Goal: Task Accomplishment & Management: Manage account settings

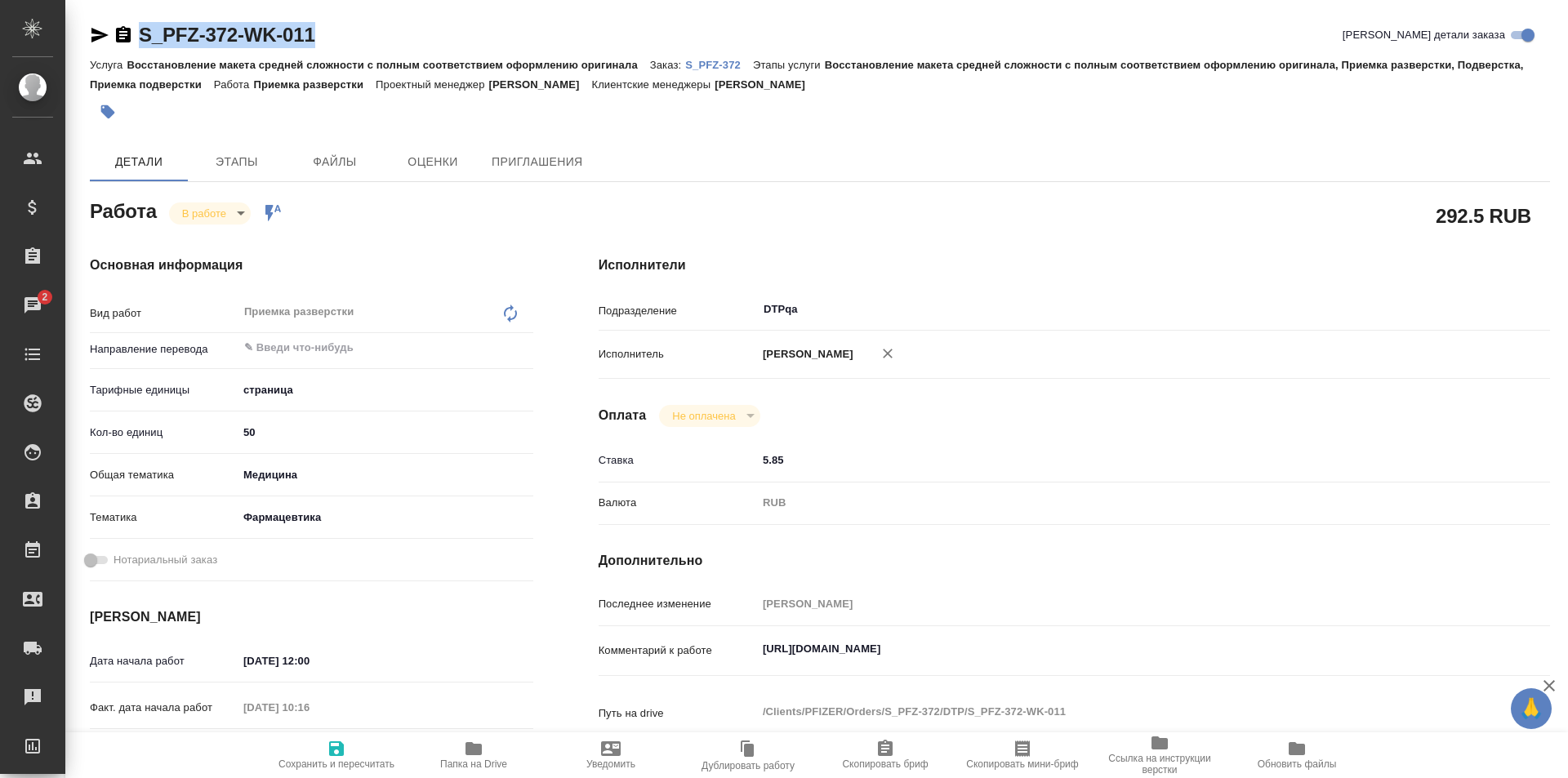
click at [484, 748] on span "Папка на Drive" at bounding box center [474, 754] width 118 height 31
click at [96, 31] on icon "button" at bounding box center [100, 34] width 17 height 15
click at [1150, 644] on textarea "https://tera.awatera.com/Work/68d0fe7cd08c004e318c1eea/details" at bounding box center [1114, 649] width 714 height 27
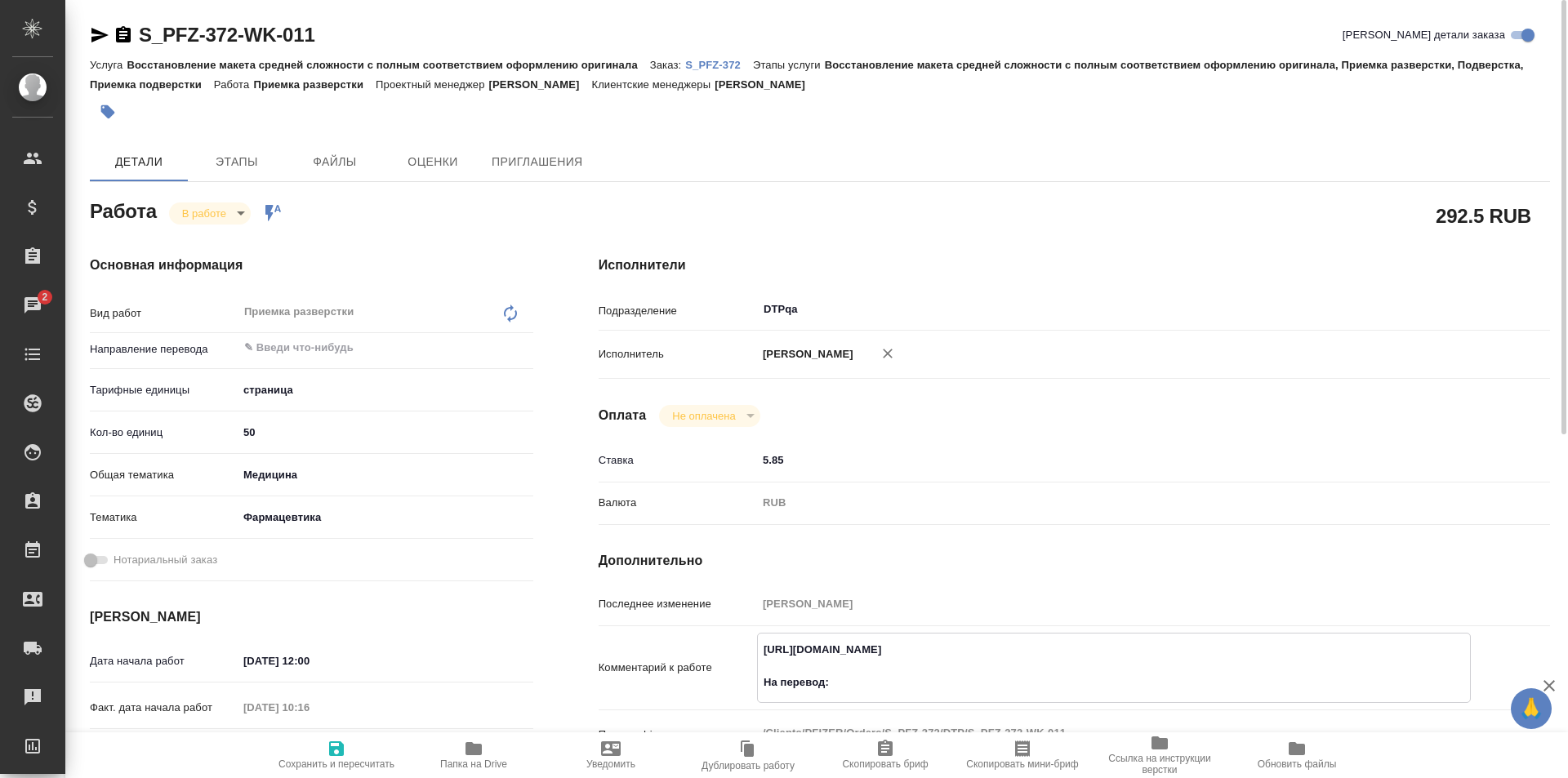
paste textarea "https://drive.awatera.com/f/10424215"
type textarea "https://tera.awatera.com/Work/68d0fe7cd08c004e318c1eea/details На перевод: http…"
click at [350, 749] on span "Сохранить и пересчитать" at bounding box center [337, 754] width 118 height 31
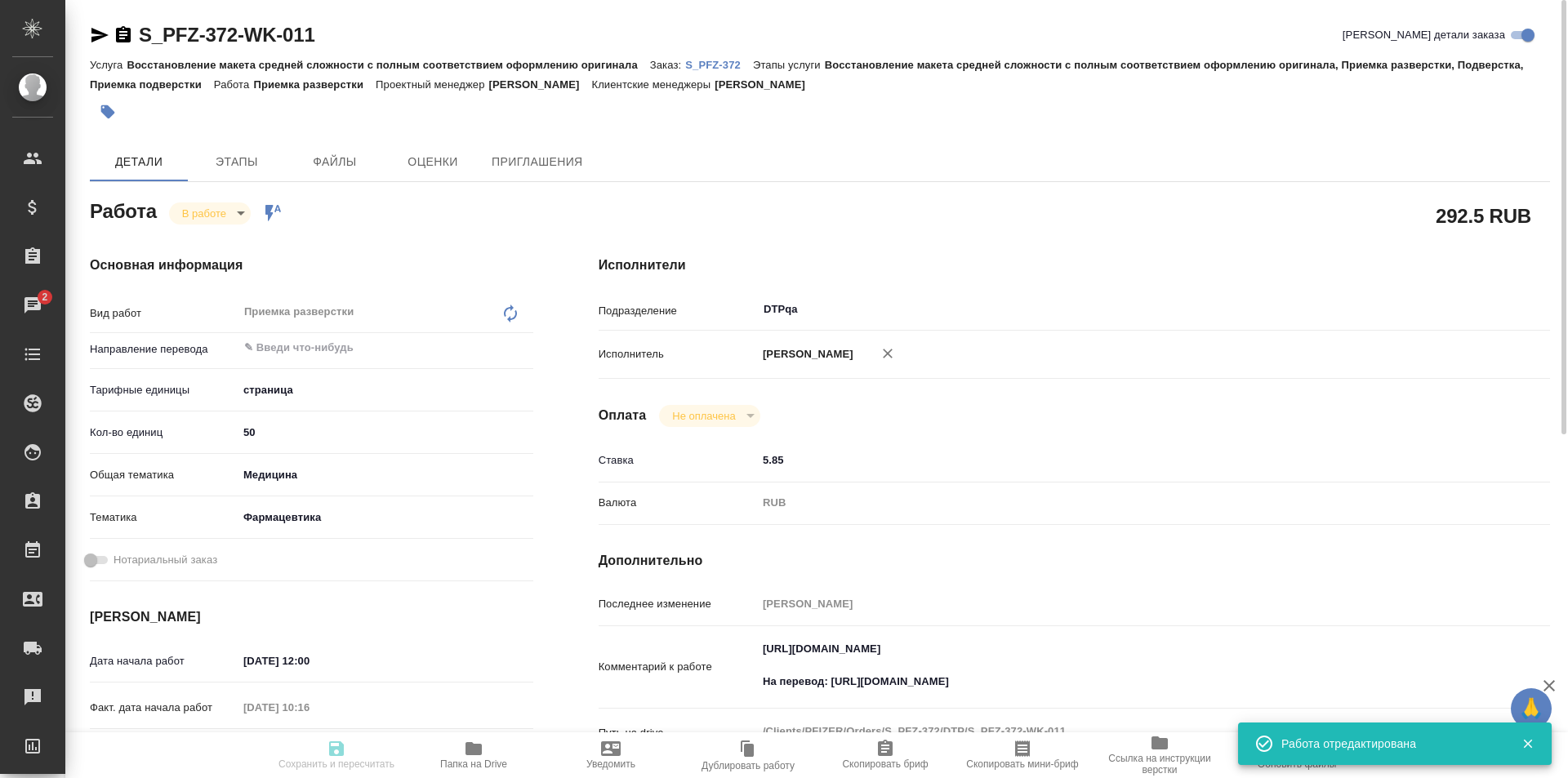
type input "inProgress"
type input "5a8b1489cc6b4906c91bfdb2"
type input "50"
type input "med"
type input "6149832f2b7be24903fd7a82"
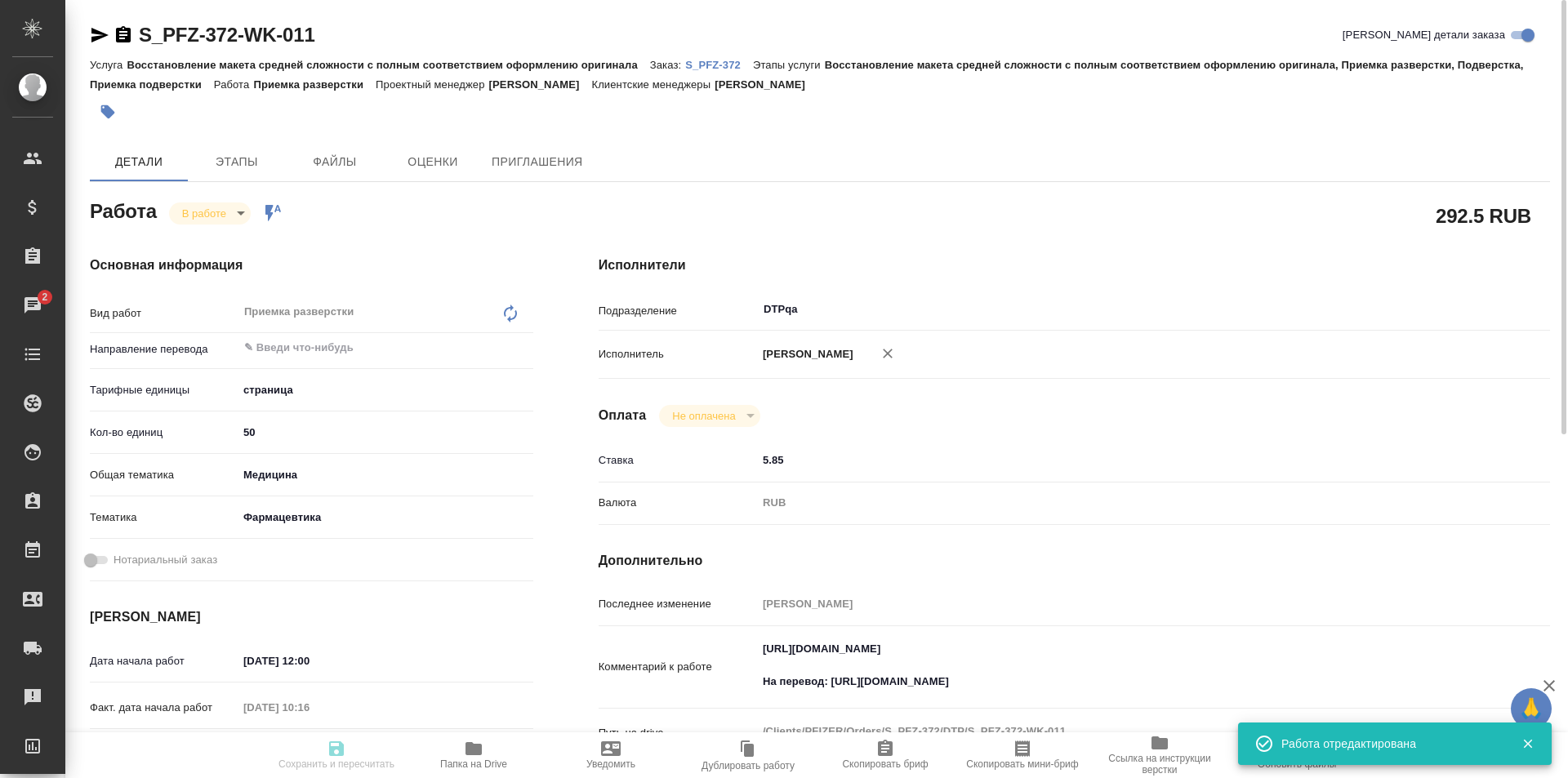
type input "23.09.2025 12:00"
type input "23.09.2025 10:16"
type input "23.09.2025 13:00"
type input "[DATE] 12:00"
type input "DTPqa"
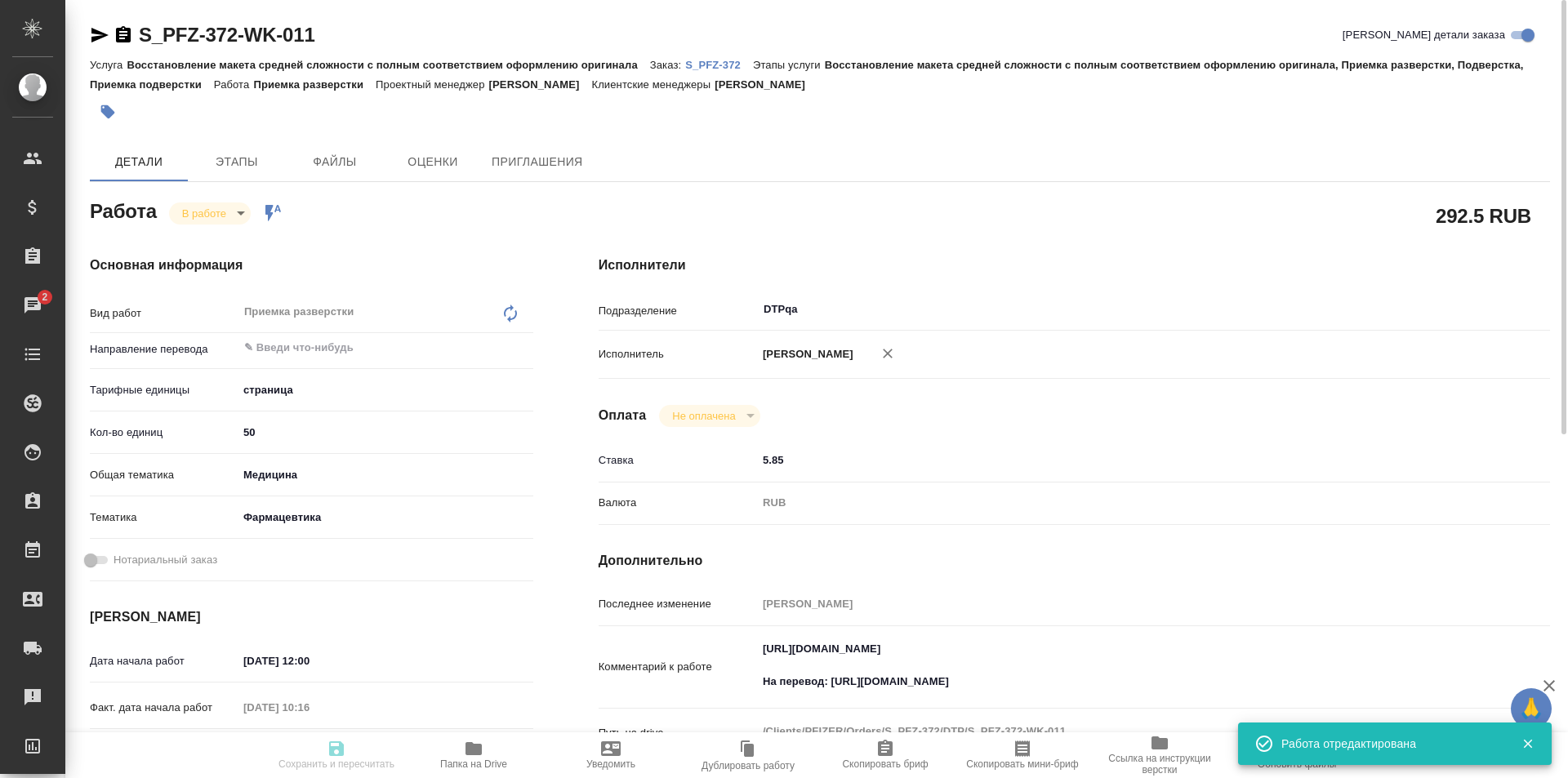
type input "notPayed"
type input "5.85"
type input "RUB"
type input "Исмагилова Диана"
type input "S_PFZ-372"
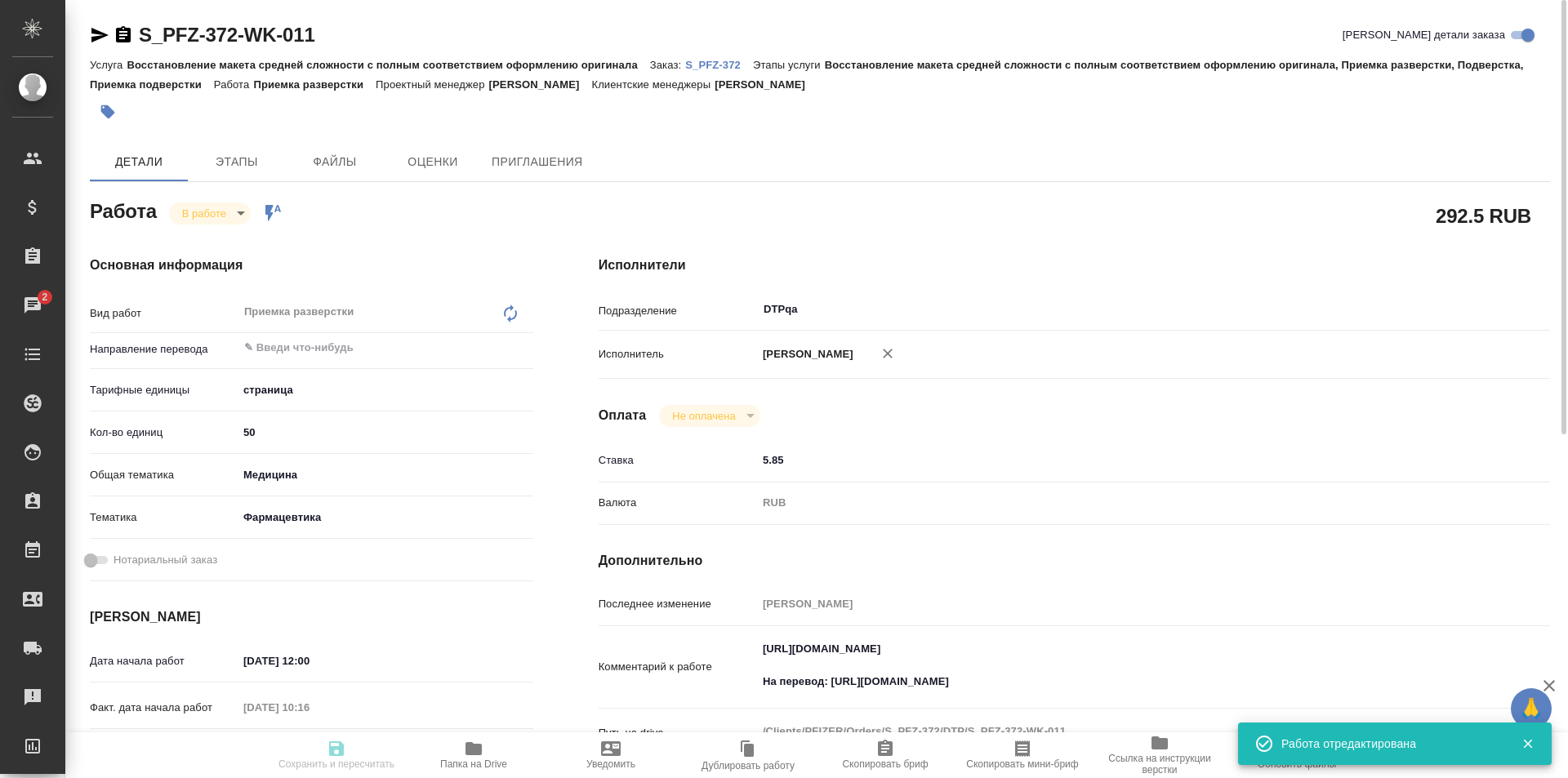
type input "9501072059"
type input "Восстановление макета средней сложности с полным соответствием оформлению ориги…"
type input "[PERSON_NAME]"
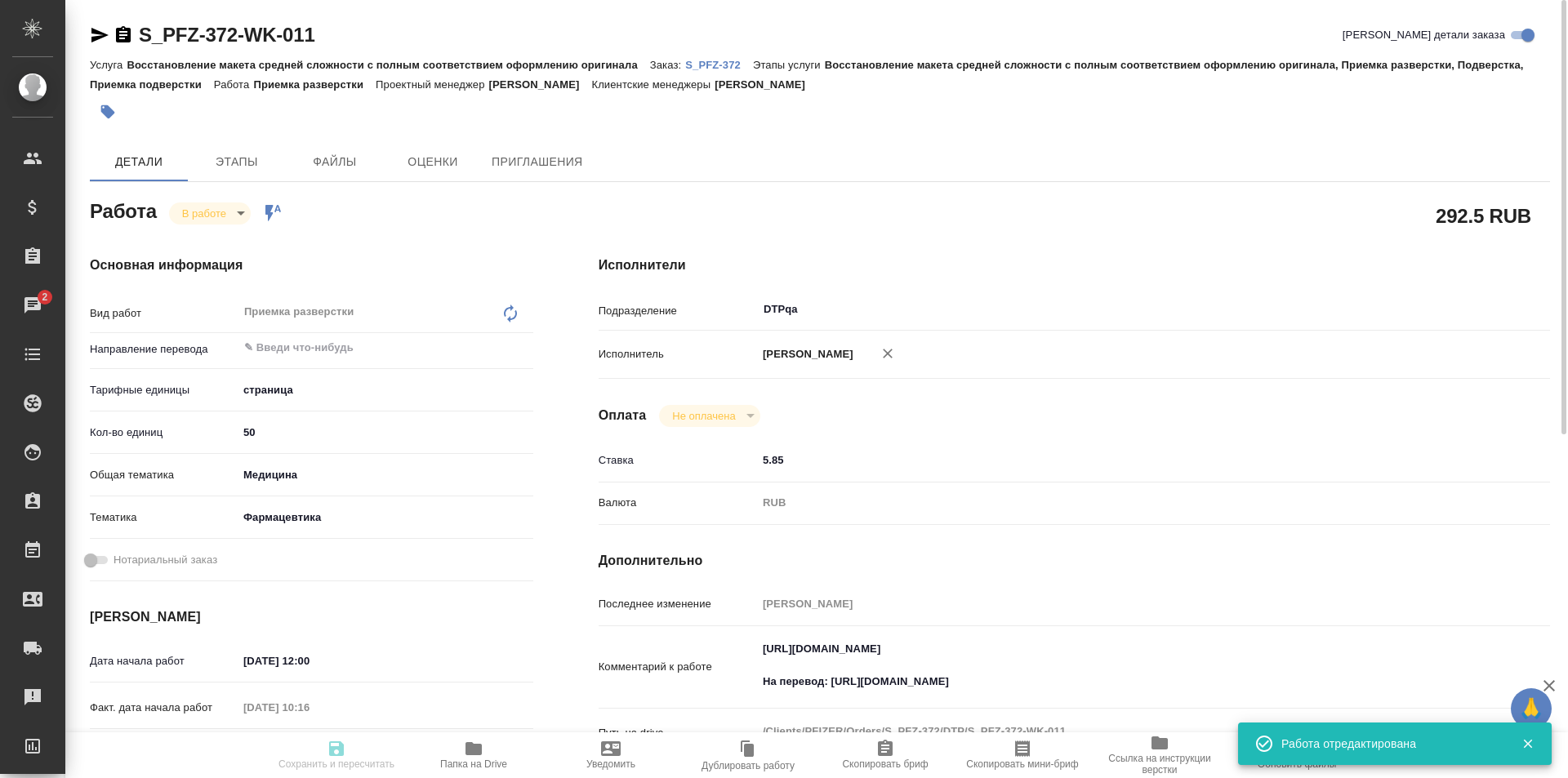
type input "/Clients/PFIZER/Orders/S_PFZ-372"
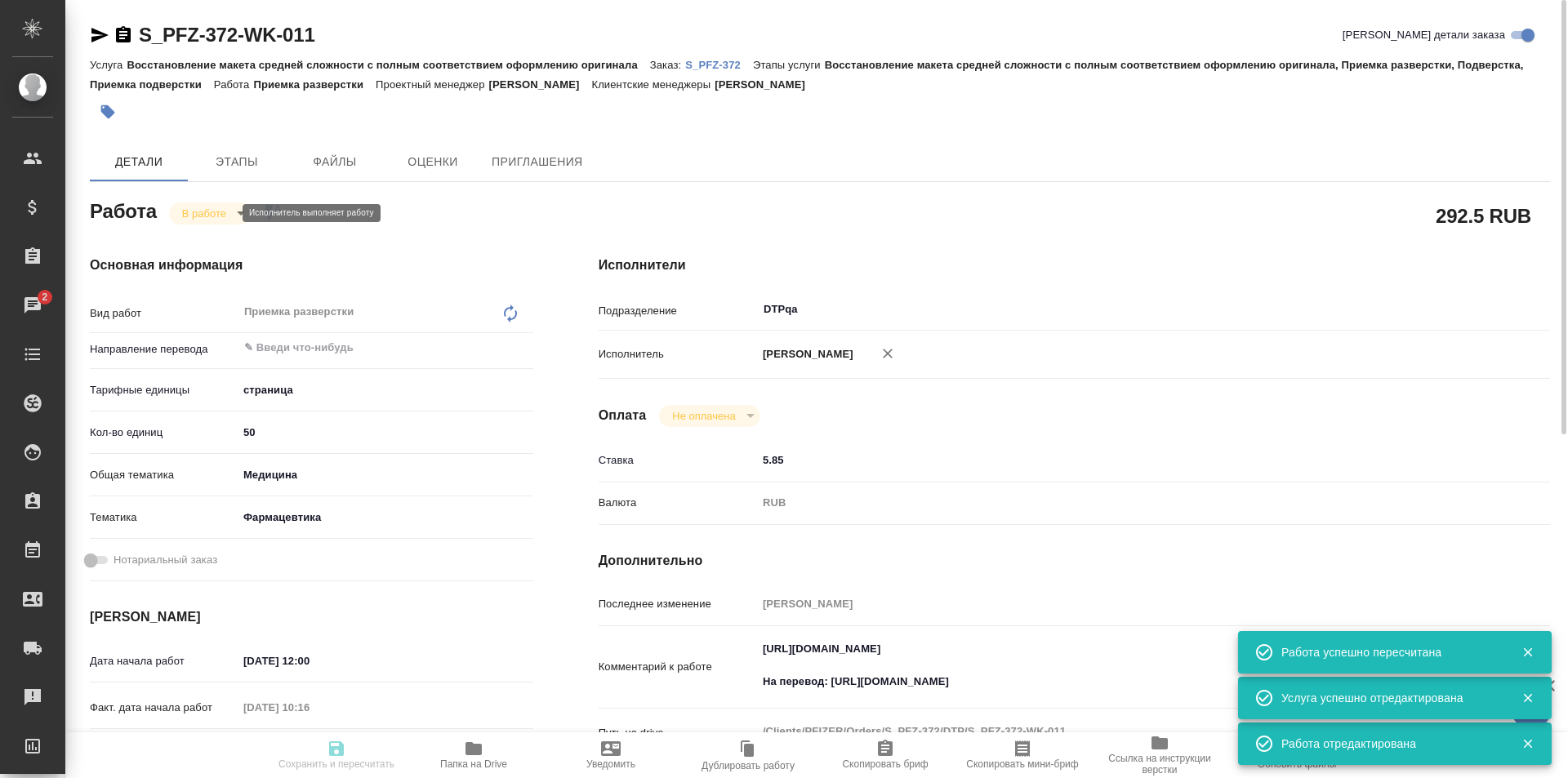
type input "inProgress"
type input "5a8b1489cc6b4906c91bfdb2"
type input "50"
type input "med"
type input "6149832f2b7be24903fd7a82"
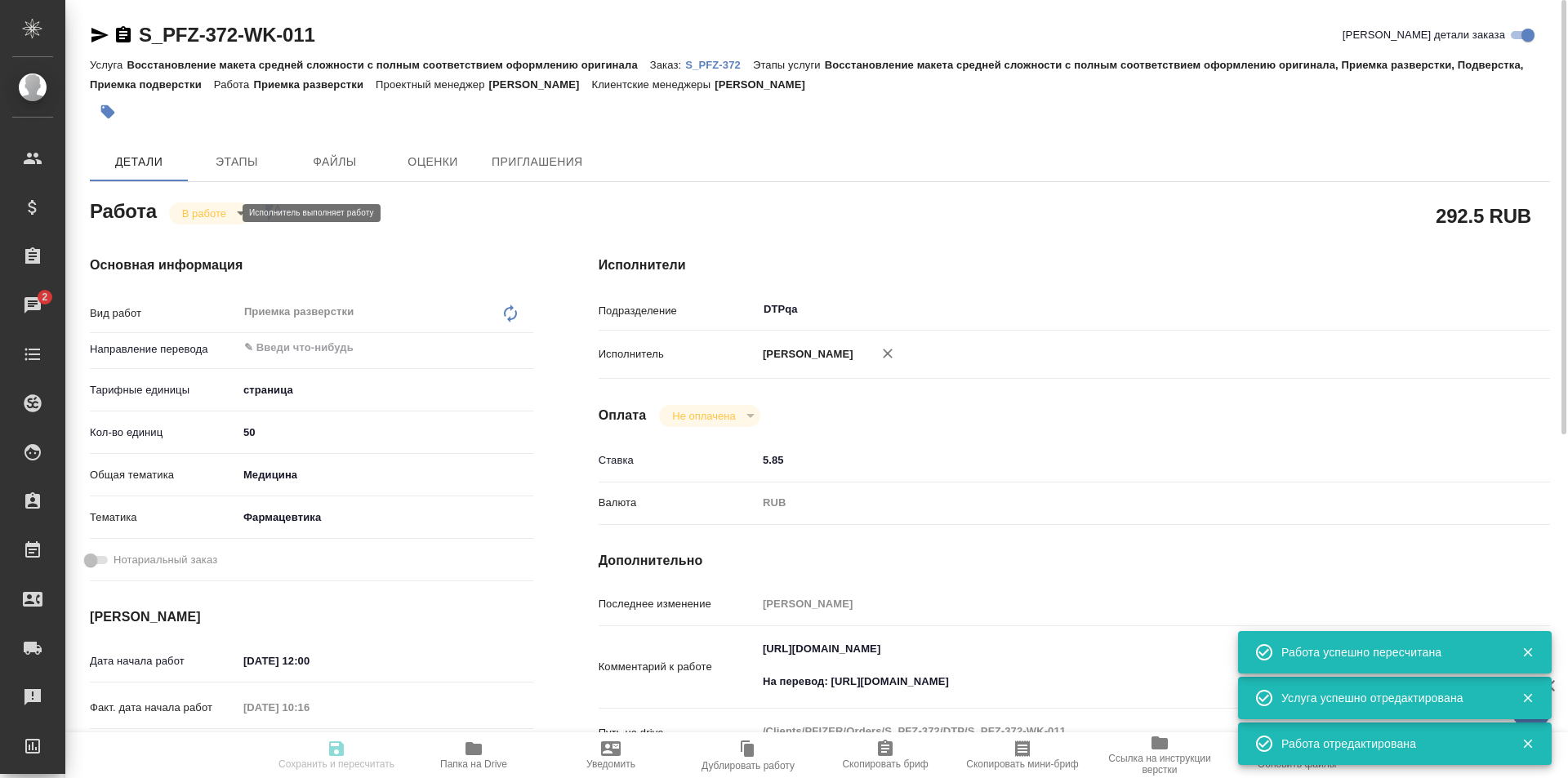
type input "[DATE] 12:00"
type input "23.09.2025 10:16"
type input "23.09.2025 13:00"
type input "[DATE] 12:00"
type input "DTPqa"
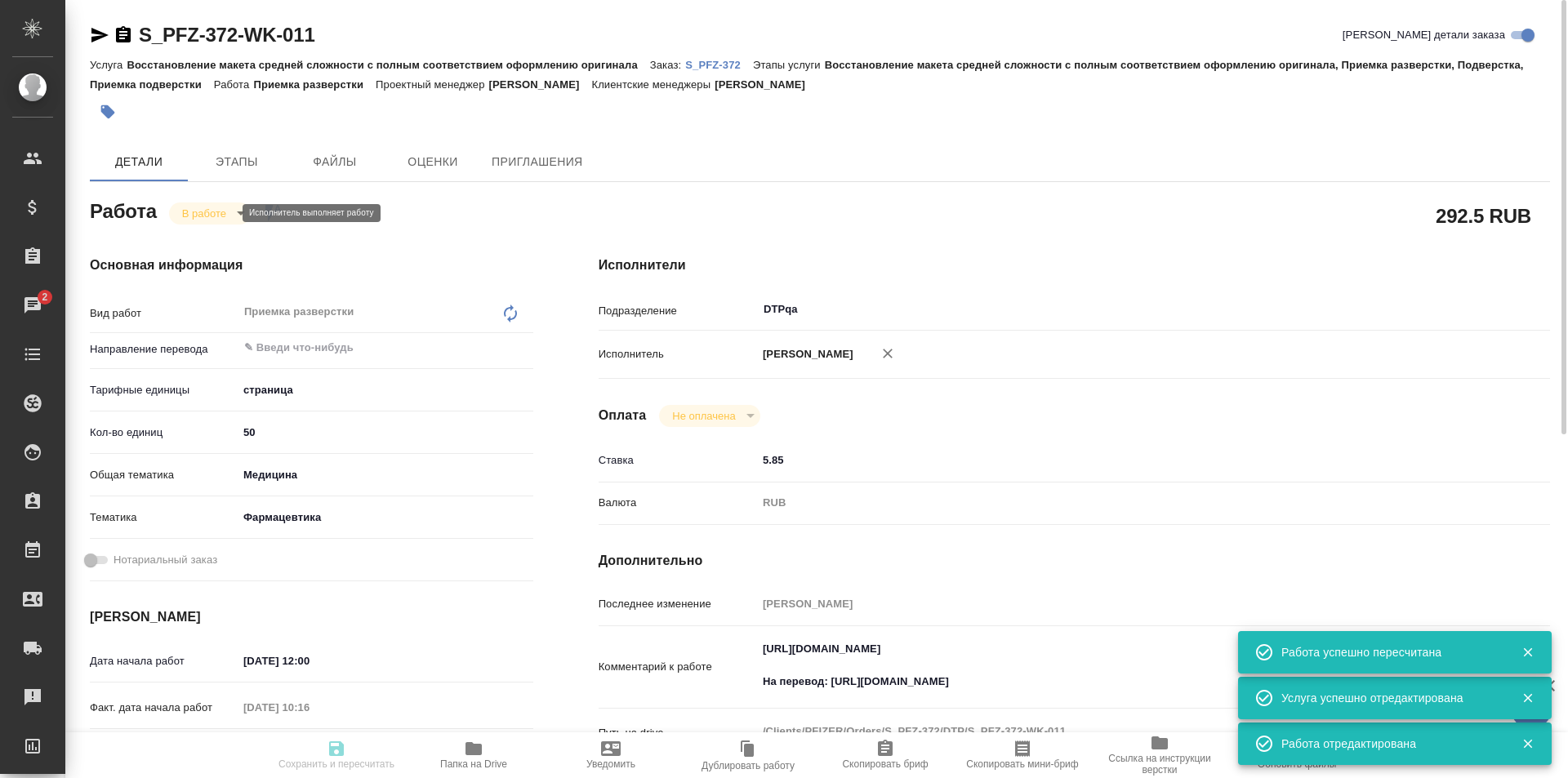
type input "notPayed"
type input "5.85"
type input "RUB"
type input "Исмагилова Диана"
type input "S_PFZ-372"
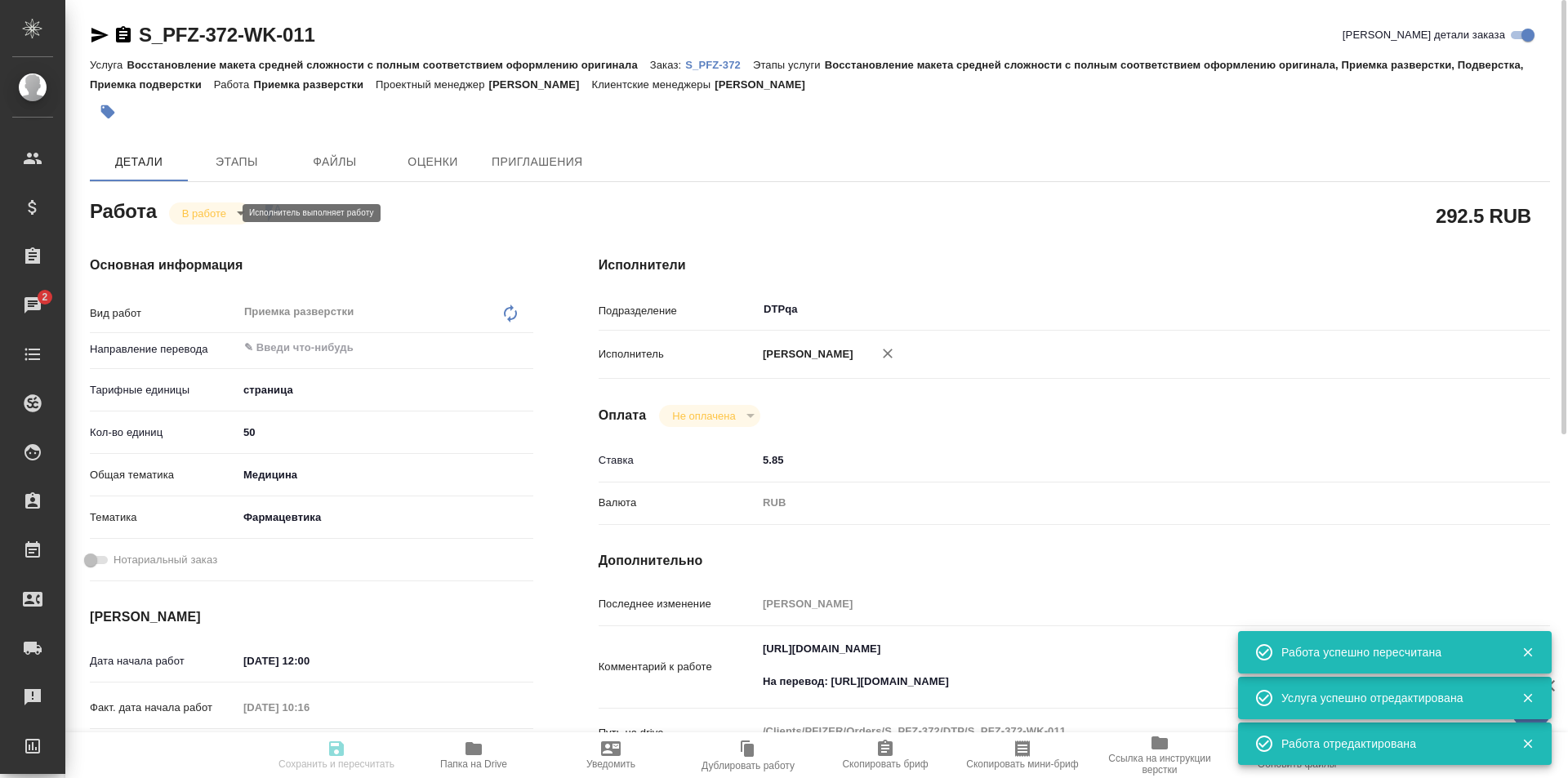
type input "9501072059"
type input "Восстановление макета средней сложности с полным соответствием оформлению ориги…"
type input "[PERSON_NAME]"
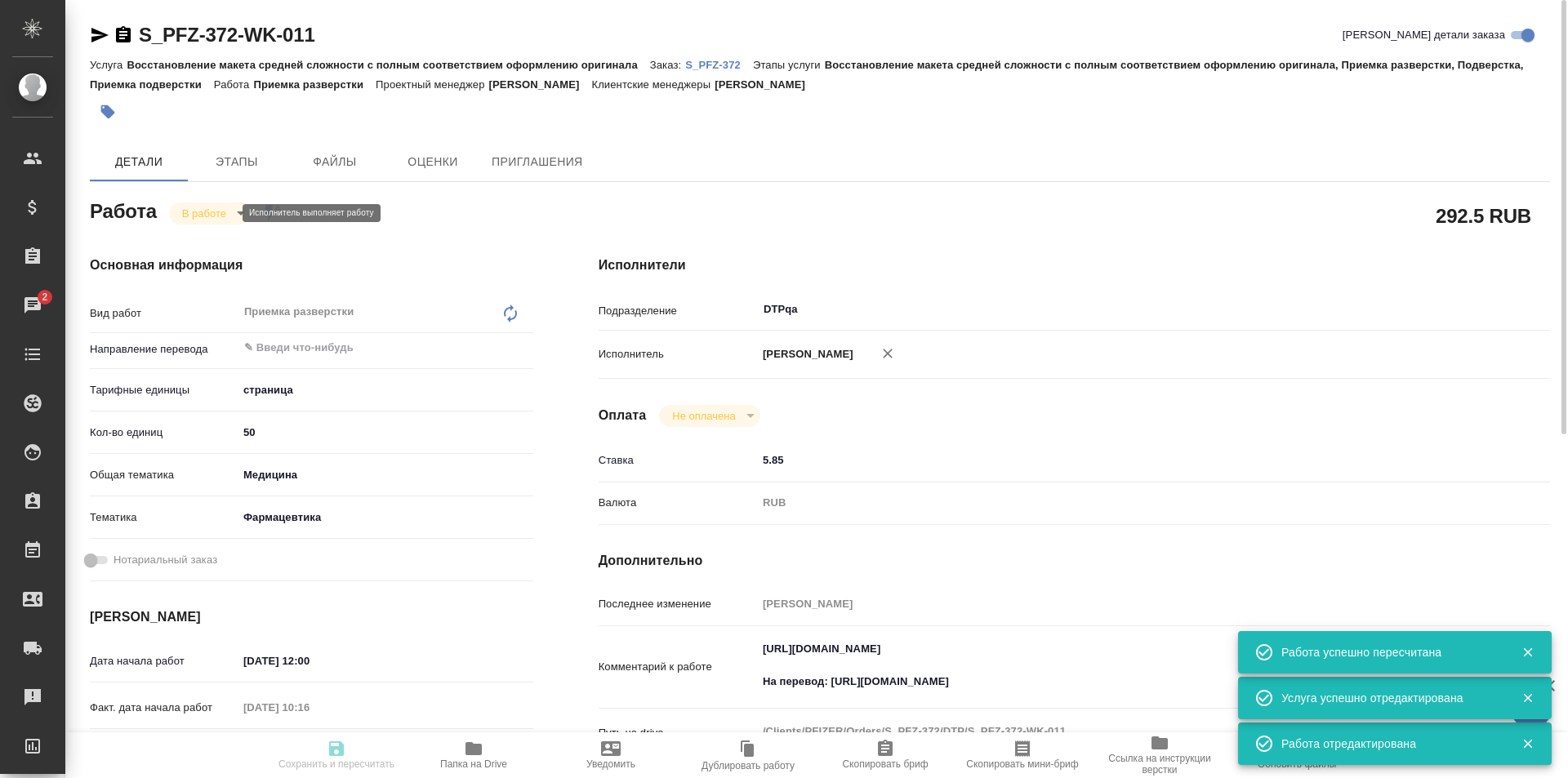
type input "/Clients/PFIZER/Orders/S_PFZ-372"
click at [220, 206] on body "🙏 .cls-1 fill:#fff; AWATERA Ismagilova Diana Клиенты Спецификации Заказы 2 Чаты…" at bounding box center [784, 389] width 1568 height 778
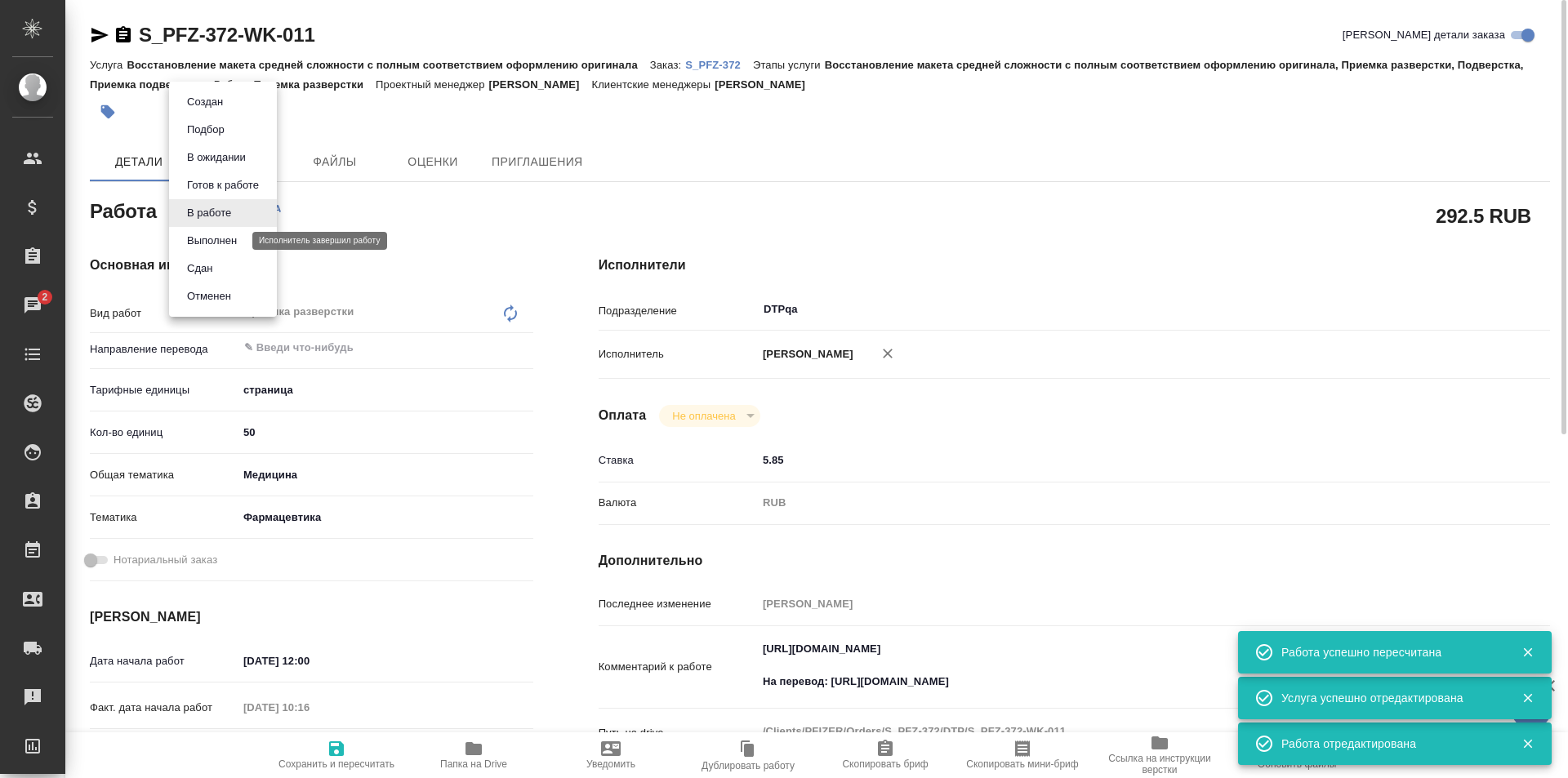
click at [217, 239] on button "Выполнен" at bounding box center [212, 240] width 60 height 18
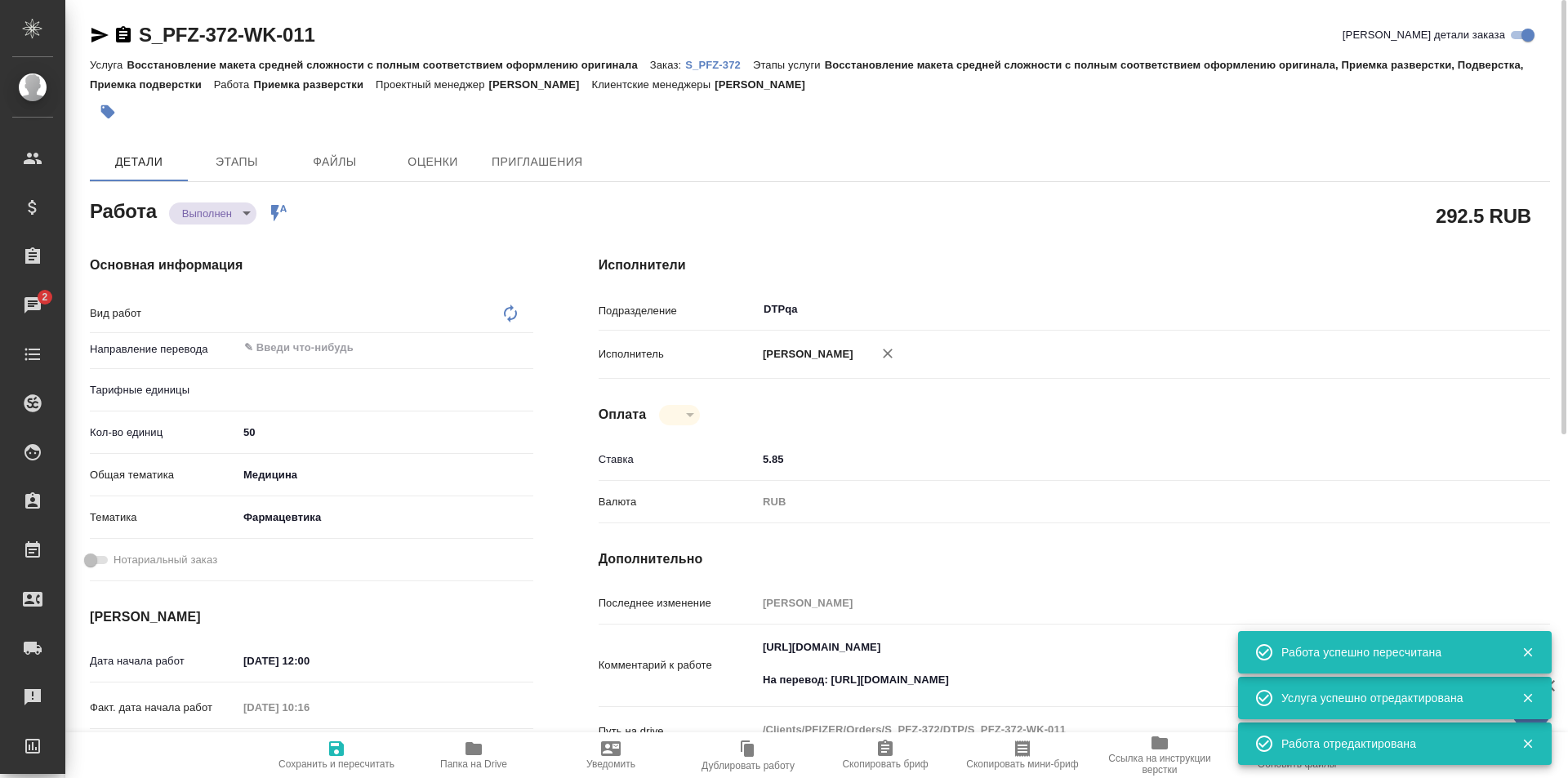
type textarea "x"
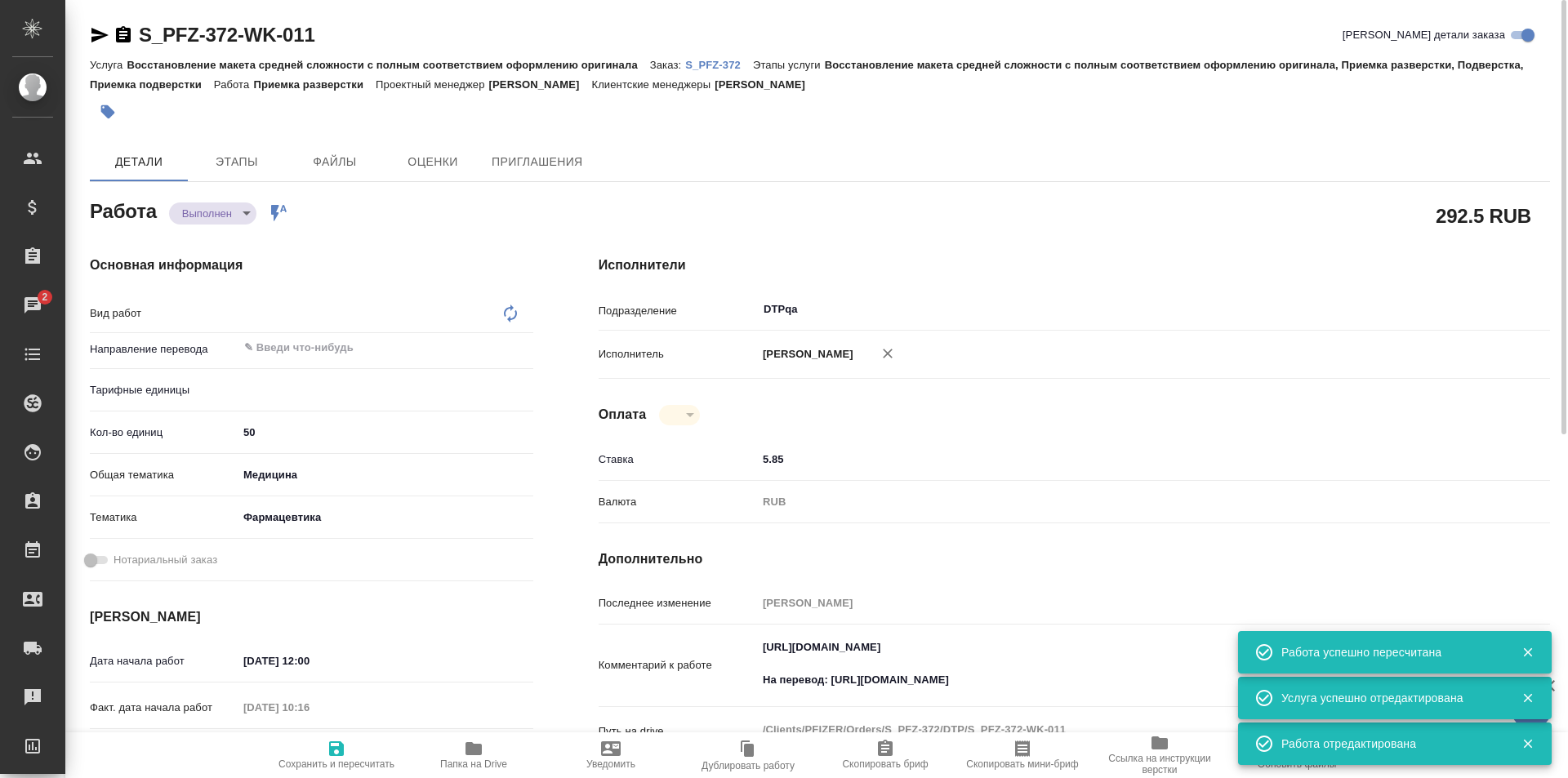
type textarea "x"
type textarea "Приемка разверстки"
type textarea "x"
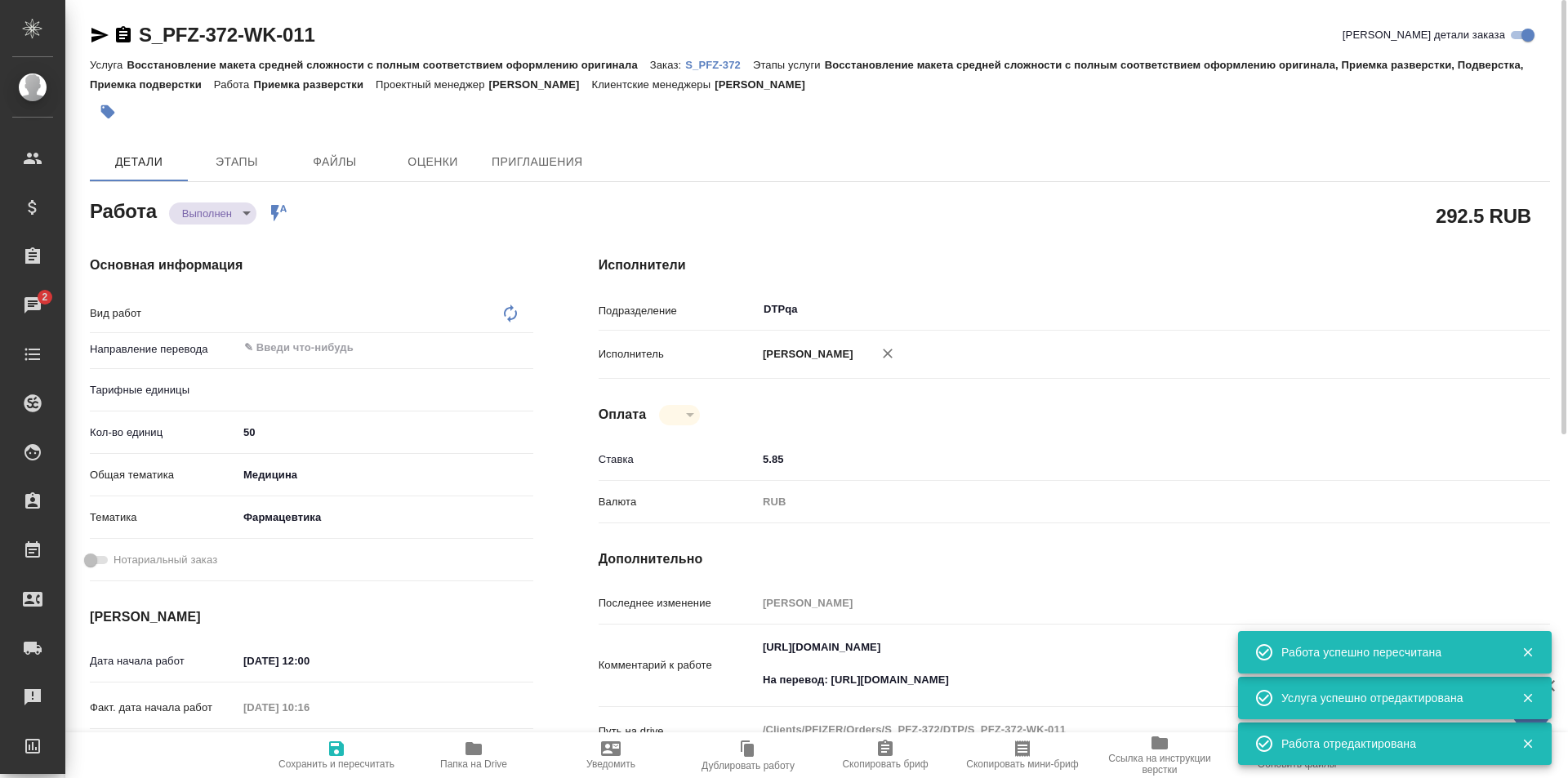
type textarea "x"
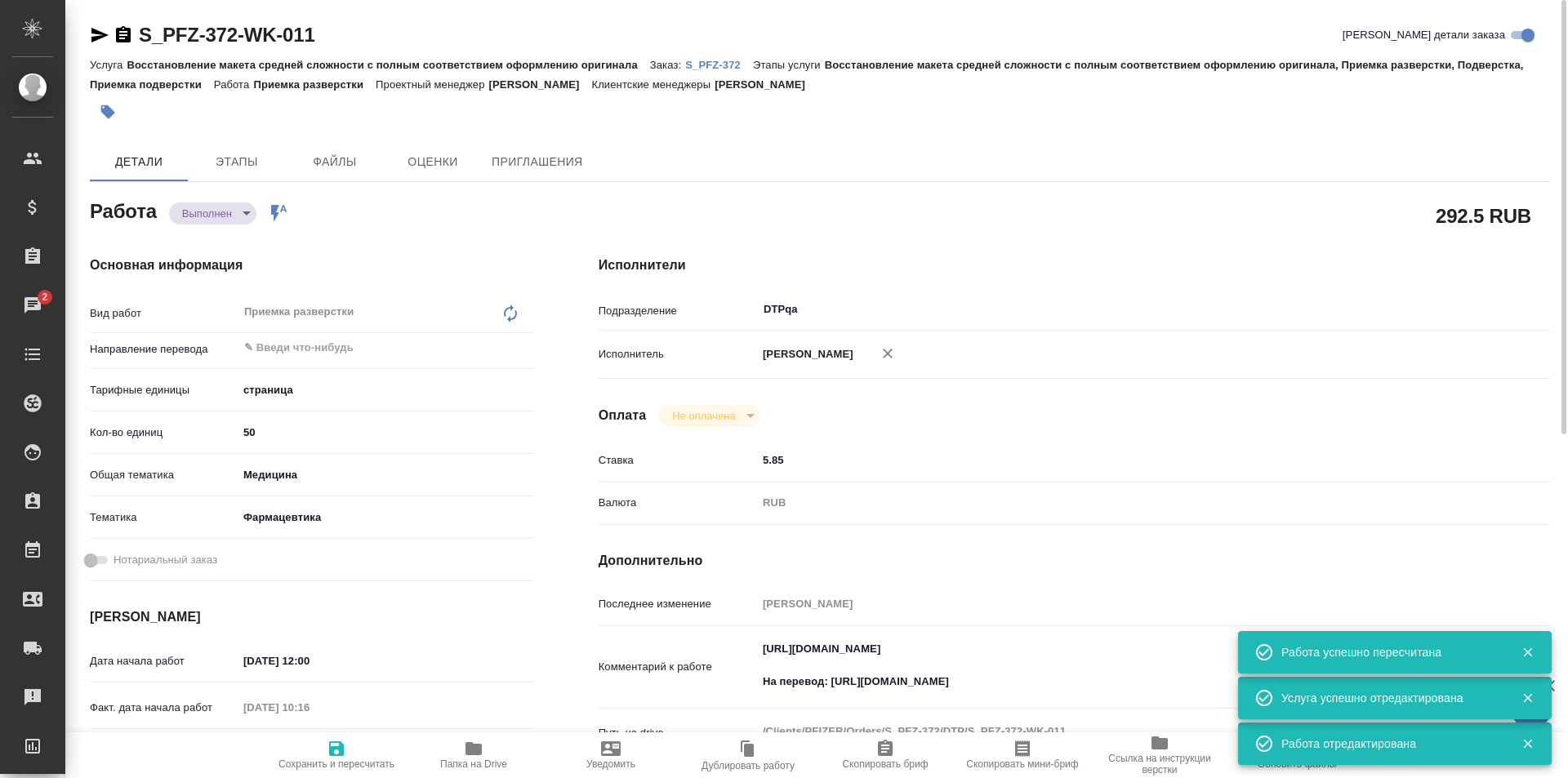
type textarea "x"
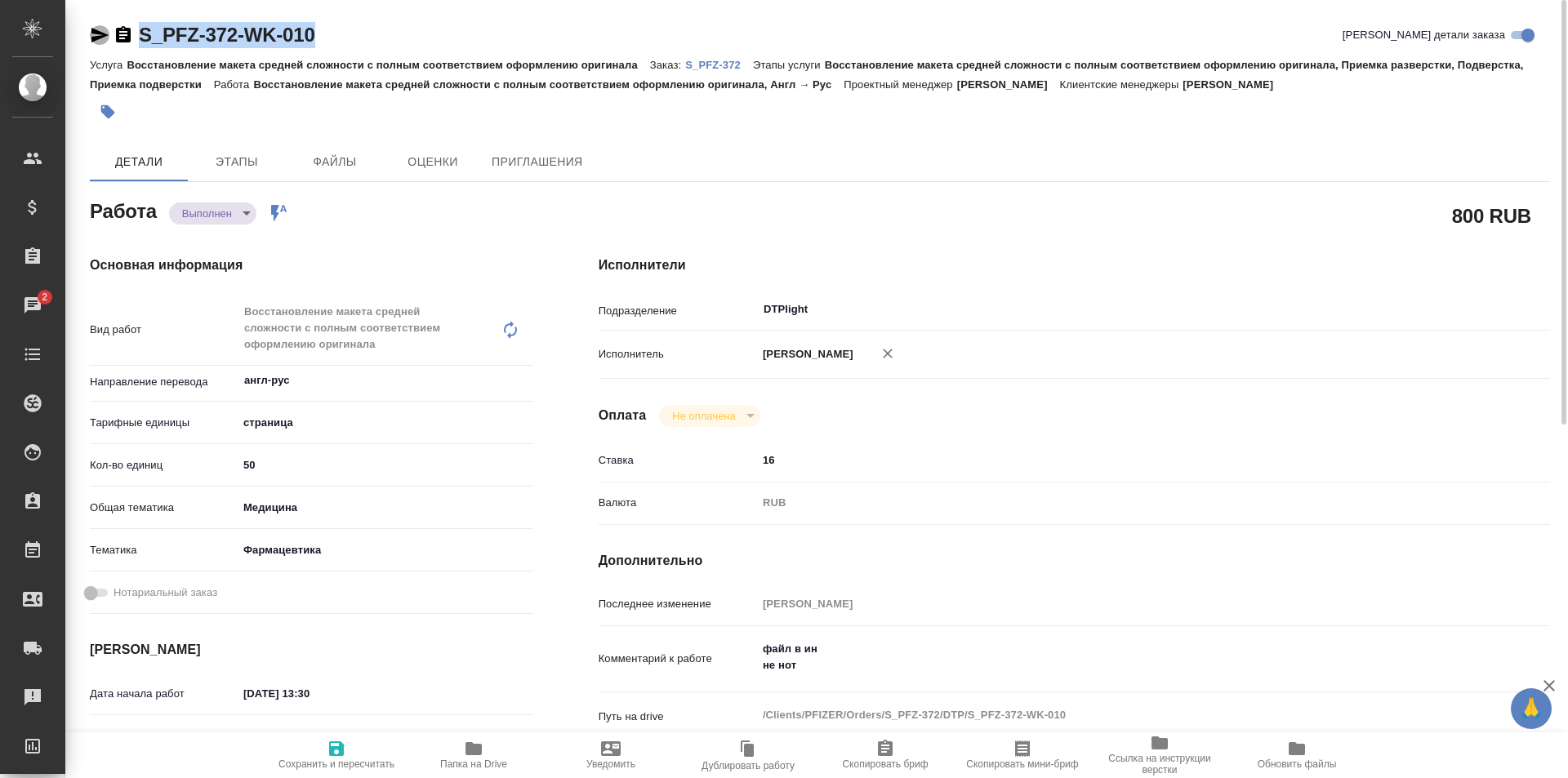
click at [97, 37] on icon "button" at bounding box center [100, 34] width 17 height 15
click at [715, 66] on p "S_PFZ-372" at bounding box center [719, 65] width 68 height 12
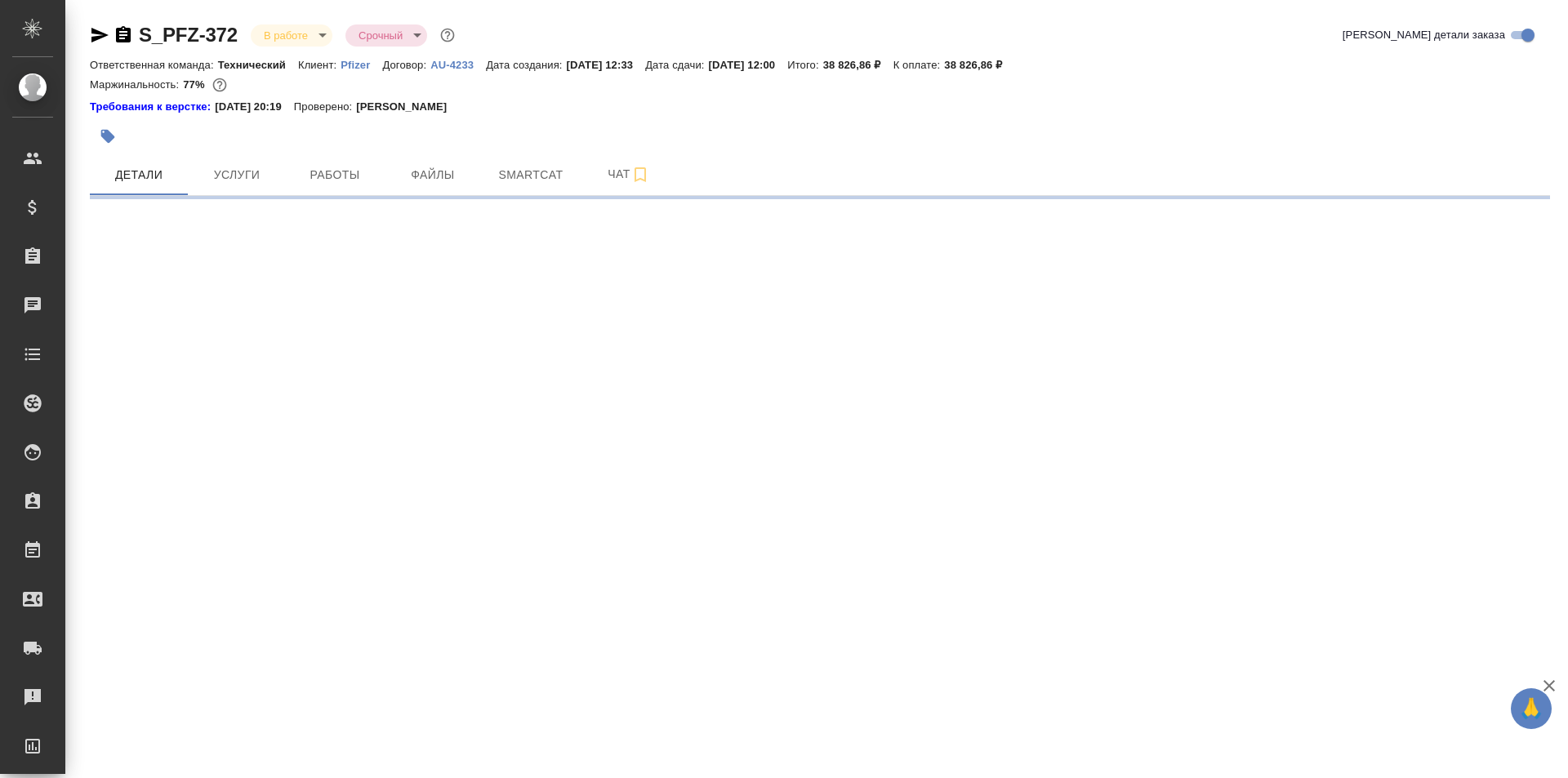
select select "RU"
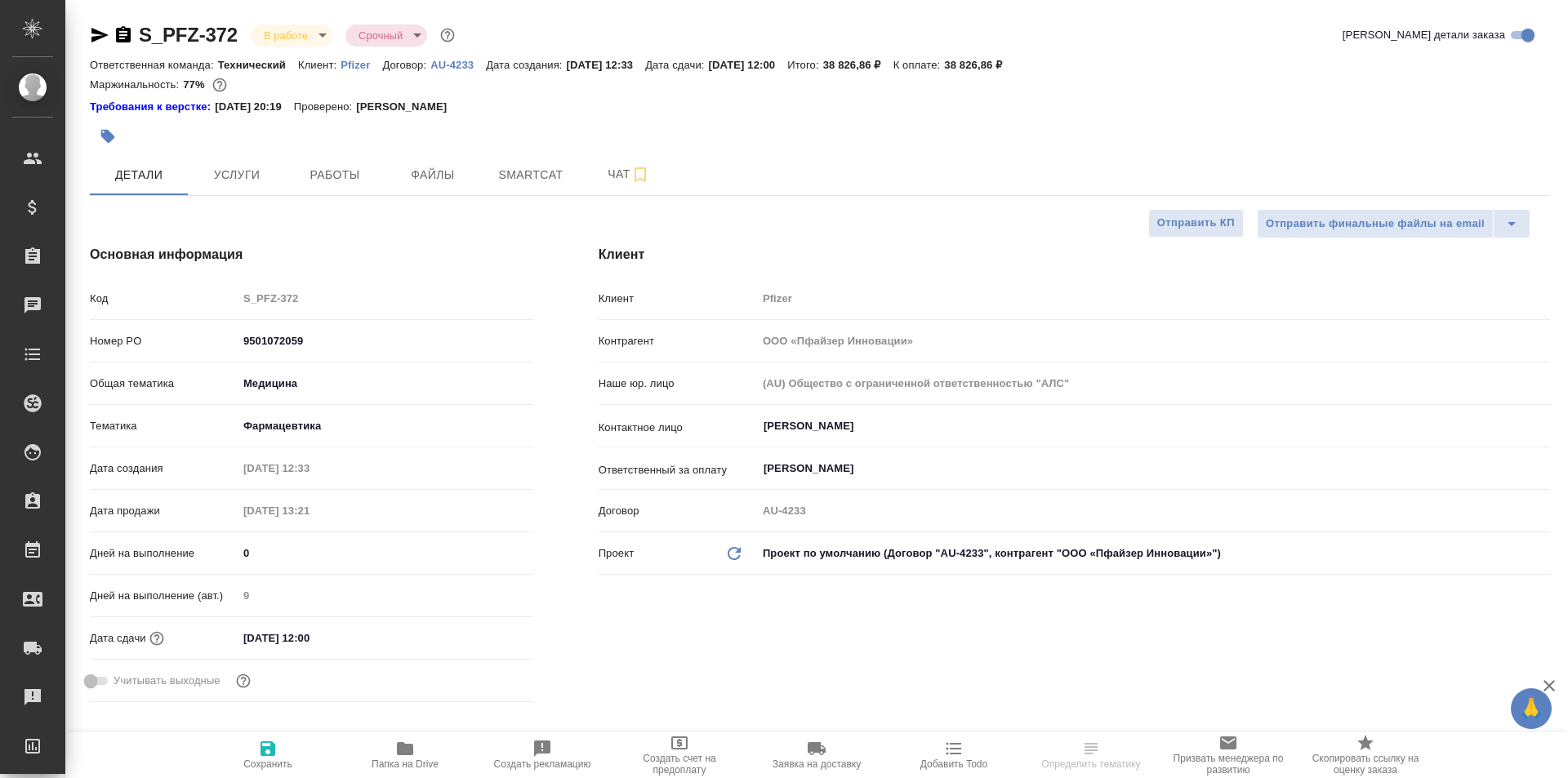
type textarea "x"
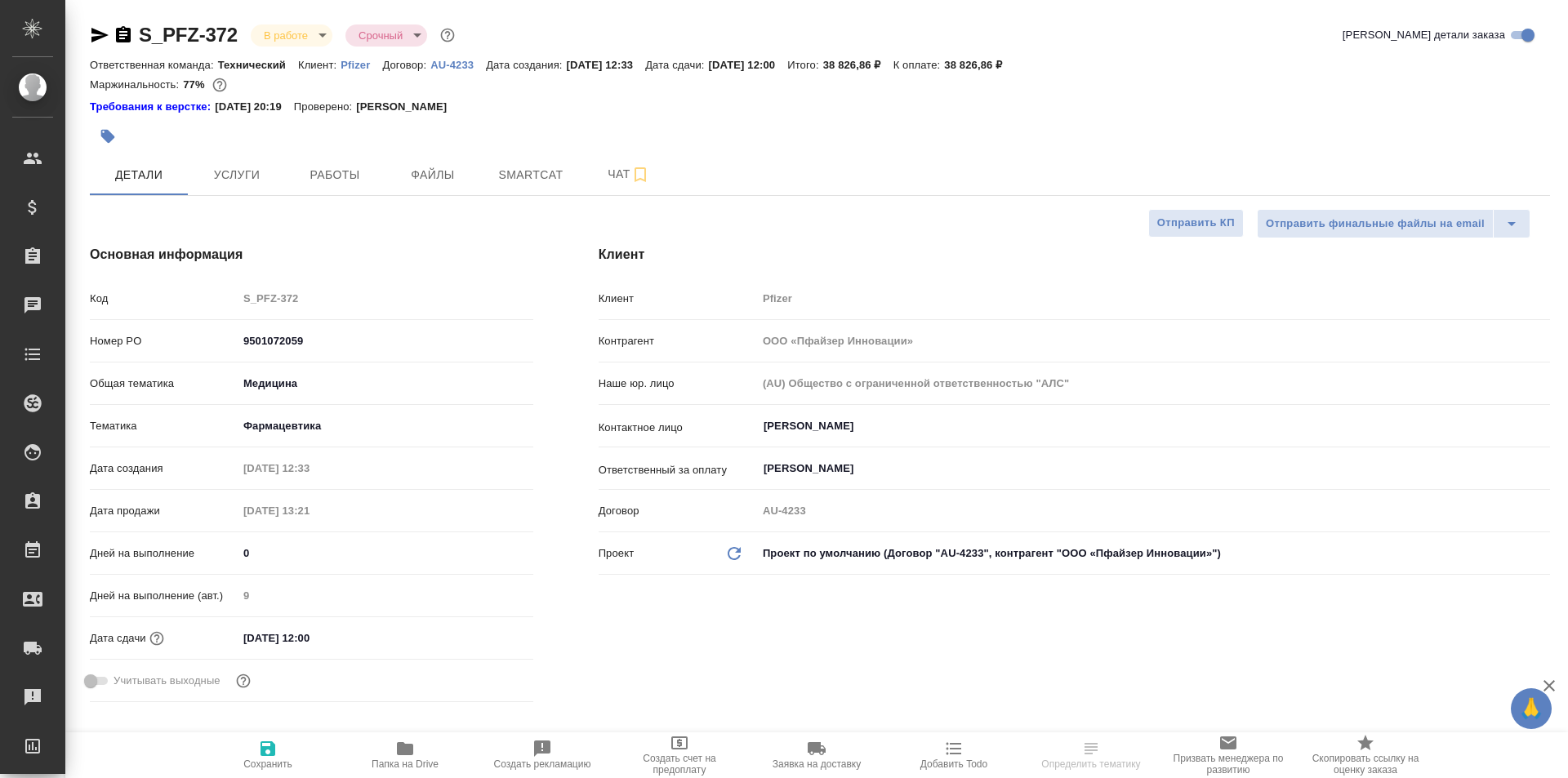
type textarea "x"
type input "[PERSON_NAME]"
type input "Переверзева Анна a.pereverzeva"
click at [333, 171] on span "Работы" at bounding box center [335, 175] width 79 height 21
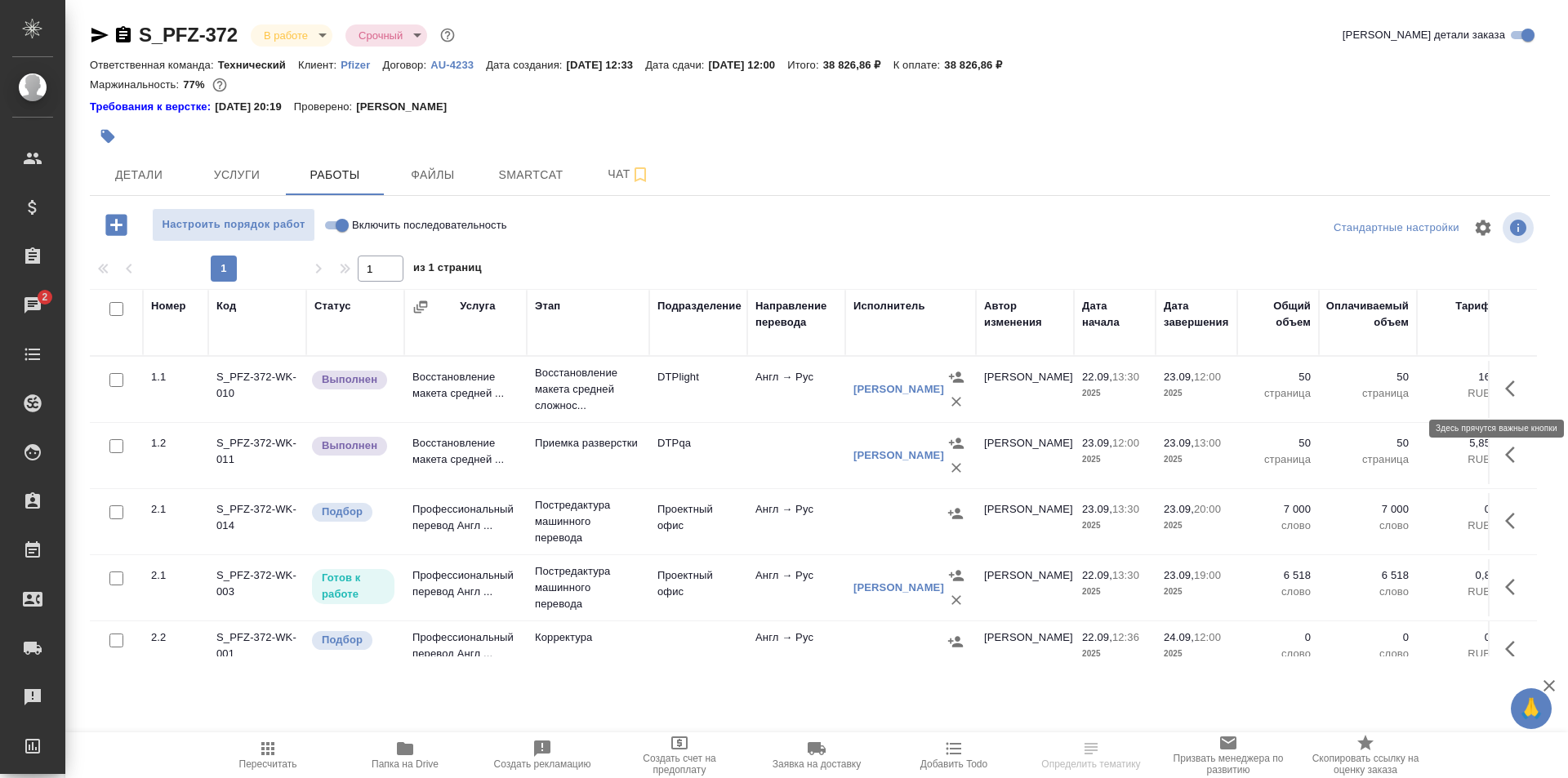
click at [1506, 383] on icon "button" at bounding box center [1515, 388] width 20 height 20
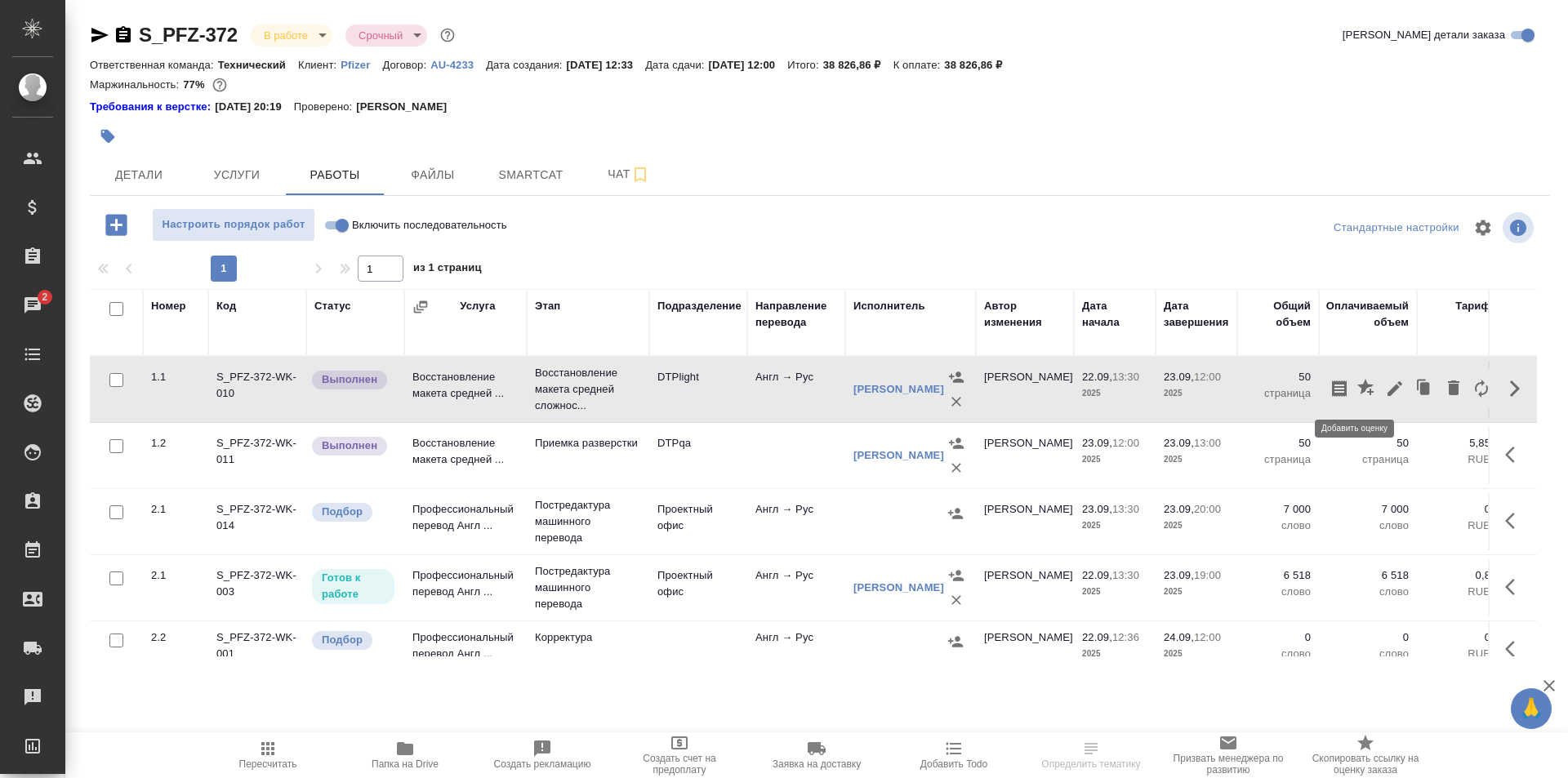
click at [1358, 389] on icon "button" at bounding box center [1365, 386] width 16 height 16
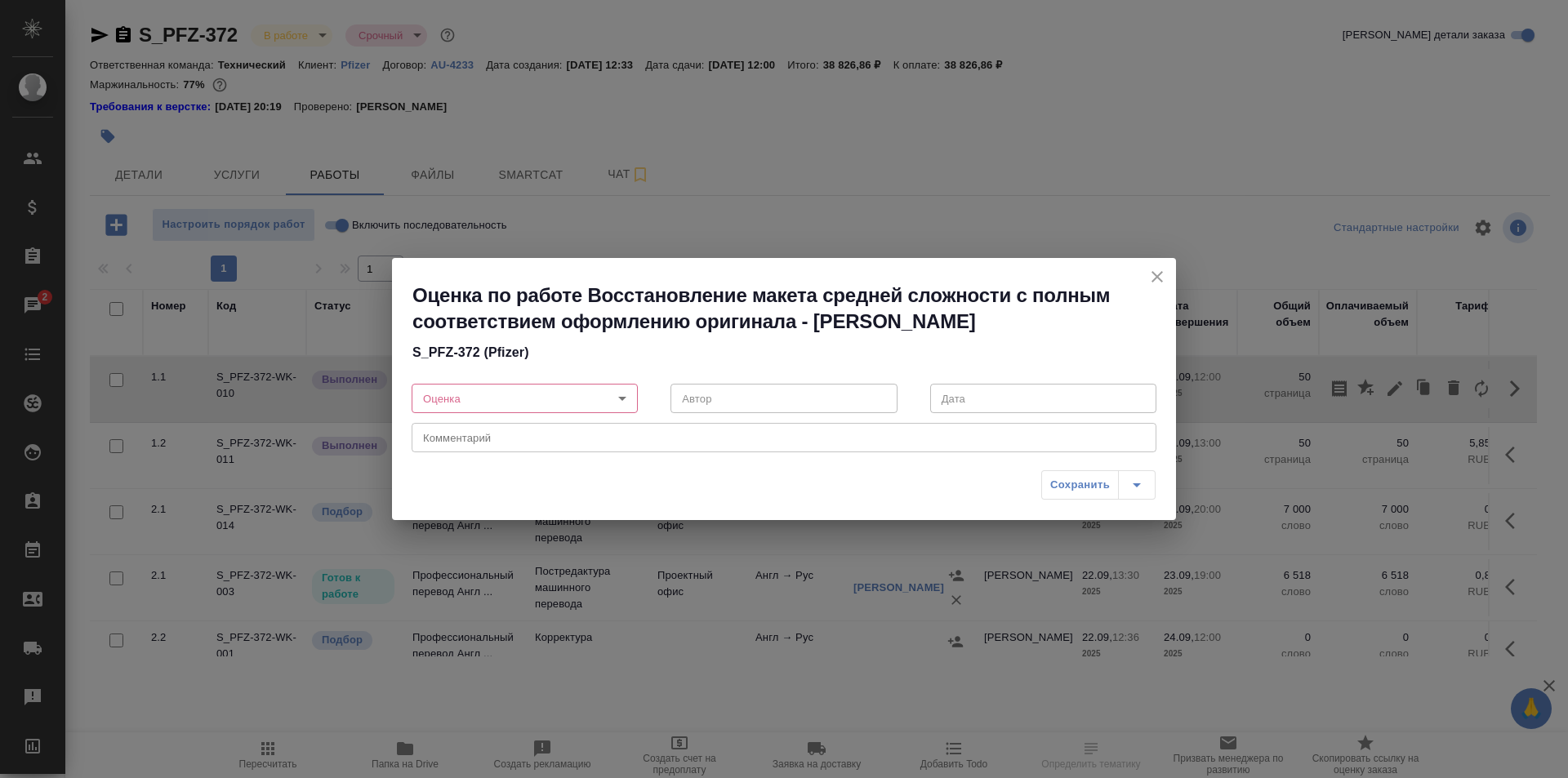
click at [541, 391] on body "🙏 .cls-1 fill:#fff; AWATERA Ismagilova Diana Клиенты Спецификации Заказы 2 Чаты…" at bounding box center [784, 389] width 1568 height 778
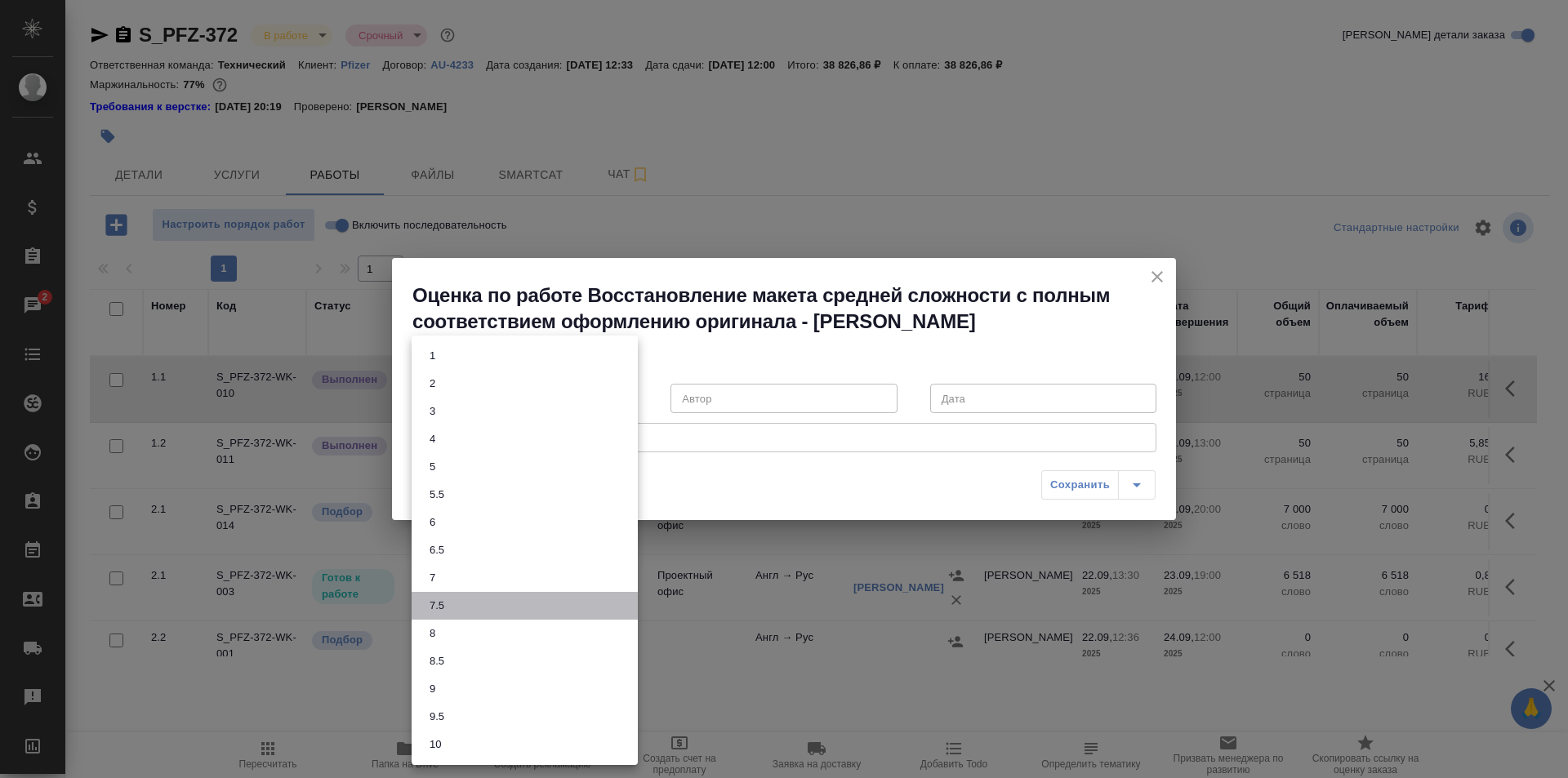
click at [462, 605] on li "7.5" at bounding box center [524, 605] width 227 height 27
type input "7.5"
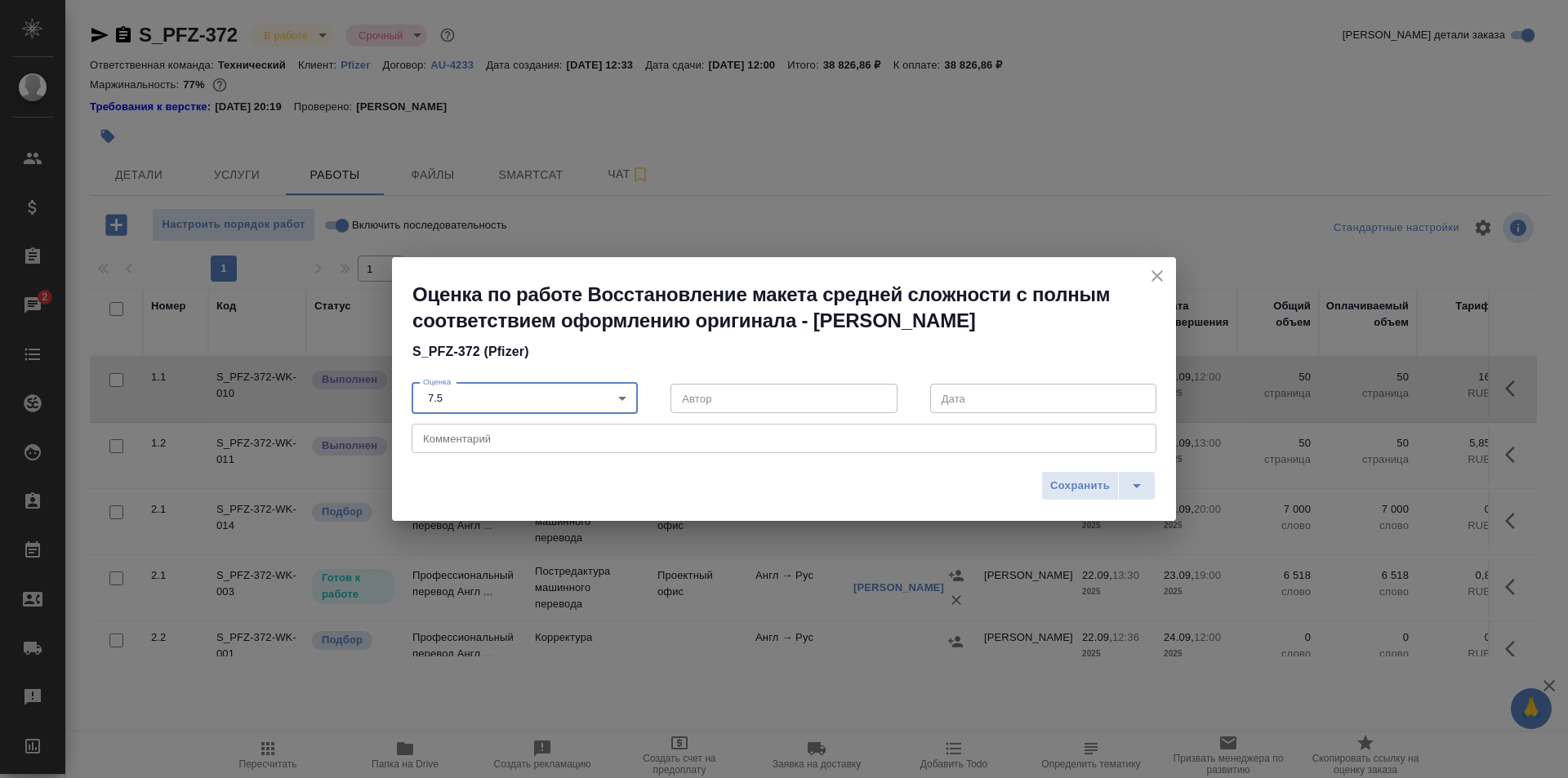
click at [498, 435] on textarea at bounding box center [784, 439] width 722 height 12
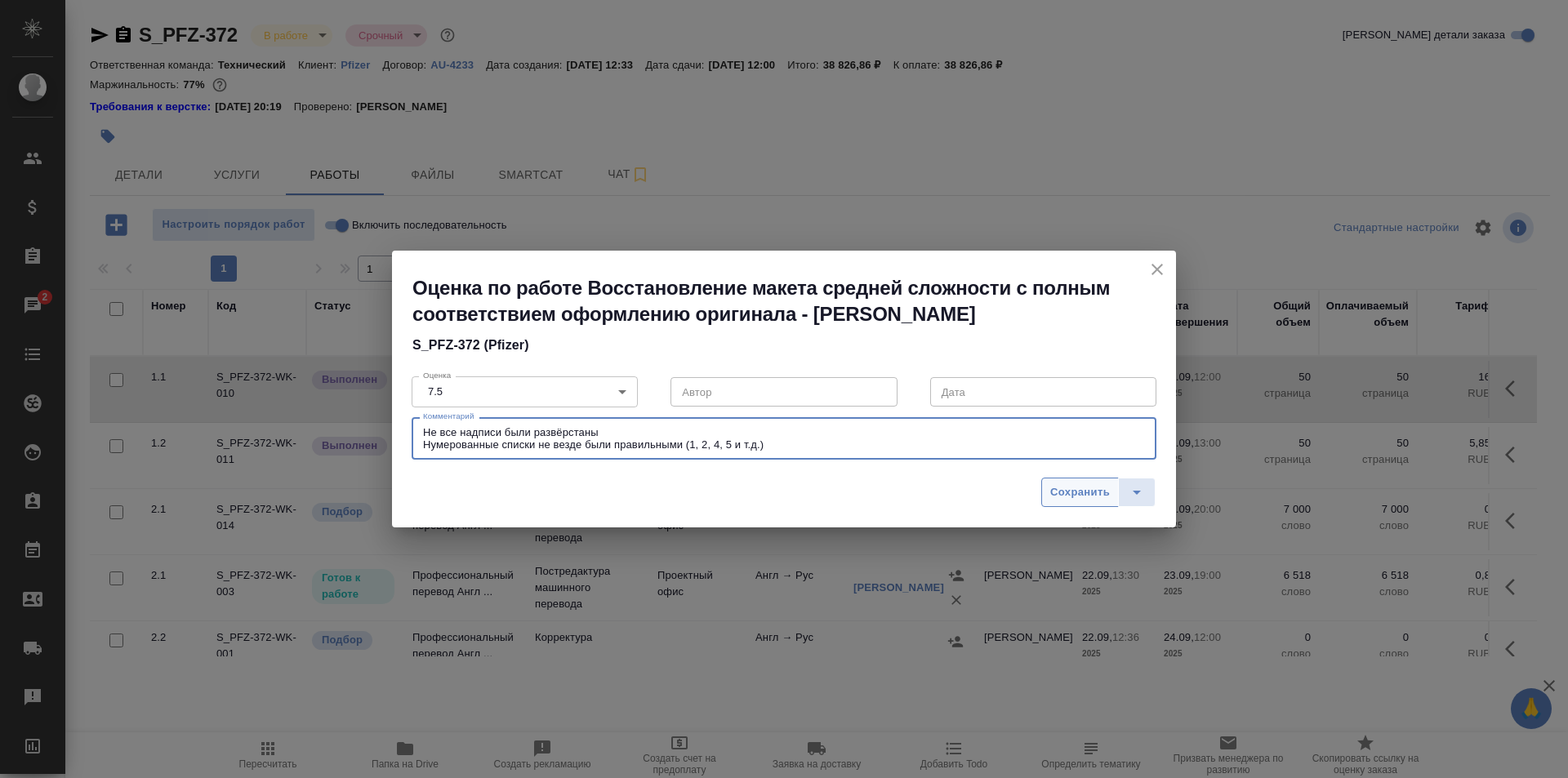
type textarea "Не все надписи были развёрстаны Нумерованные списки не везде были правильными (…"
click at [1083, 484] on span "Сохранить" at bounding box center [1080, 492] width 60 height 19
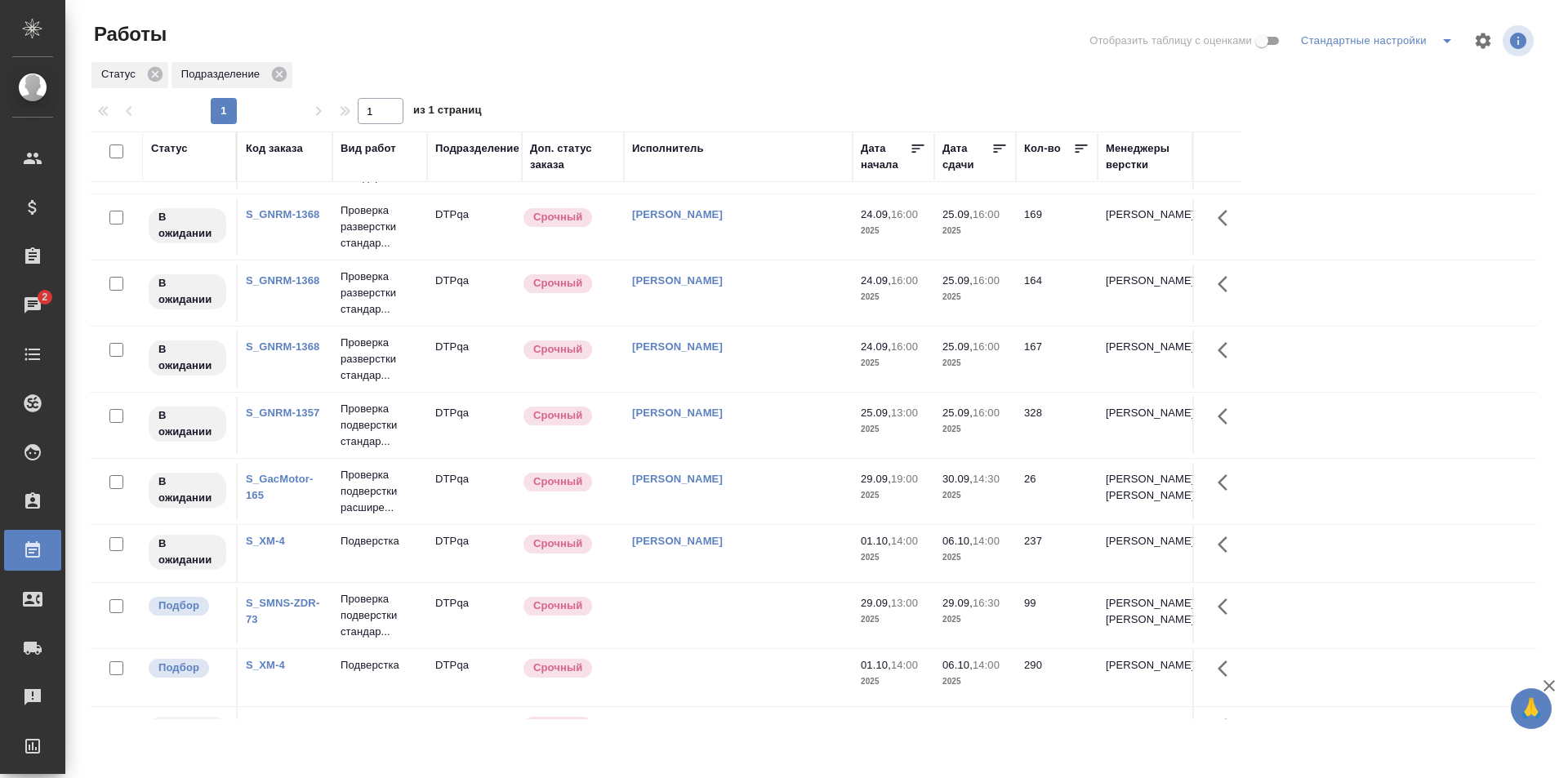
scroll to position [570, 0]
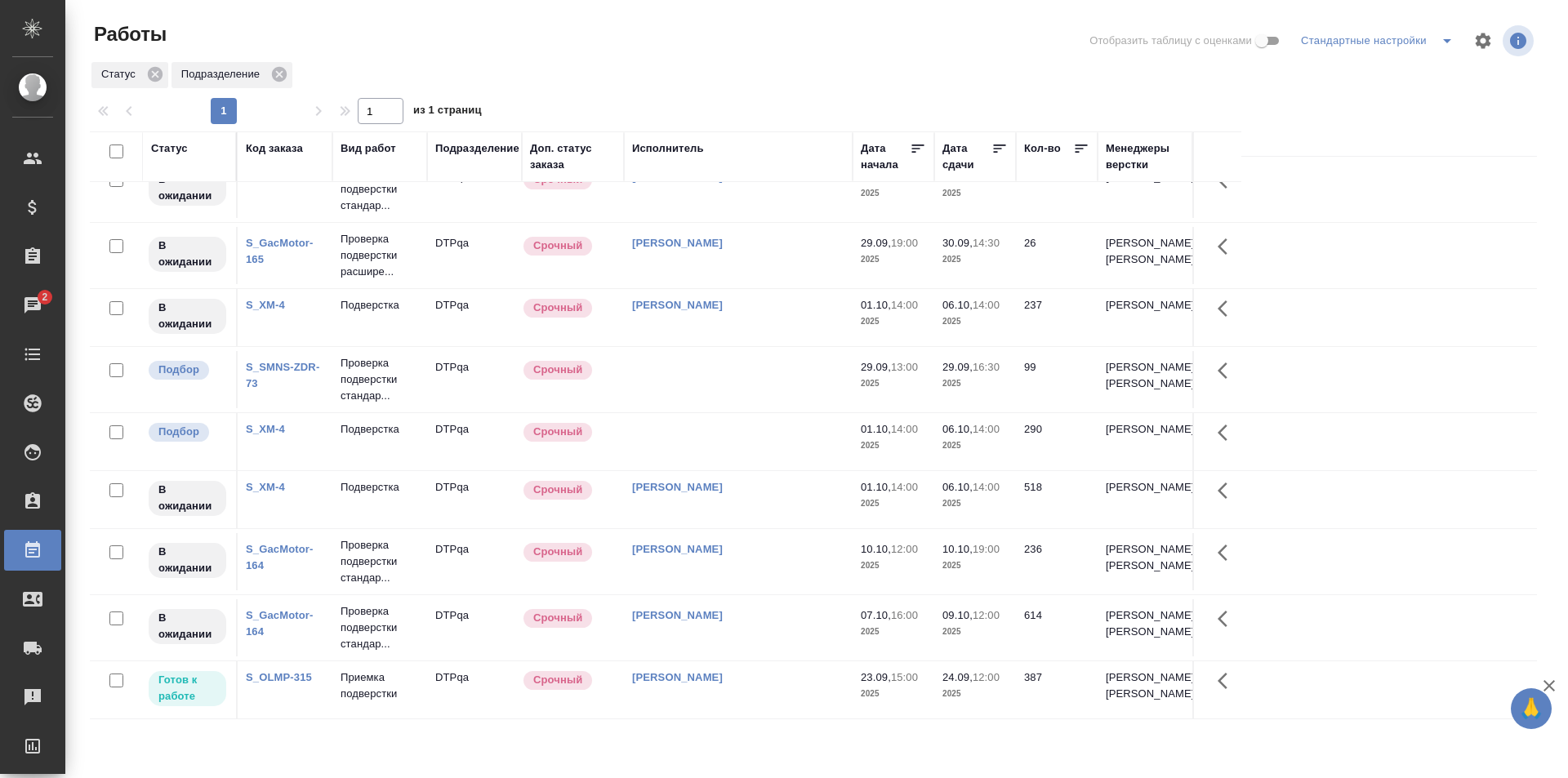
click at [788, 673] on div "[PERSON_NAME]" at bounding box center [738, 677] width 212 height 16
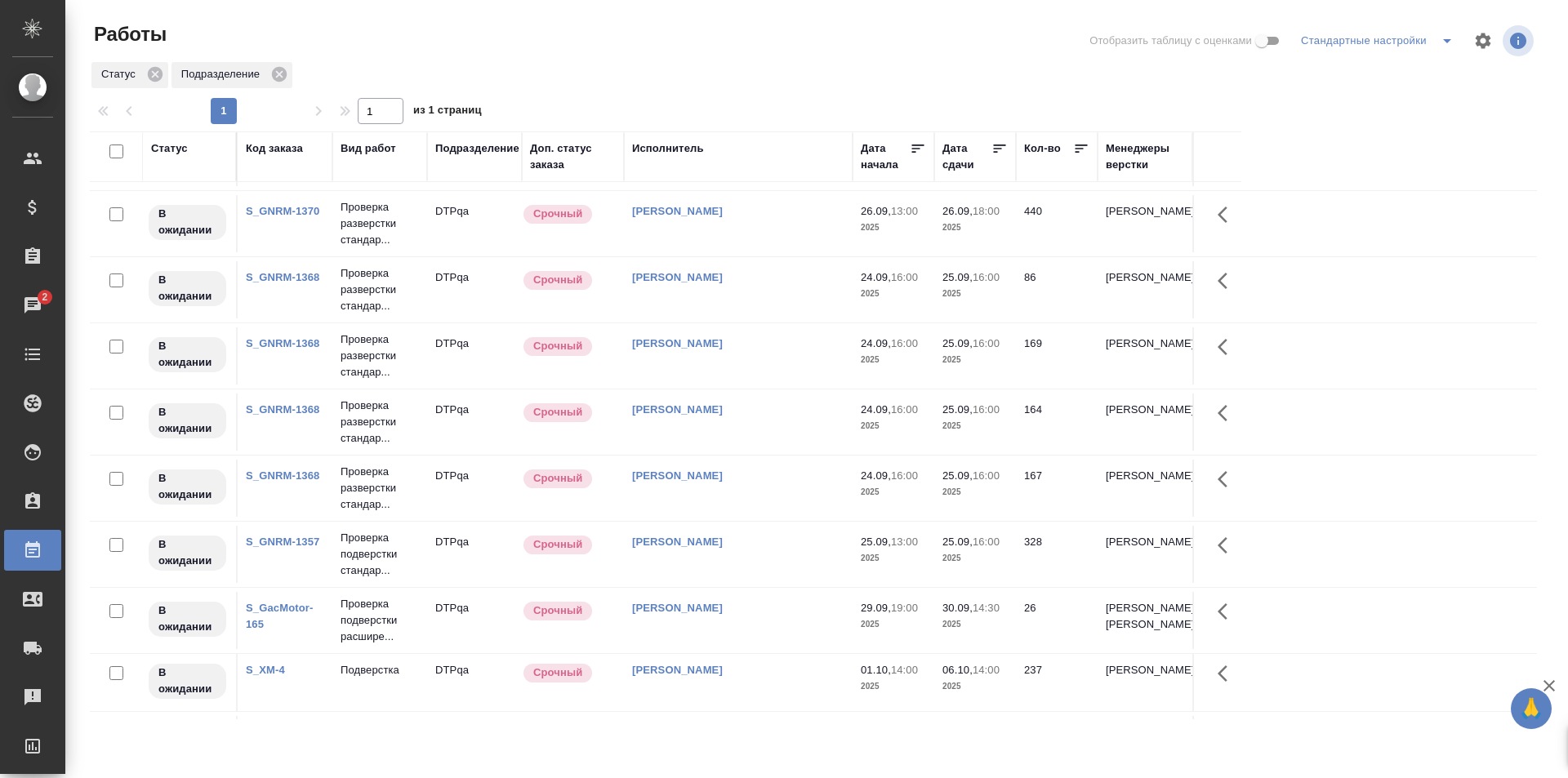
scroll to position [0, 0]
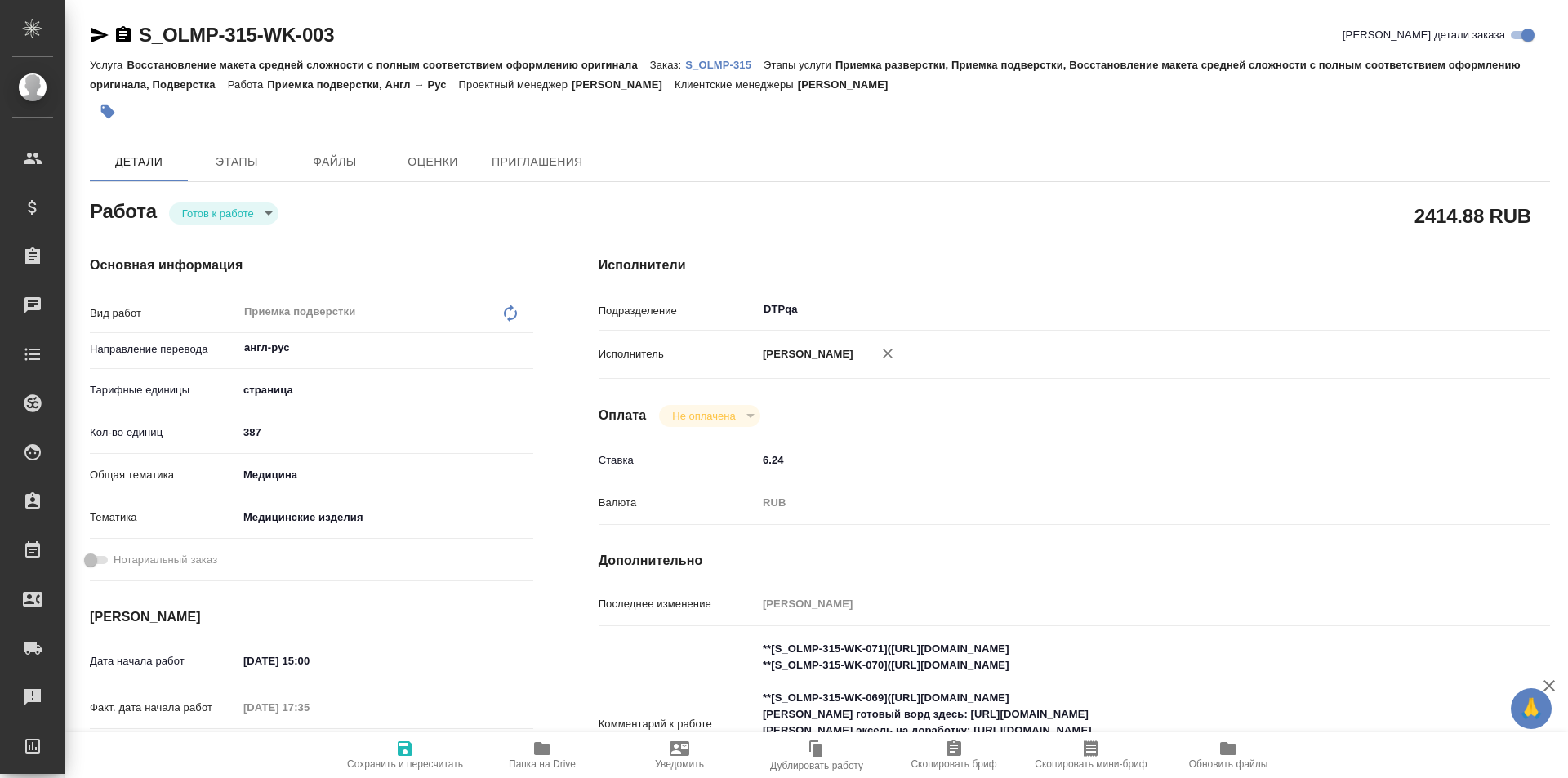
type textarea "x"
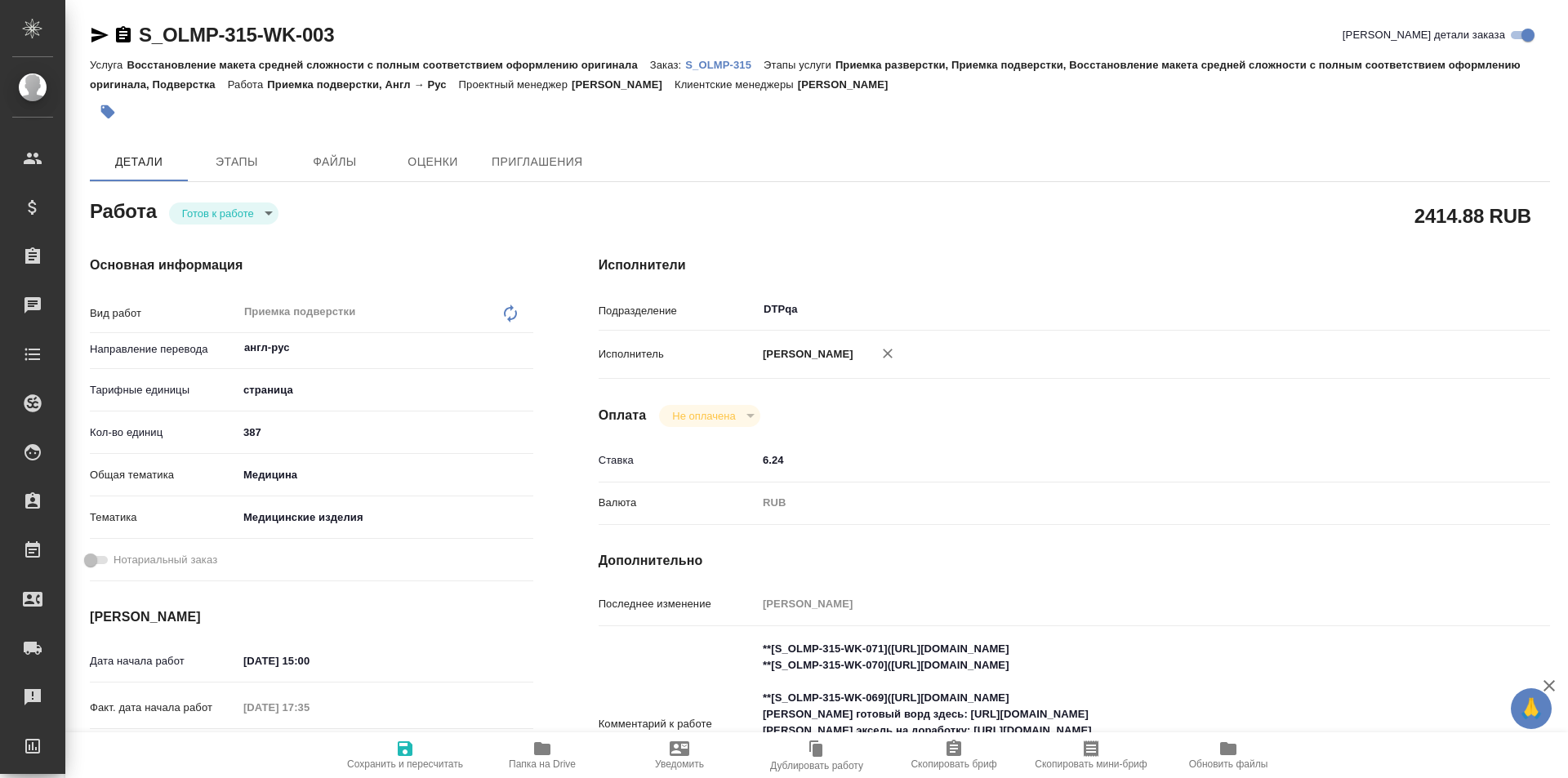
type textarea "x"
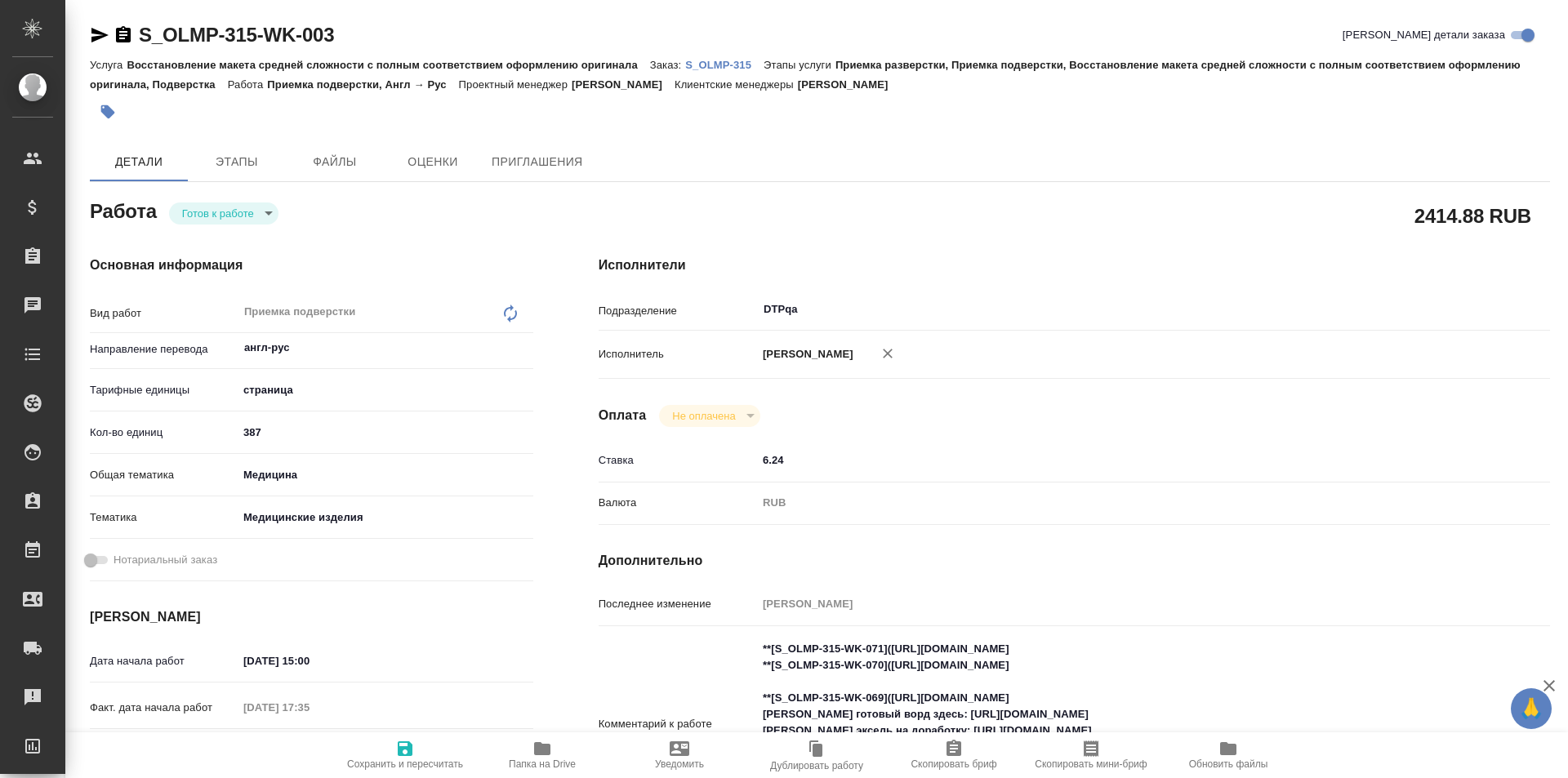
type textarea "x"
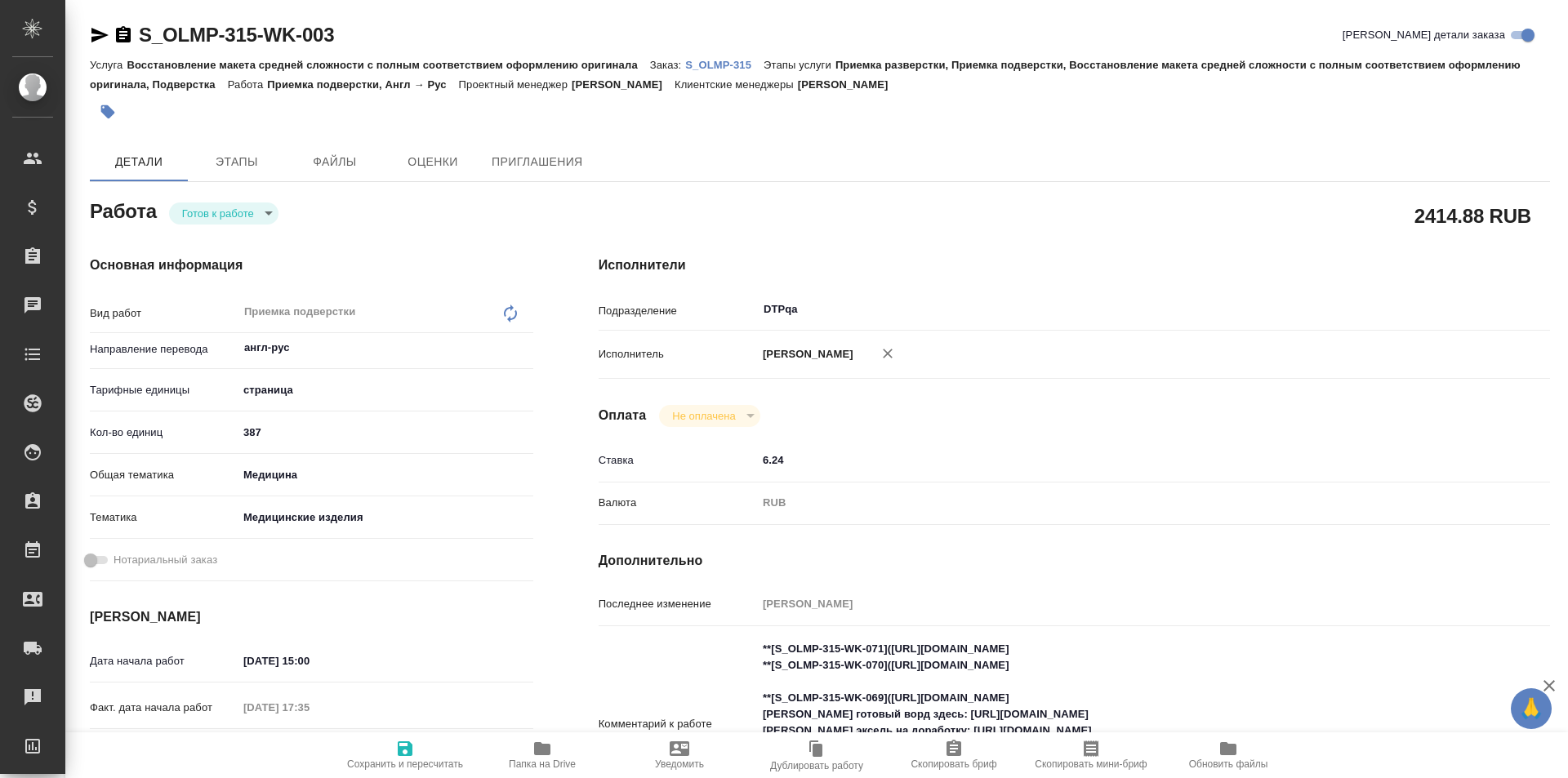
type textarea "x"
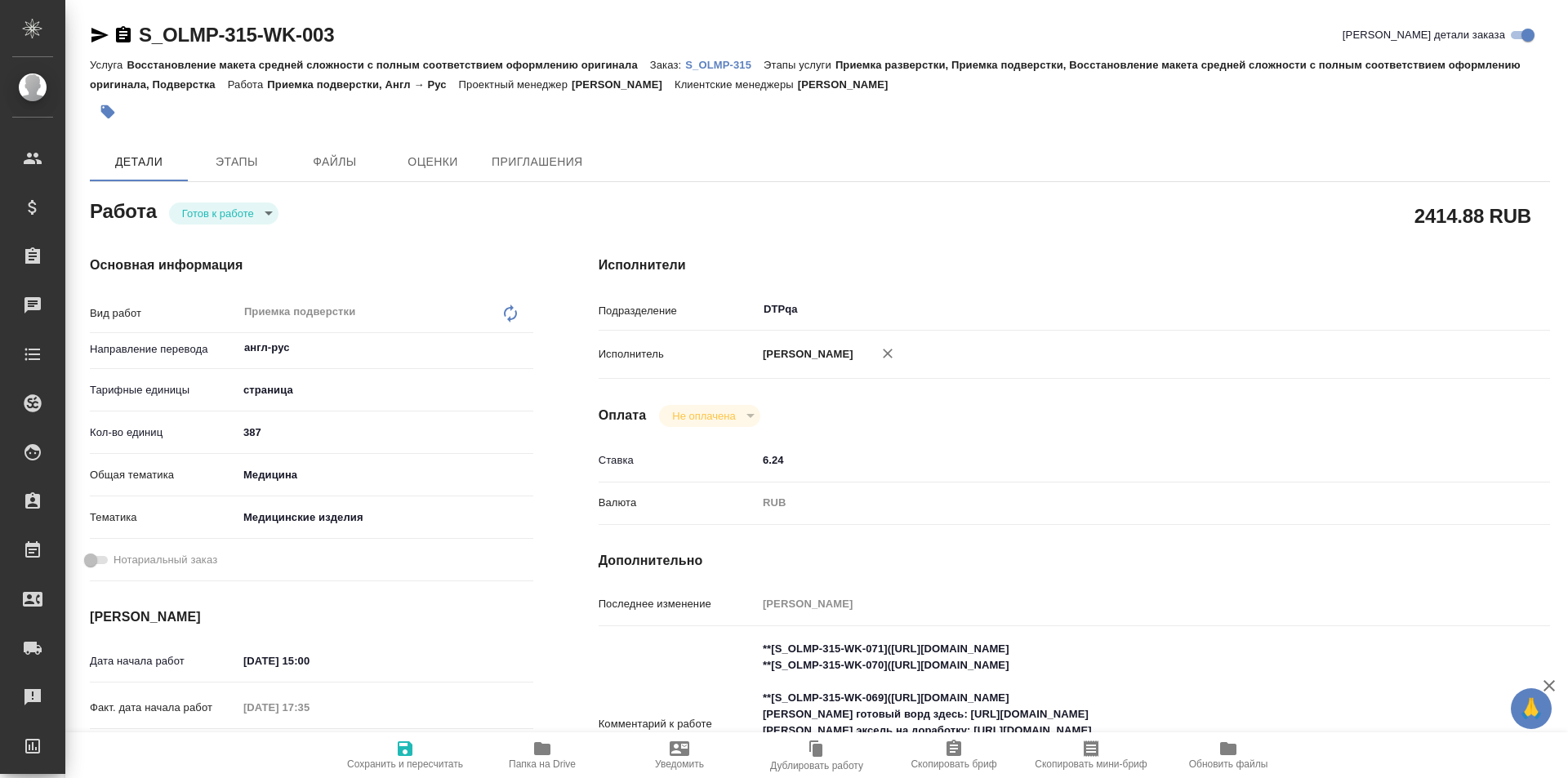
type textarea "x"
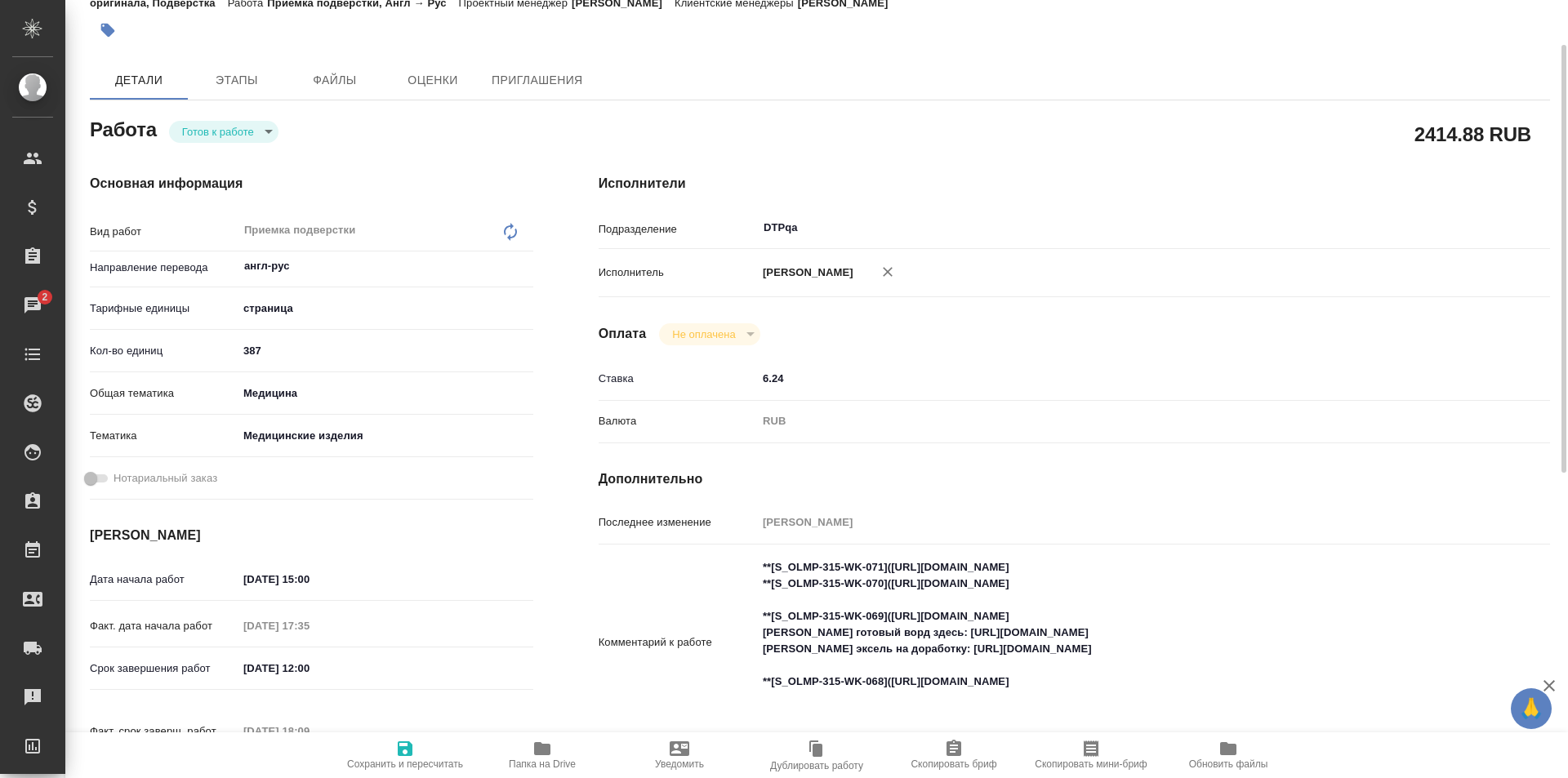
scroll to position [163, 0]
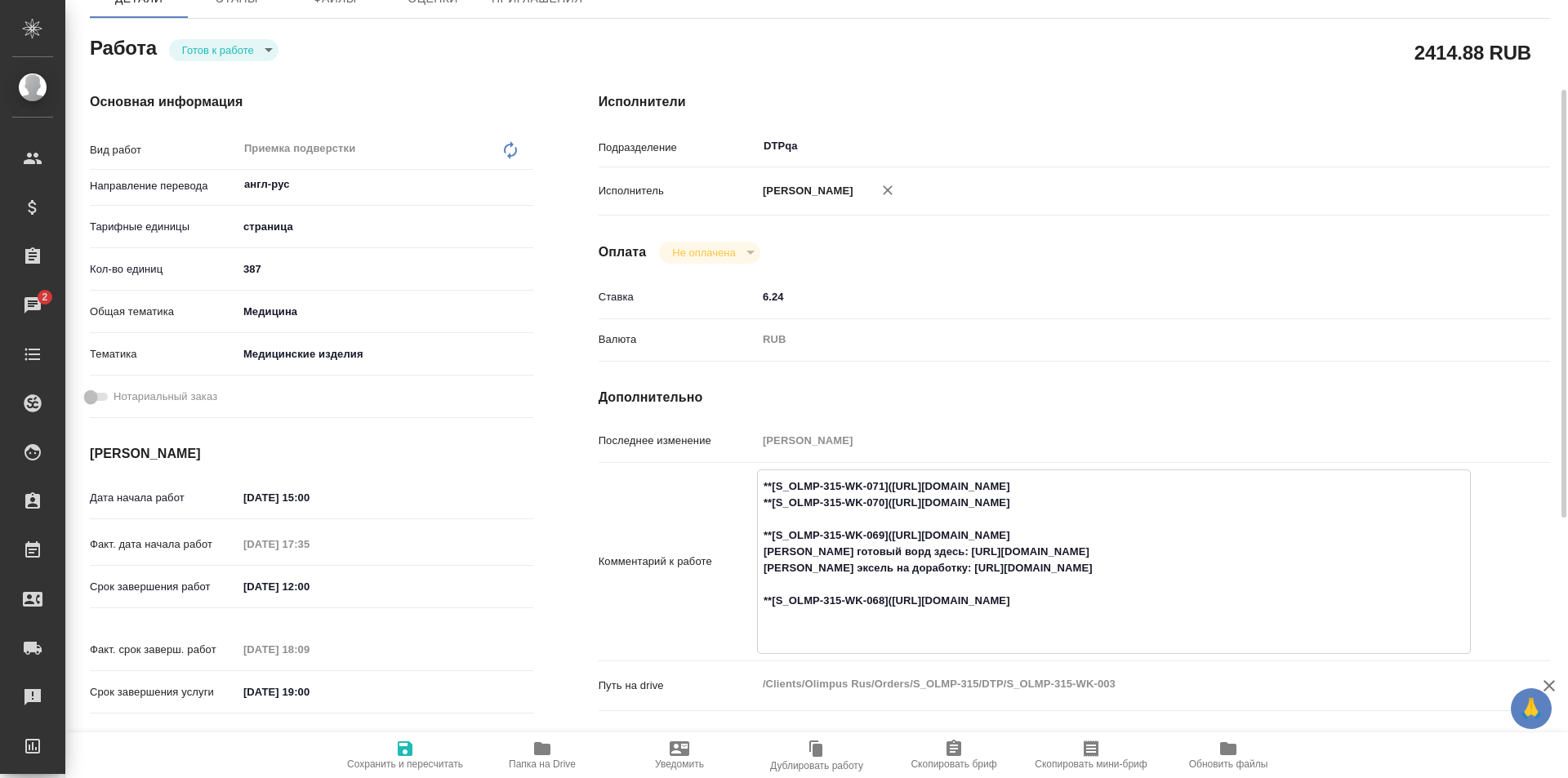
drag, startPoint x: 1198, startPoint y: 484, endPoint x: 895, endPoint y: 485, distance: 303.0
click at [895, 485] on textarea "**[S_OLMP-315-WK-071](https://tera.awatera.com/Work/68b56337825899691a240d2c/)*…" at bounding box center [1114, 560] width 713 height 174
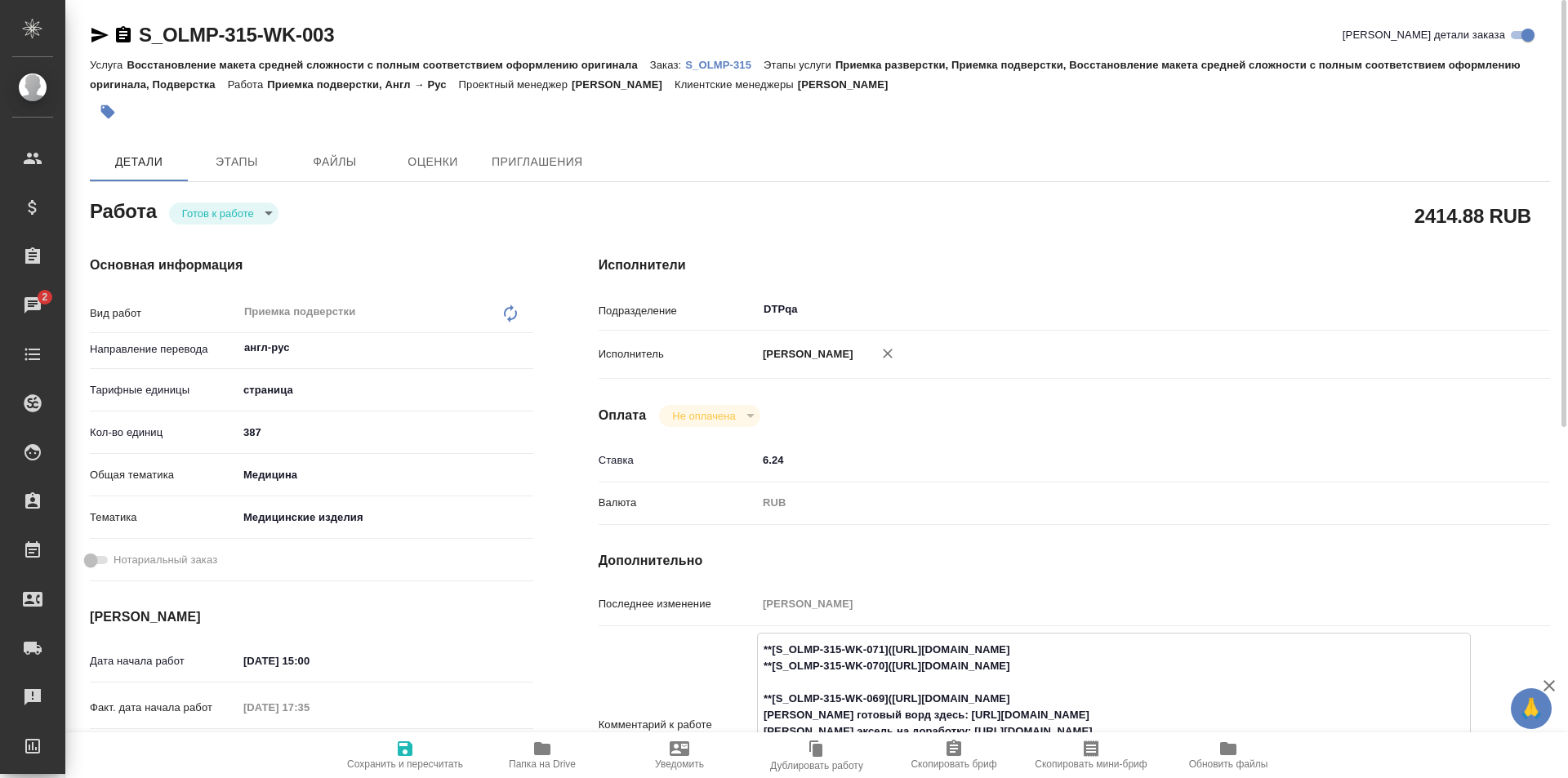
type textarea "x"
drag, startPoint x: 355, startPoint y: 37, endPoint x: 93, endPoint y: 45, distance: 262.1
click at [93, 45] on div "S_OLMP-315-WK-003 Кратко детали заказа" at bounding box center [820, 35] width 1460 height 27
copy link "S_OLMP-315-WK-003"
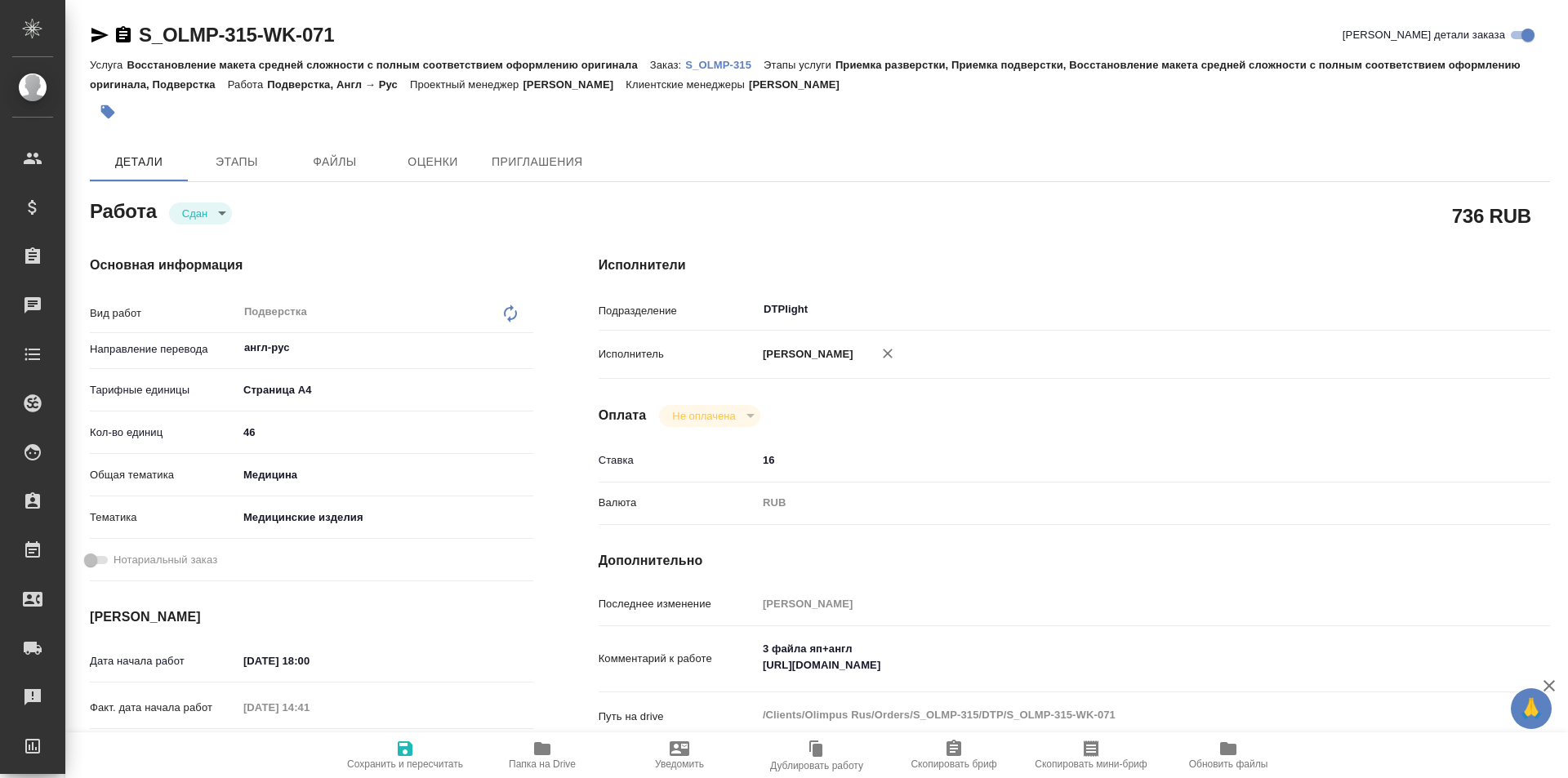
type textarea "x"
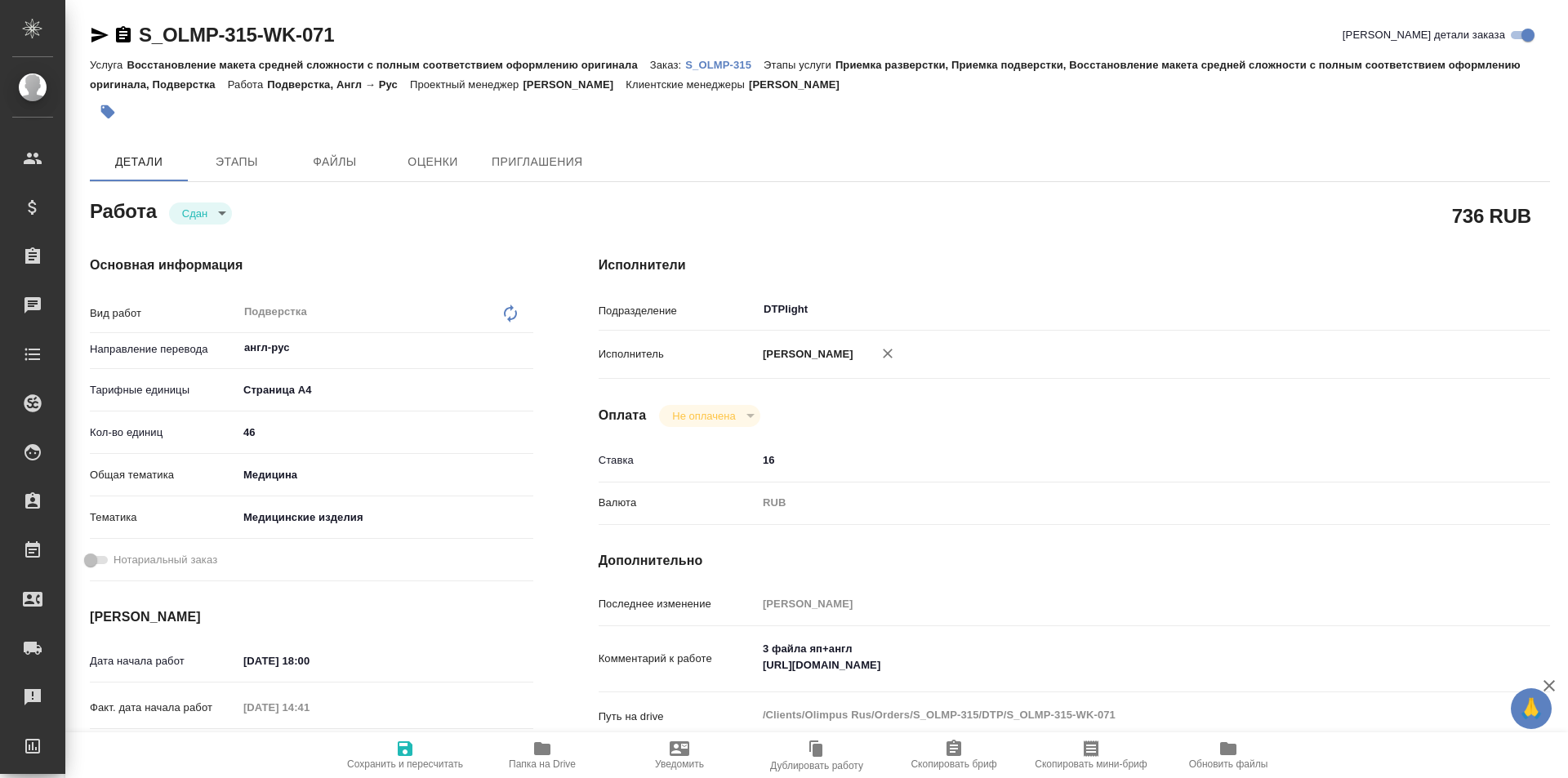
type textarea "x"
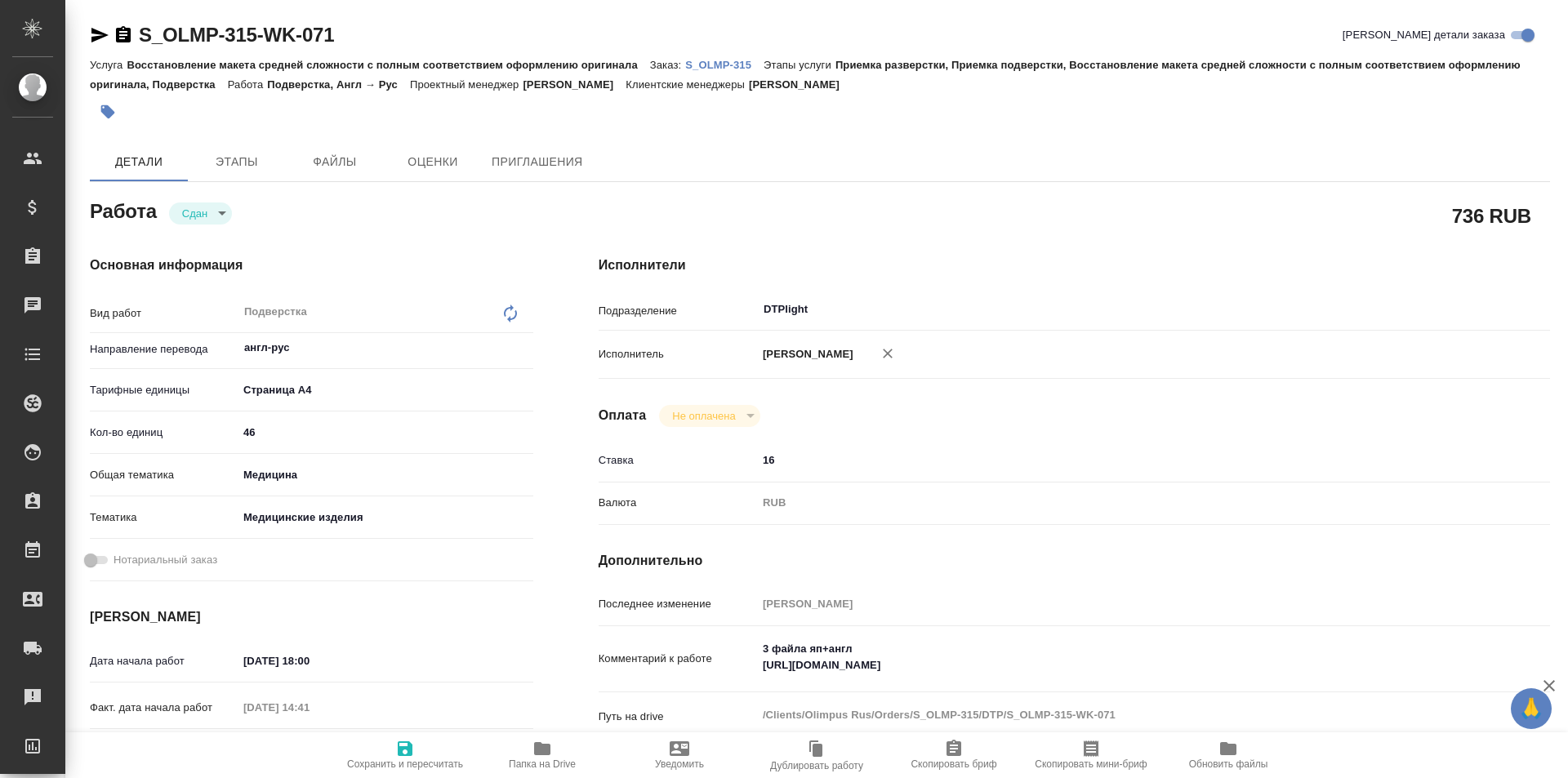
type textarea "x"
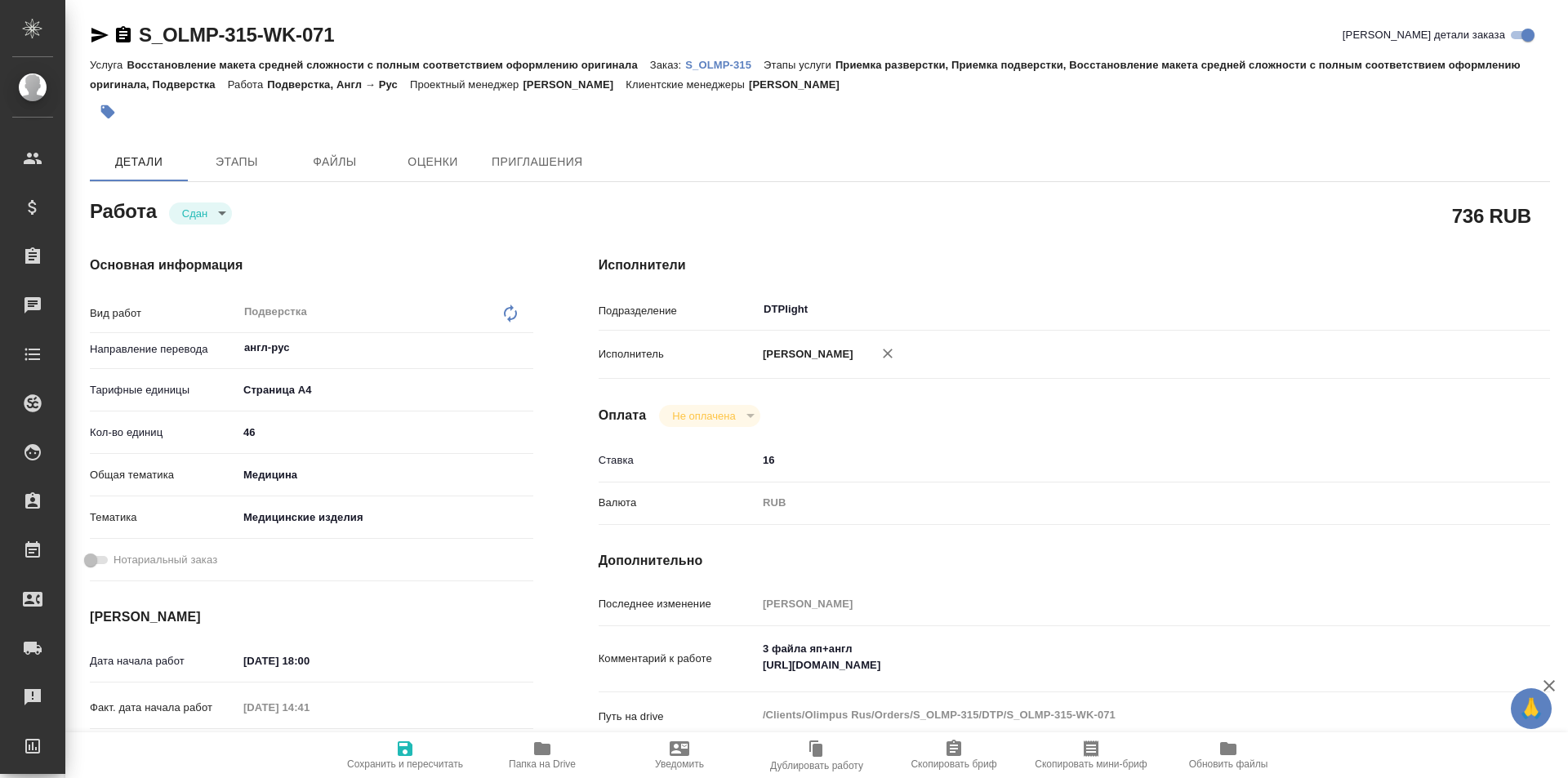
type textarea "x"
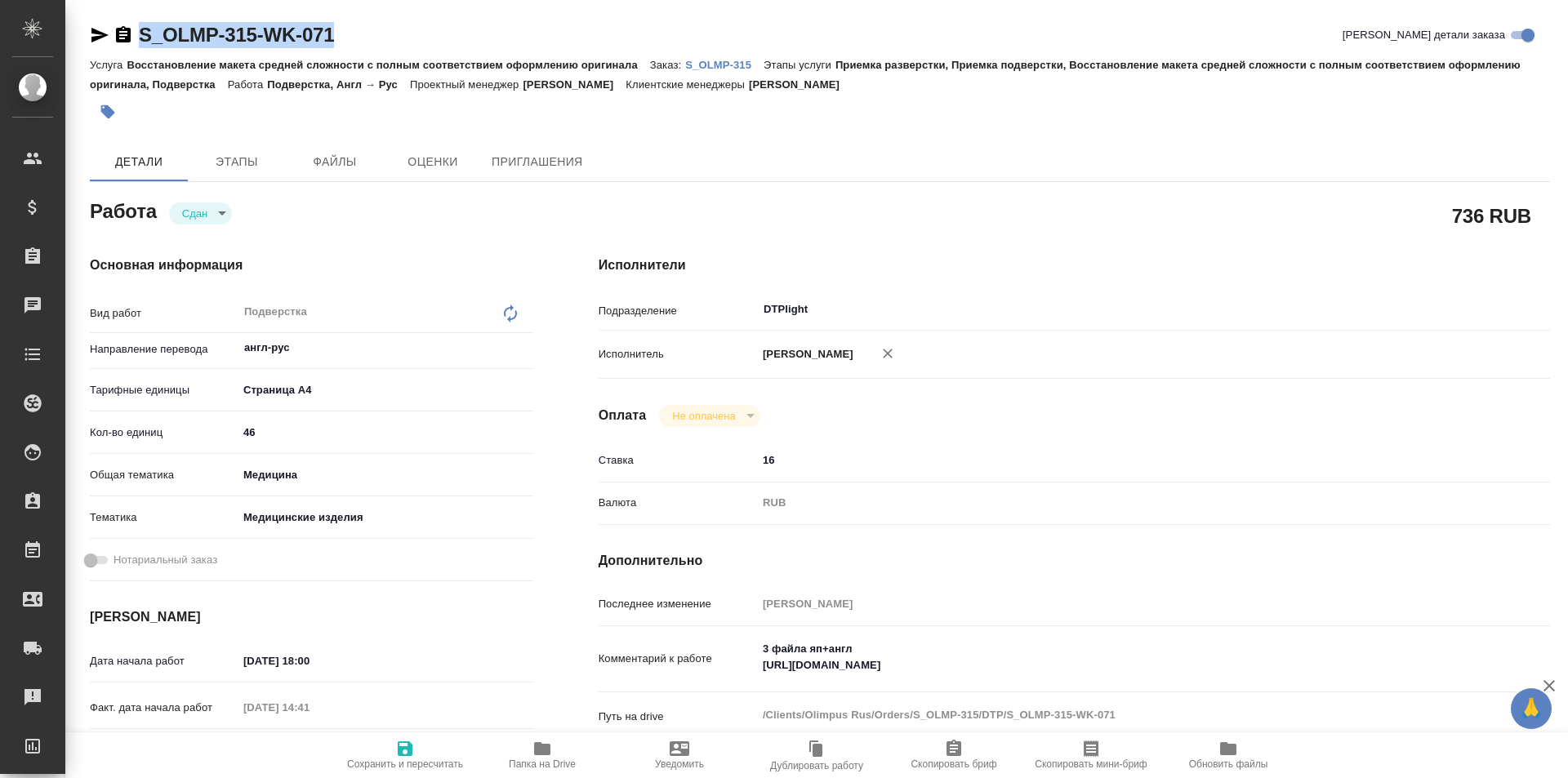
type textarea "x"
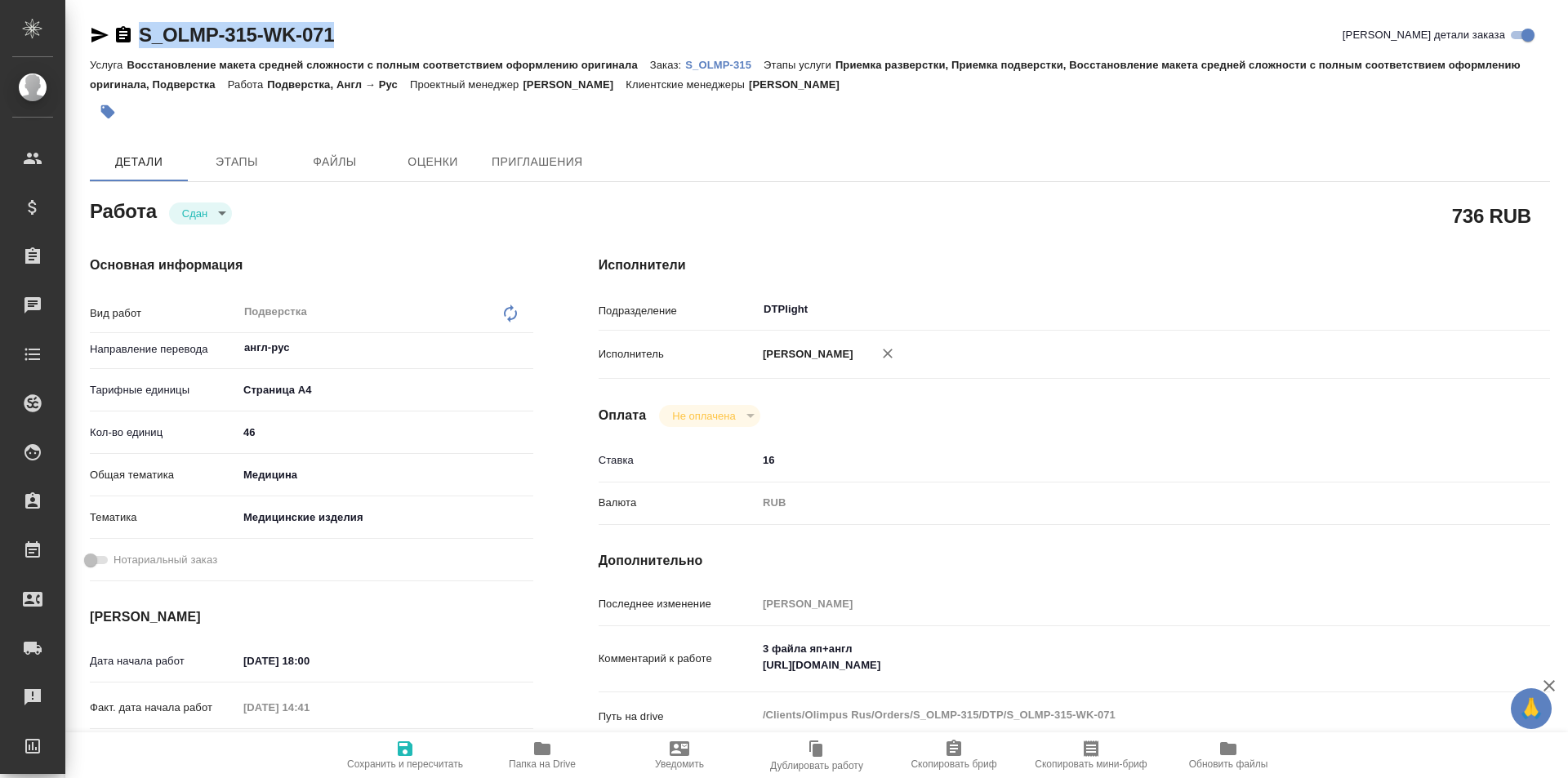
drag, startPoint x: 297, startPoint y: 32, endPoint x: 104, endPoint y: 35, distance: 193.0
click at [104, 35] on div "S_OLMP-315-WK-071 Кратко детали заказа" at bounding box center [820, 35] width 1460 height 27
copy link "S_OLMP-315-WK-071"
type textarea "x"
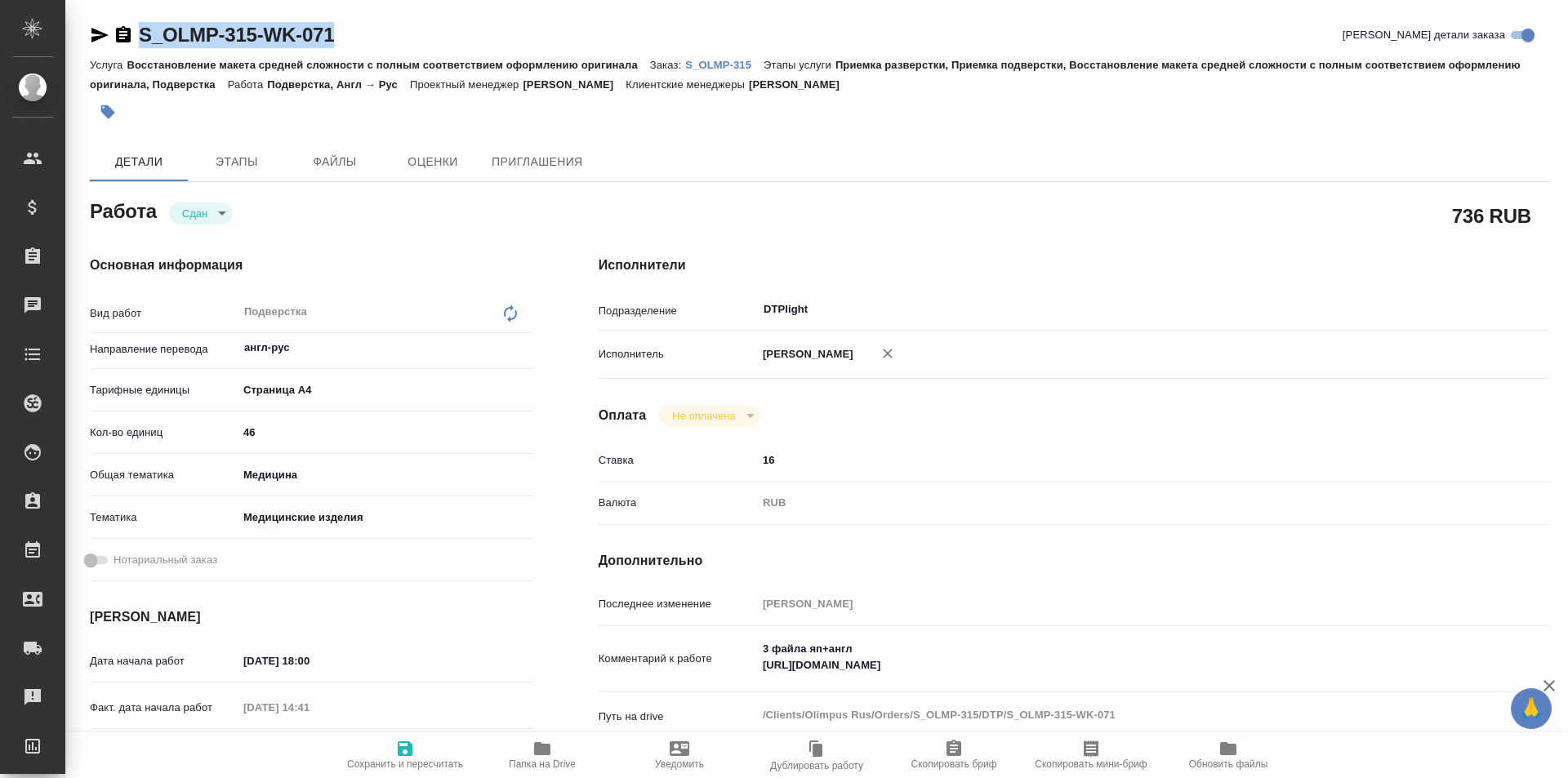
type textarea "x"
click at [541, 753] on icon "button" at bounding box center [542, 748] width 16 height 13
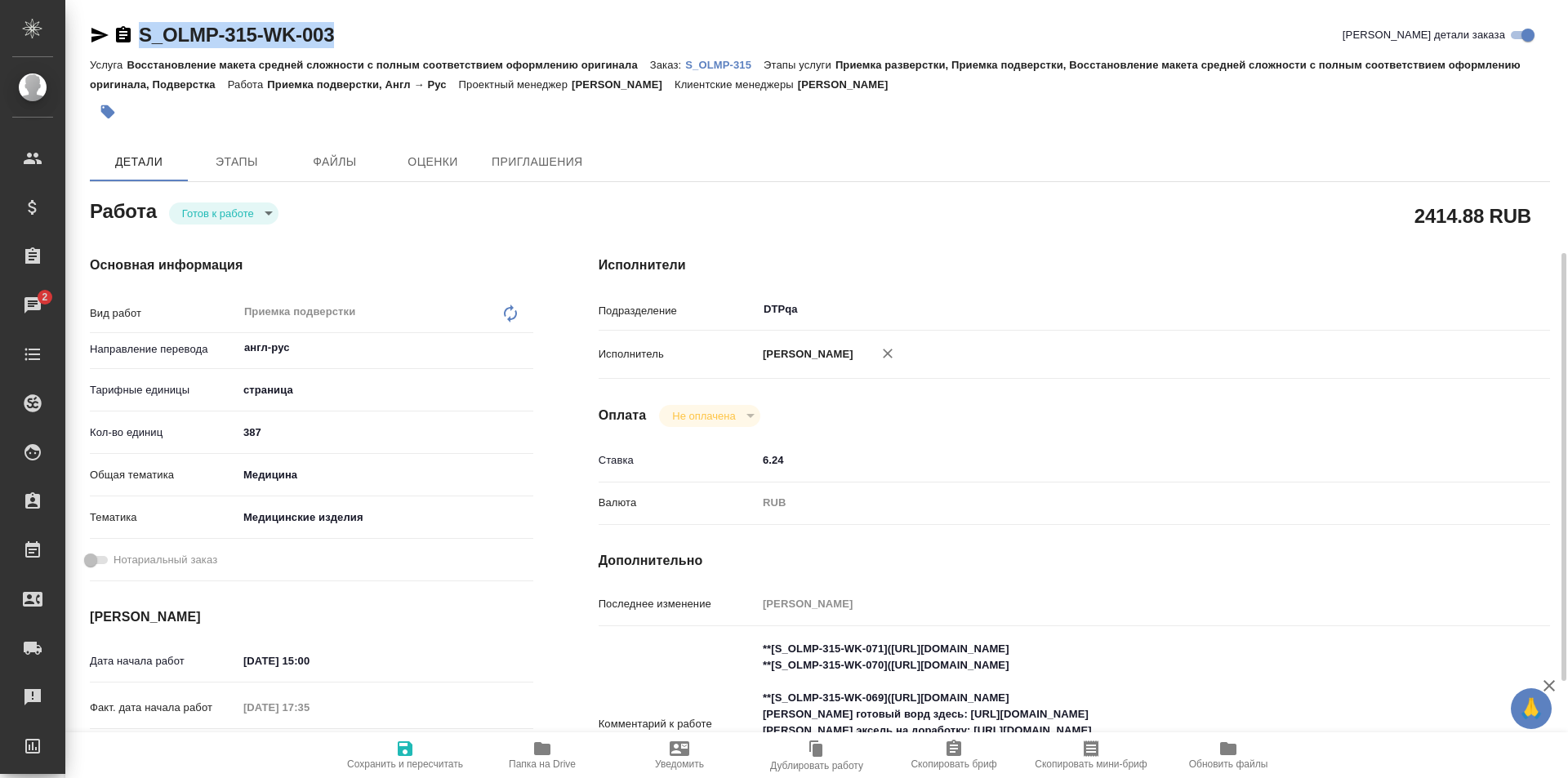
scroll to position [163, 0]
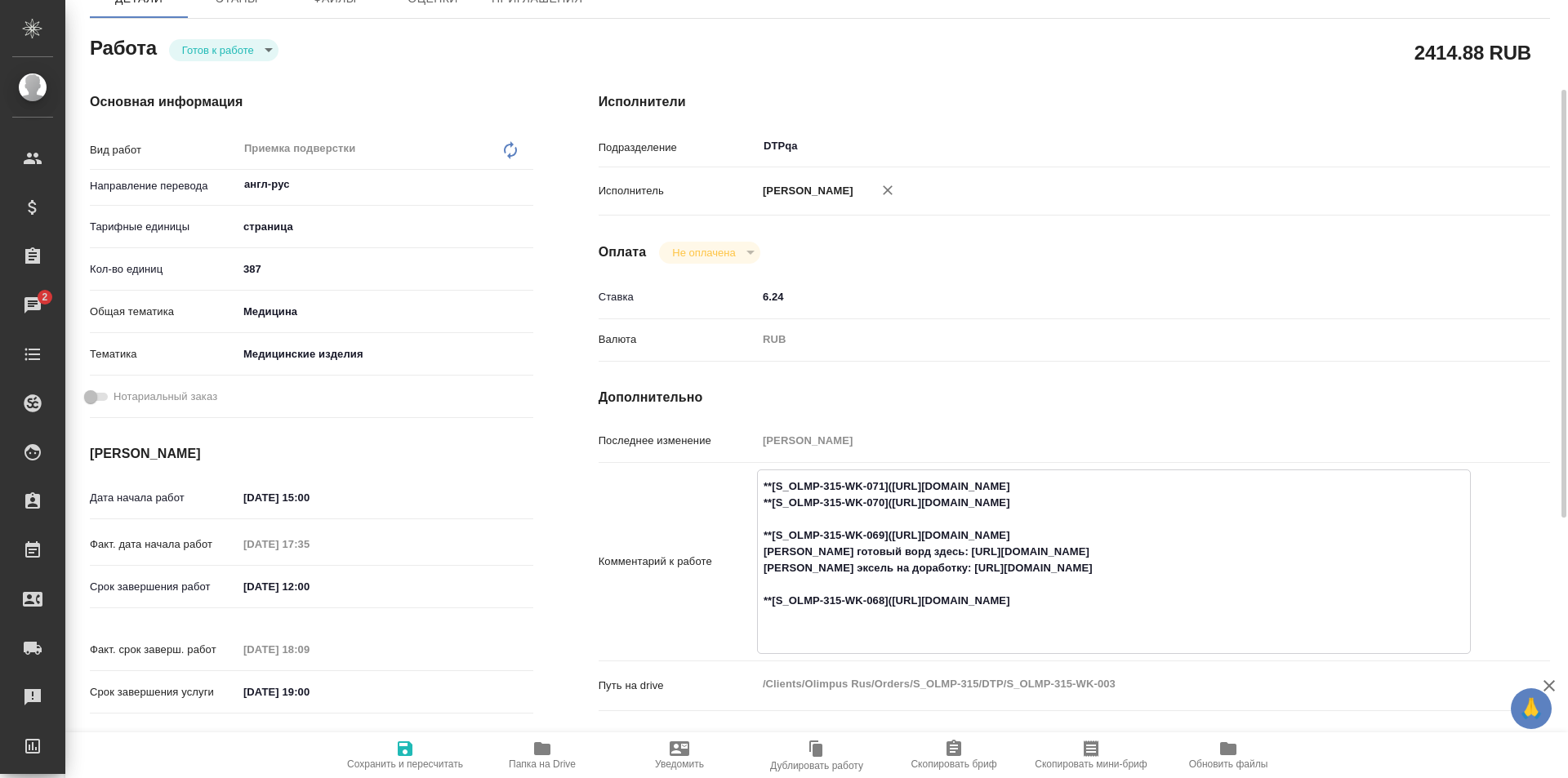
drag, startPoint x: 1198, startPoint y: 501, endPoint x: 896, endPoint y: 502, distance: 302.0
click at [896, 502] on textarea "**[S_OLMP-315-WK-071]([URL][DOMAIN_NAME] **[S_OLMP-315-WK-070]([URL][DOMAIN_NAM…" at bounding box center [1114, 560] width 713 height 174
click at [1200, 534] on textarea "**[S_OLMP-315-WK-071]([URL][DOMAIN_NAME] **[S_OLMP-315-WK-070]([URL][DOMAIN_NAM…" at bounding box center [1114, 560] width 713 height 174
drag, startPoint x: 1198, startPoint y: 601, endPoint x: 895, endPoint y: 597, distance: 303.0
click at [895, 597] on textarea "**[S_OLMP-315-WK-071]([URL][DOMAIN_NAME] **[S_OLMP-315-WK-070]([URL][DOMAIN_NAM…" at bounding box center [1114, 560] width 713 height 174
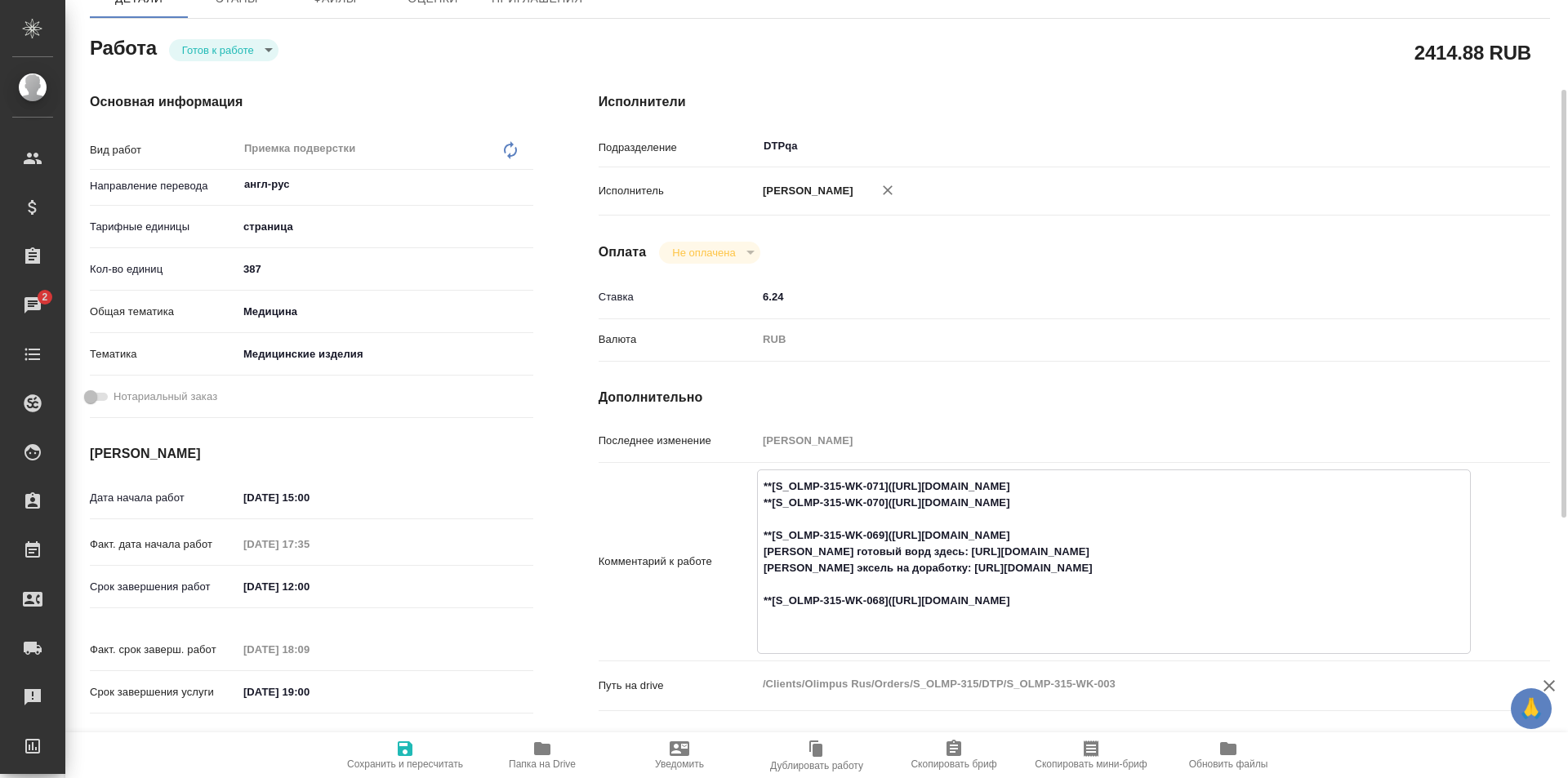
click at [537, 751] on icon "button" at bounding box center [542, 748] width 16 height 13
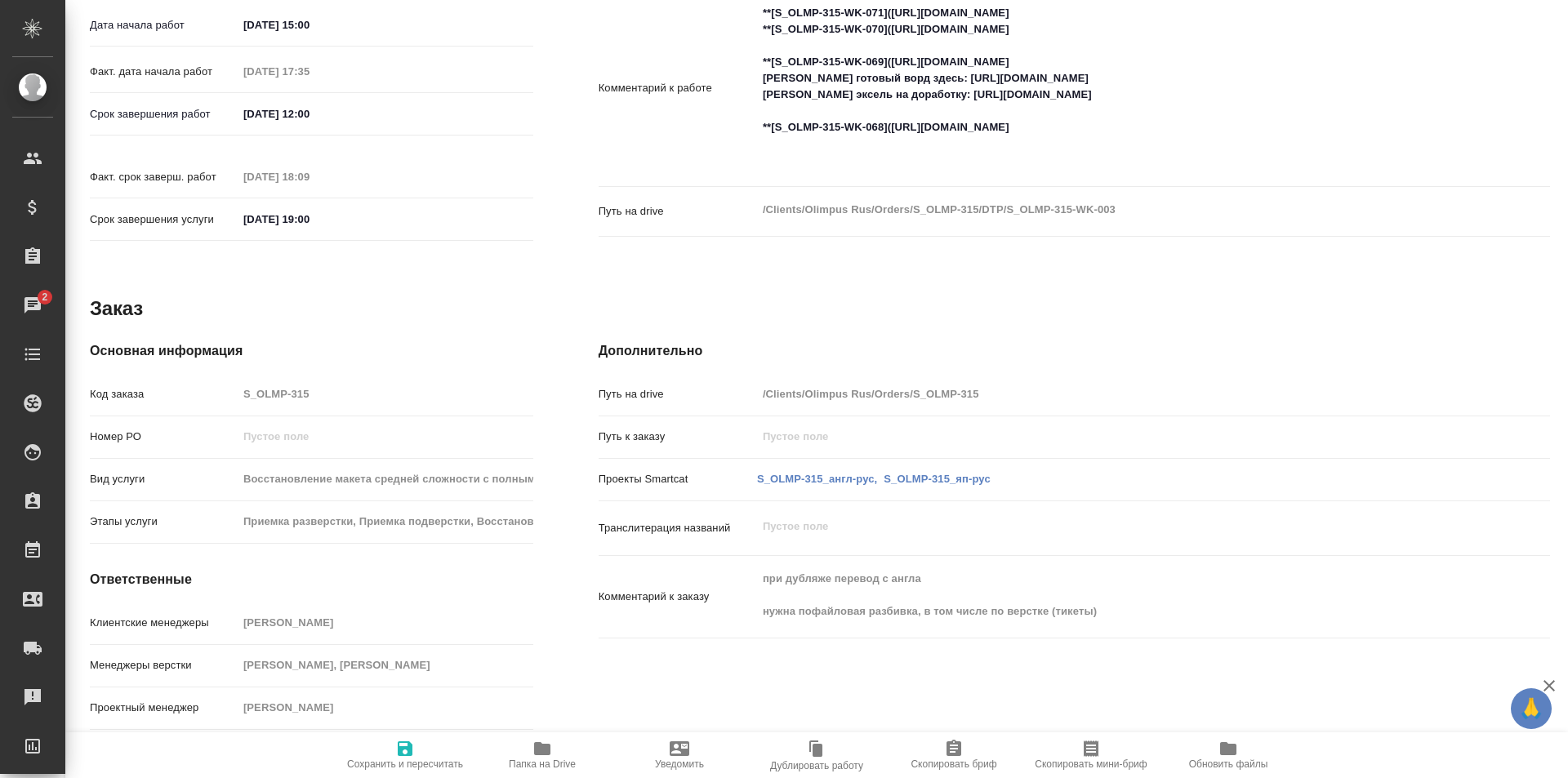
scroll to position [0, 0]
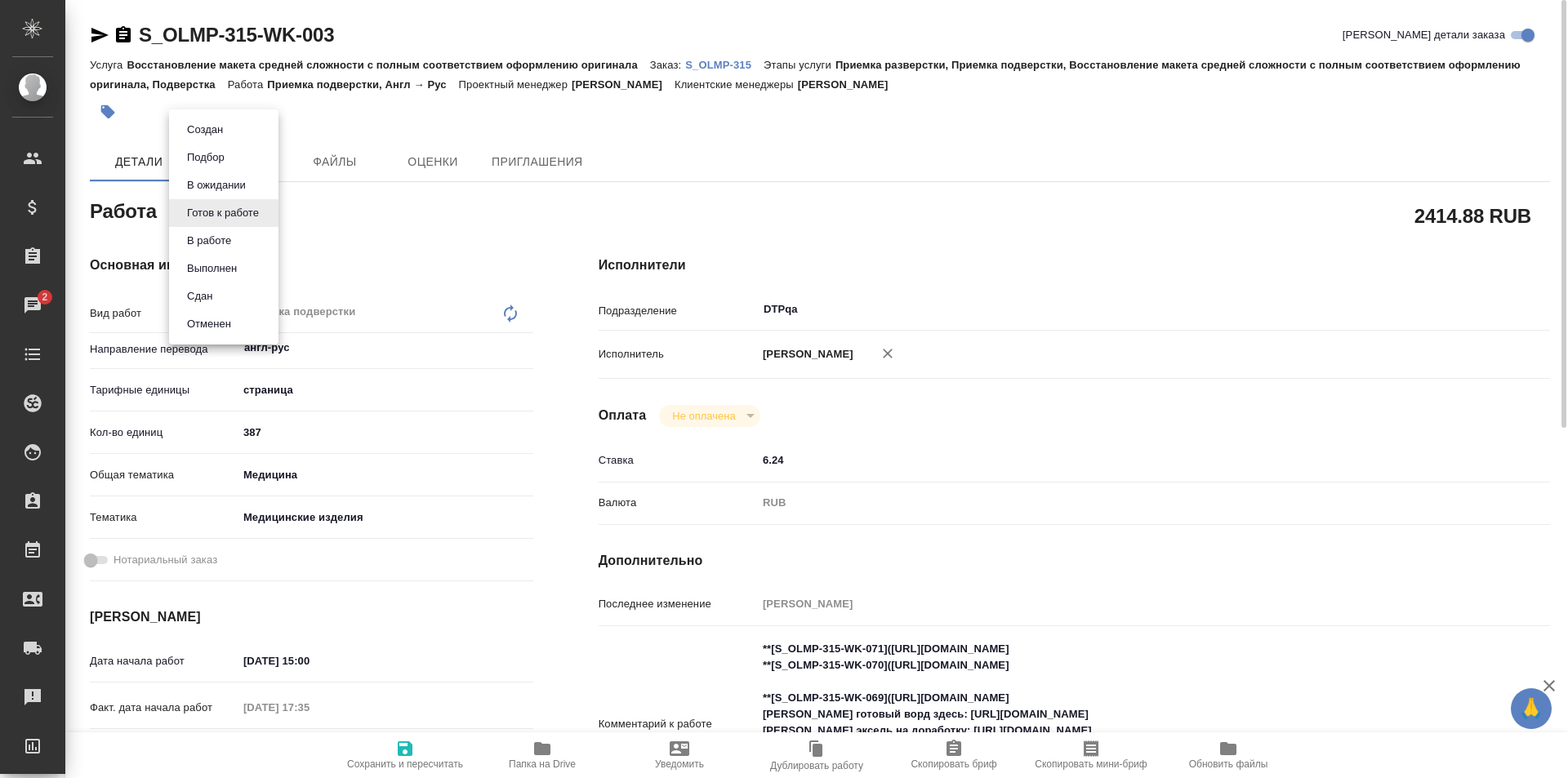
click at [248, 212] on body "🙏 .cls-1 fill:#fff; AWATERA Ismagilova [PERSON_NAME] Спецификации Заказы 2 Чаты…" at bounding box center [784, 389] width 1568 height 778
click at [220, 243] on button "В работе" at bounding box center [209, 240] width 54 height 18
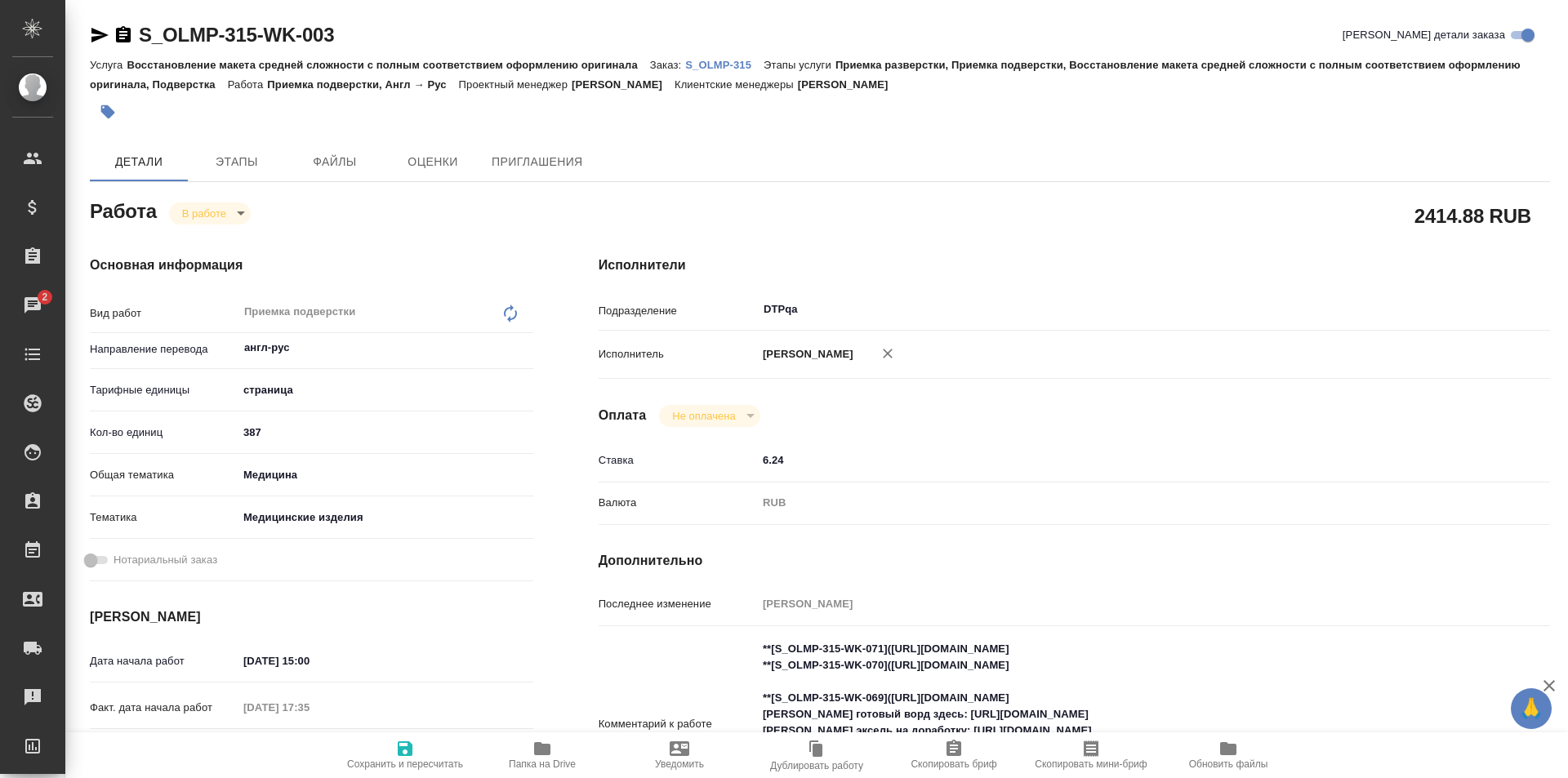
type textarea "x"
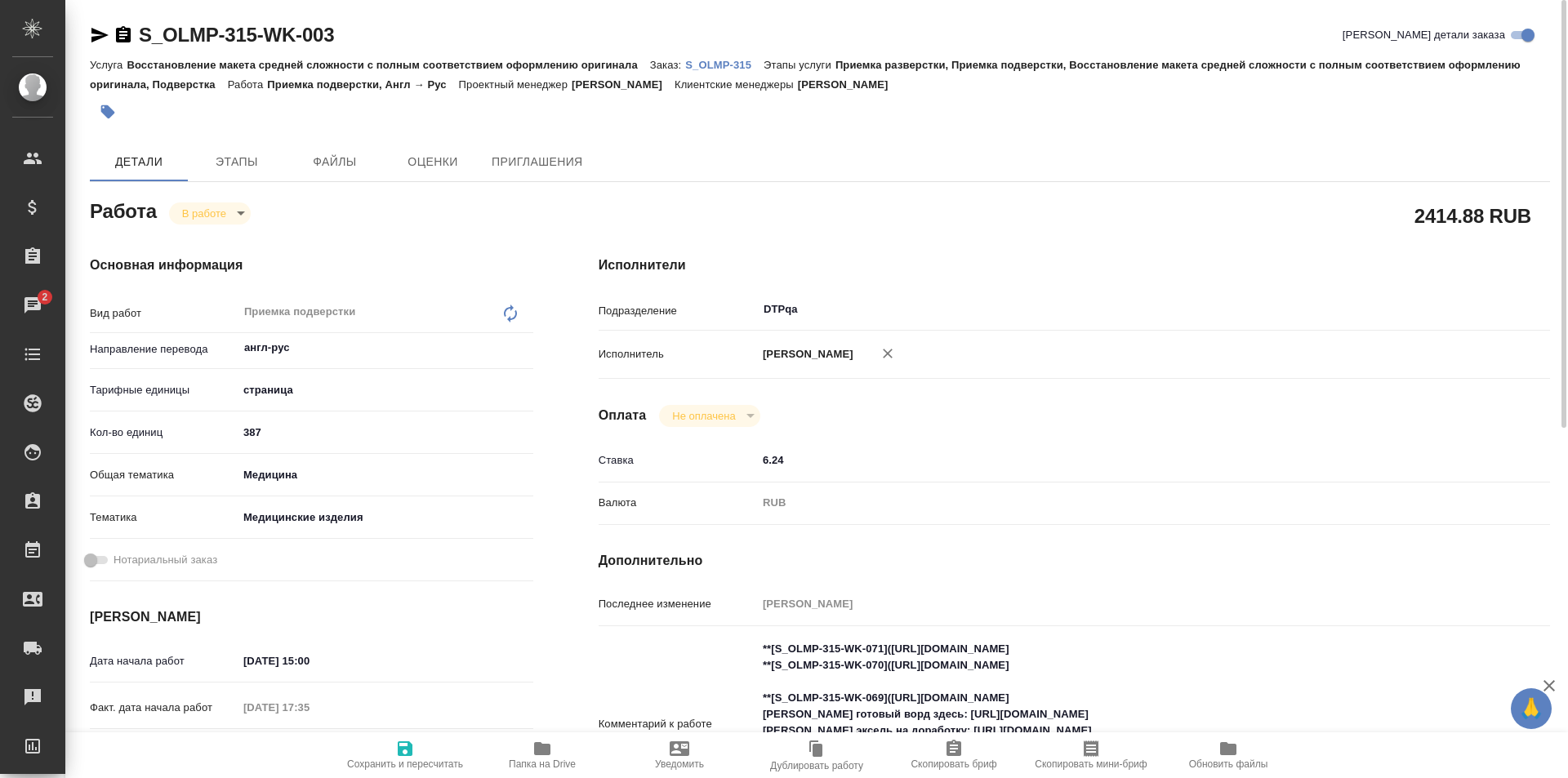
type textarea "x"
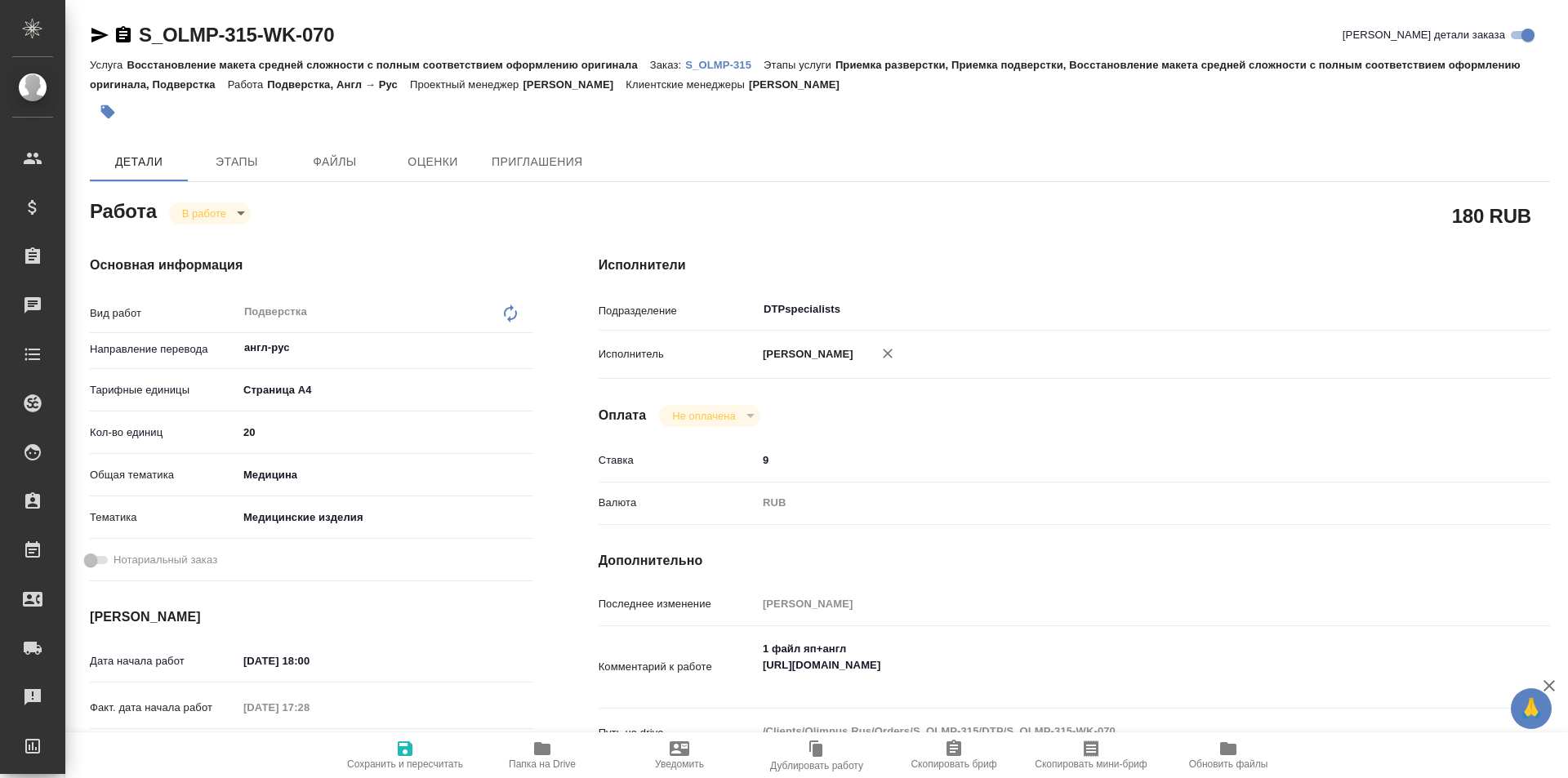
type textarea "x"
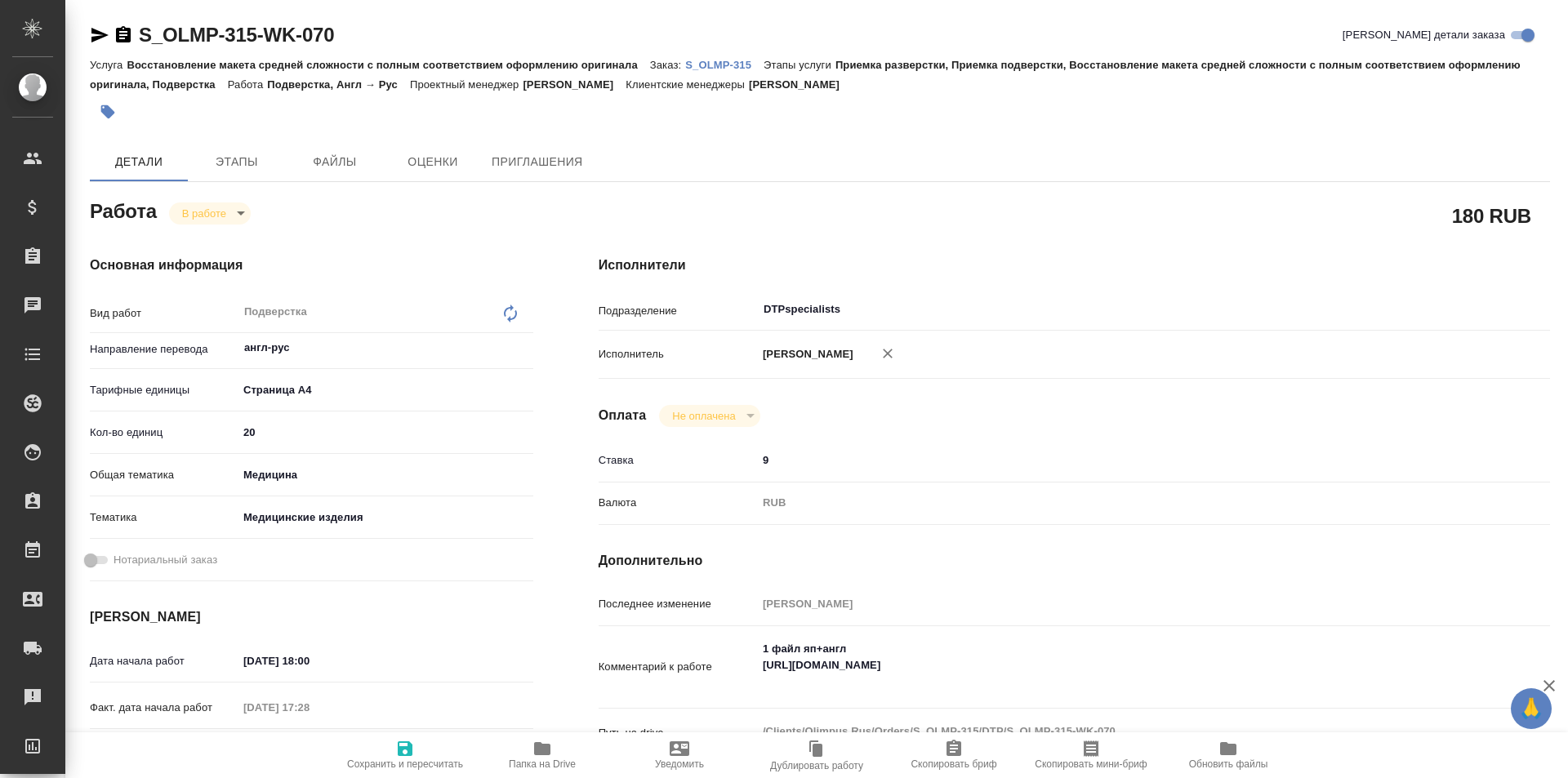
type textarea "x"
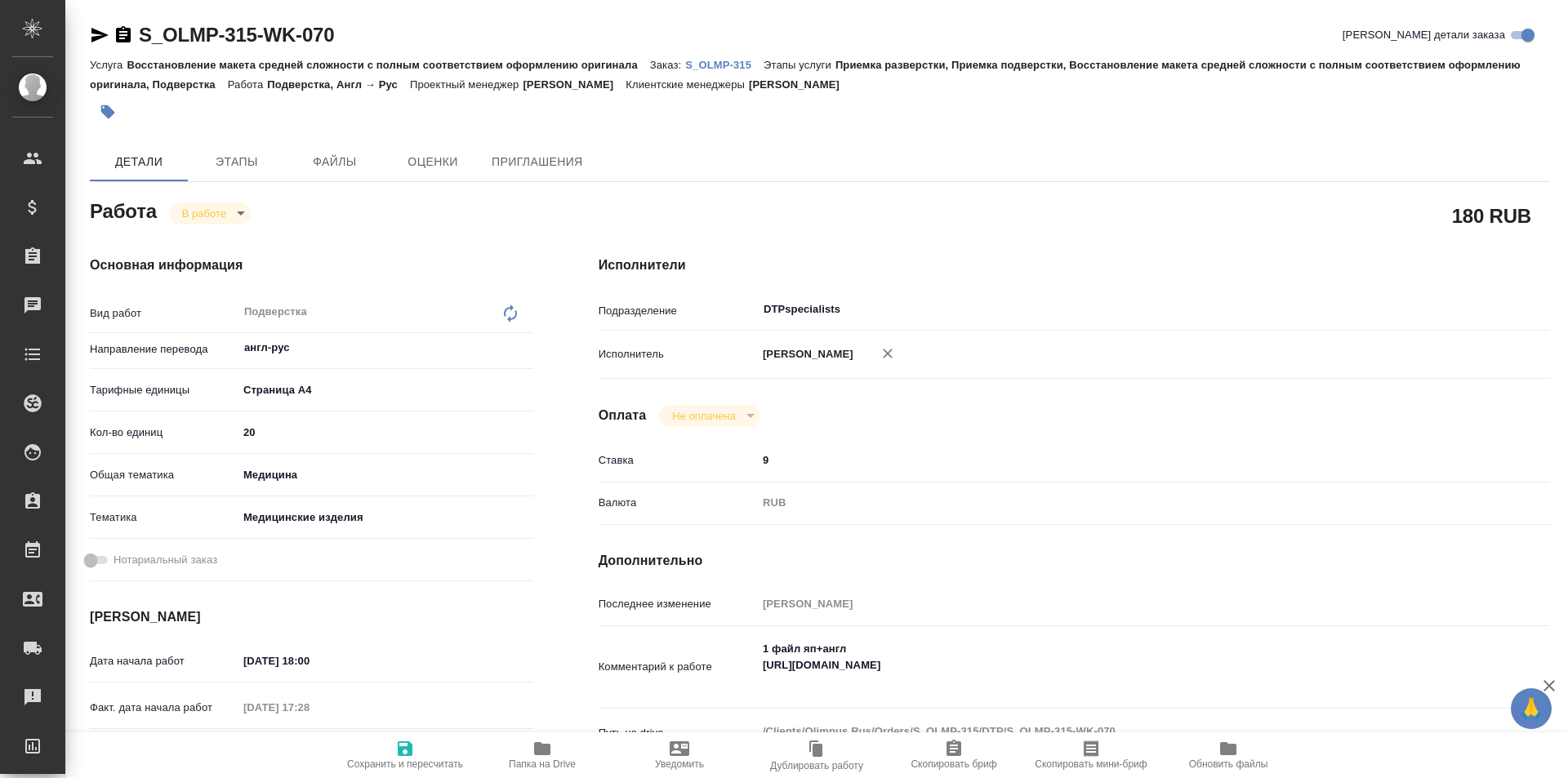
type textarea "x"
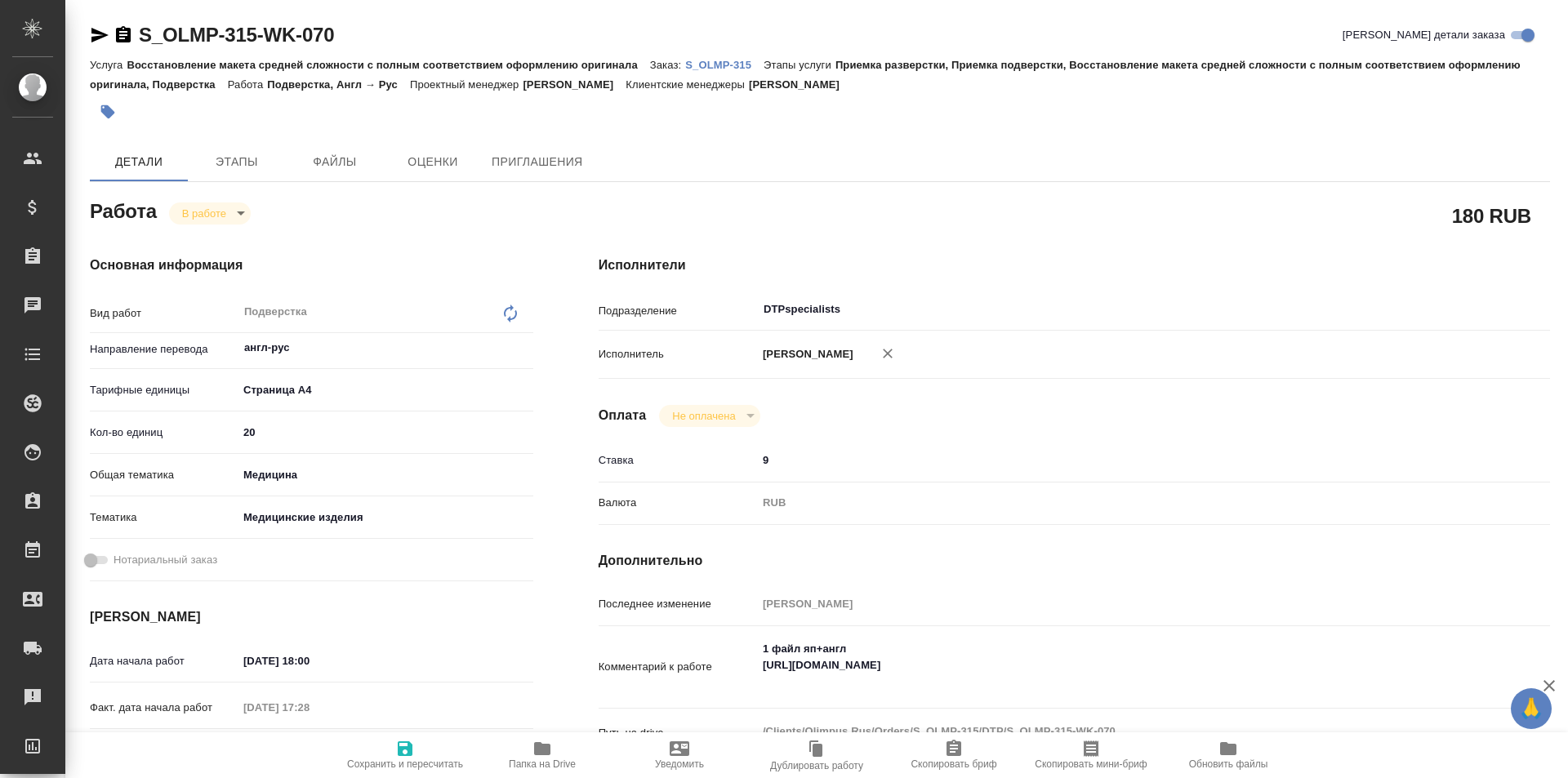
type textarea "x"
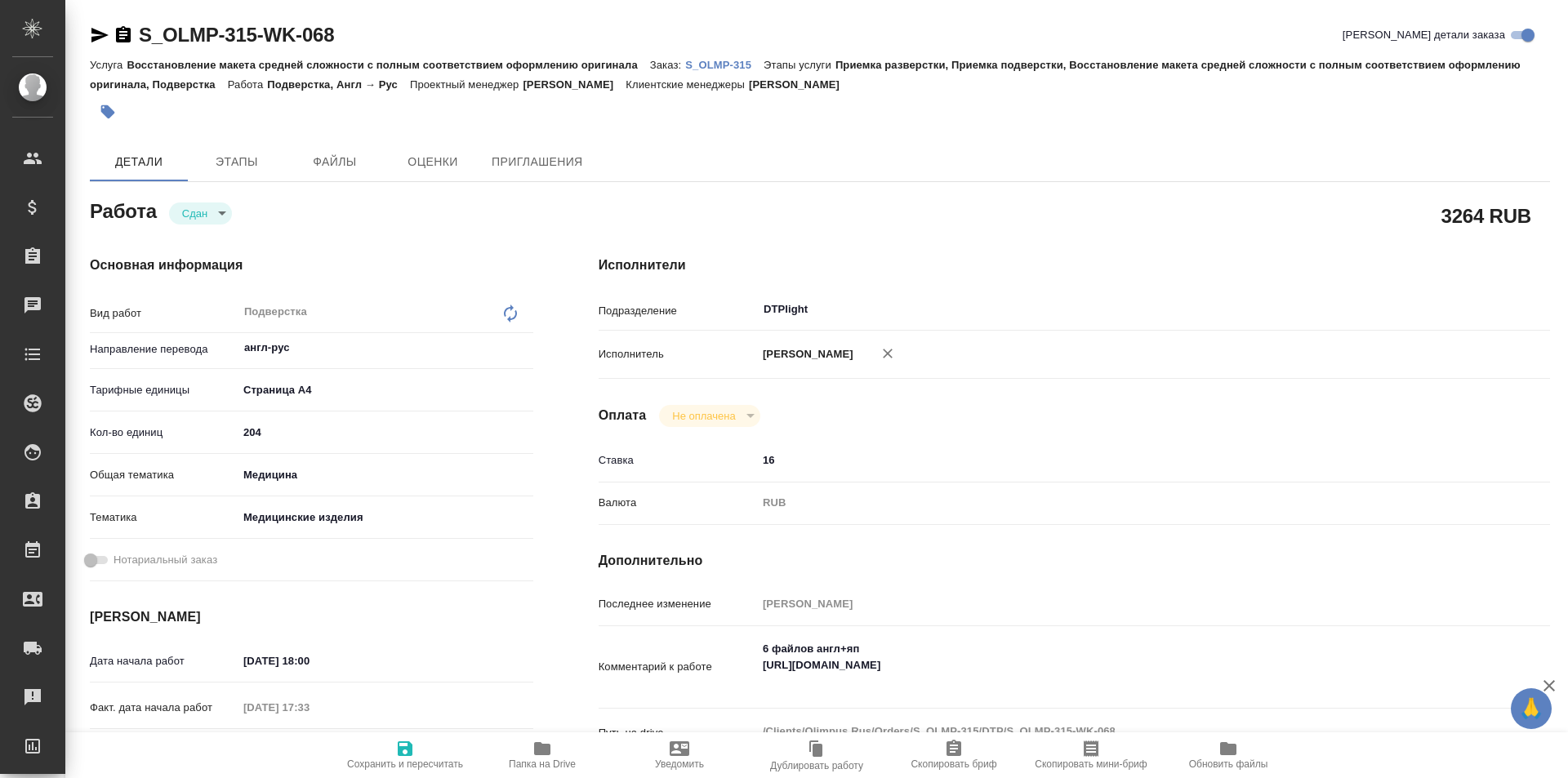
type textarea "x"
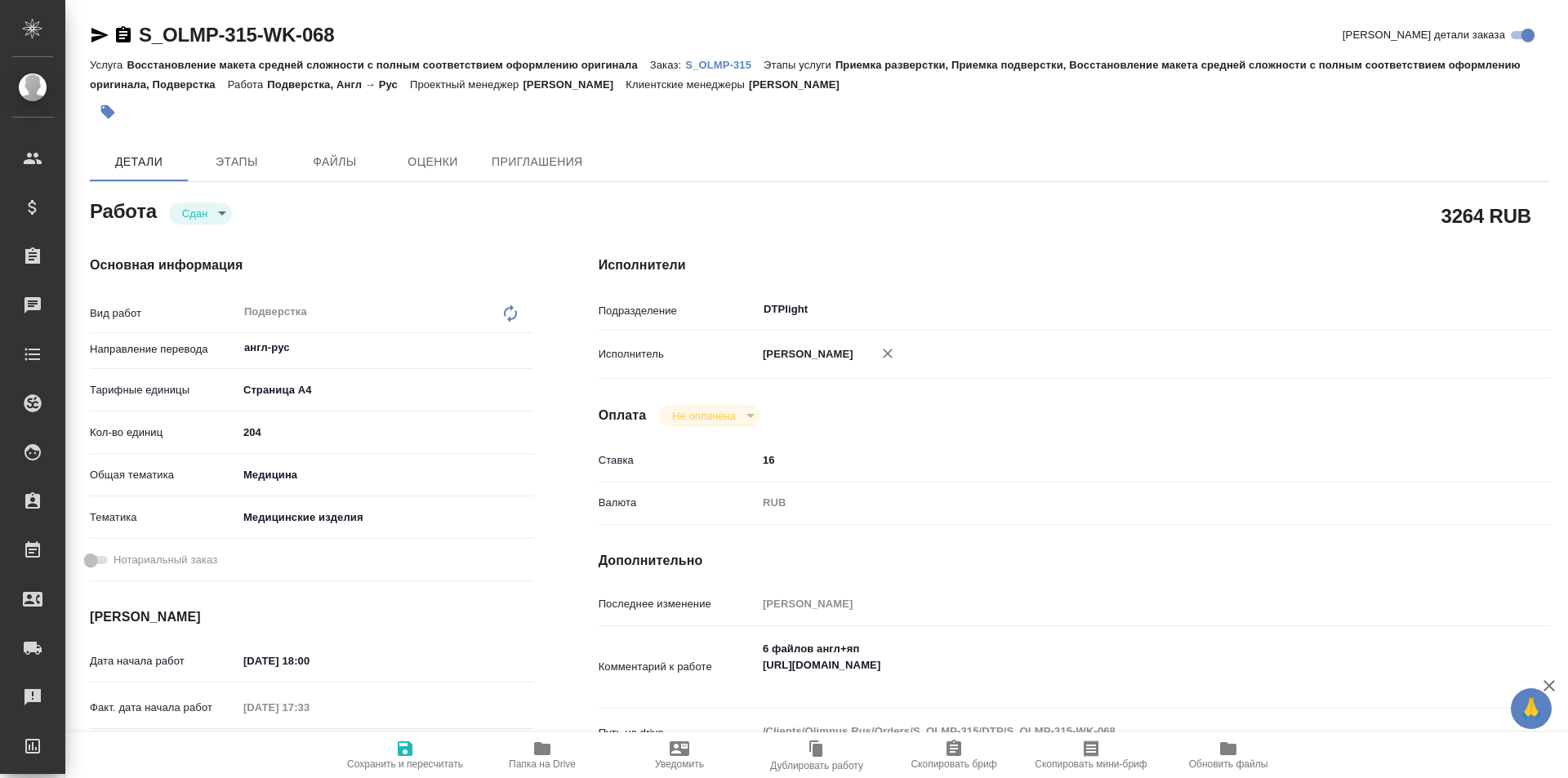
type textarea "x"
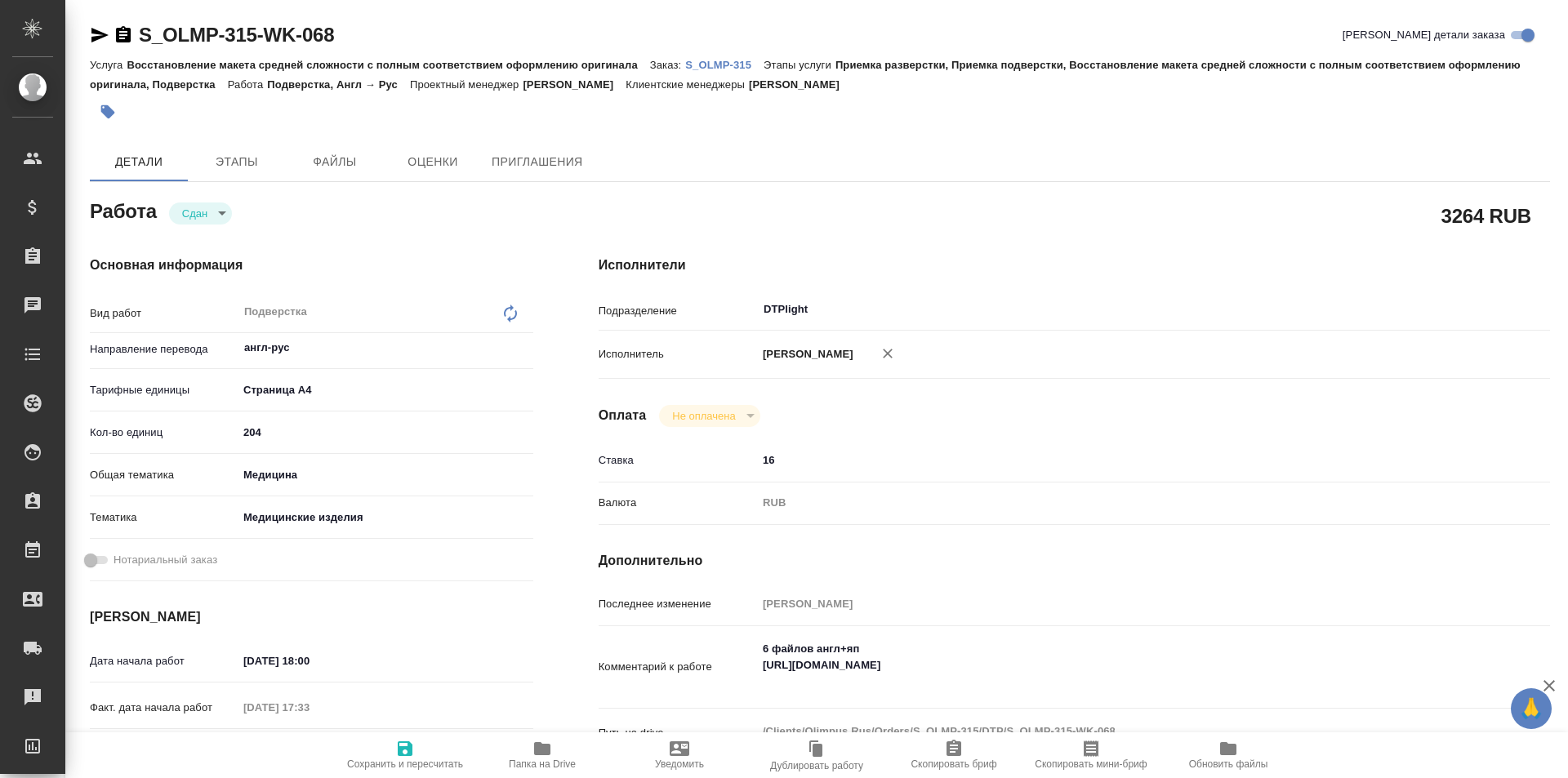
type textarea "x"
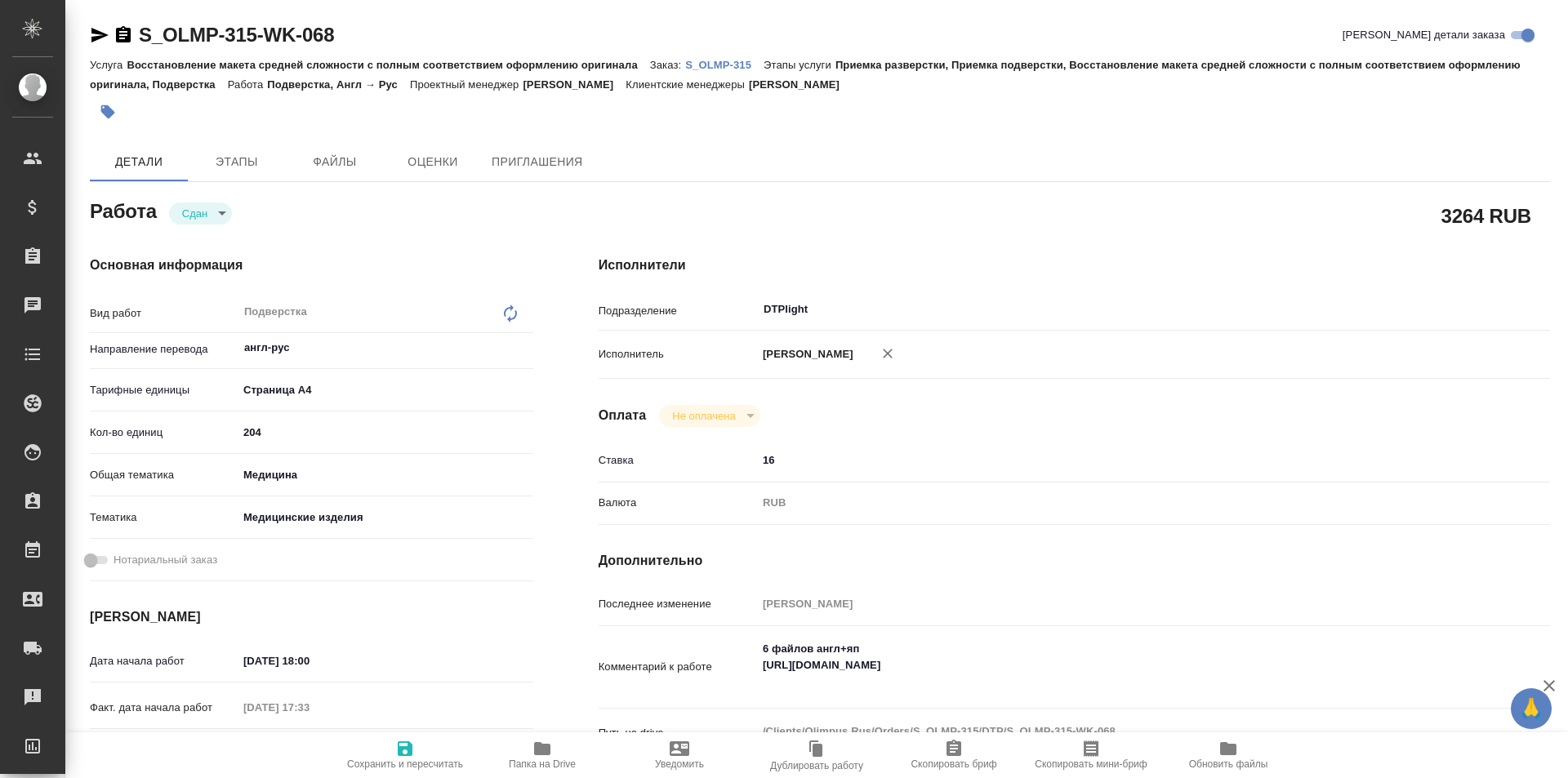
type textarea "x"
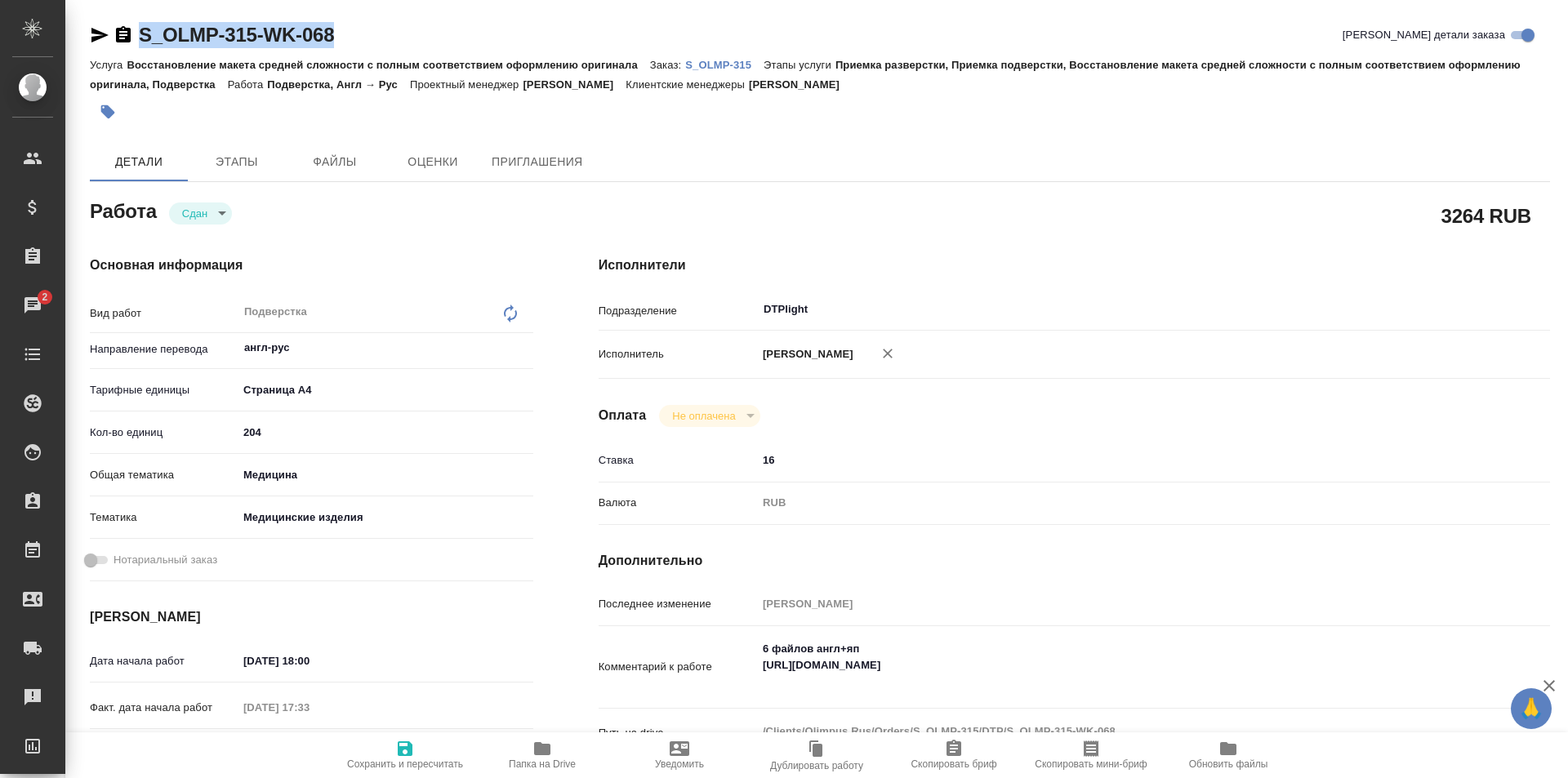
drag, startPoint x: 382, startPoint y: 34, endPoint x: 95, endPoint y: 40, distance: 287.1
click at [95, 40] on div "S_OLMP-315-WK-068 [PERSON_NAME] детали заказа" at bounding box center [820, 35] width 1460 height 27
copy link "S_OLMP-315-WK-068"
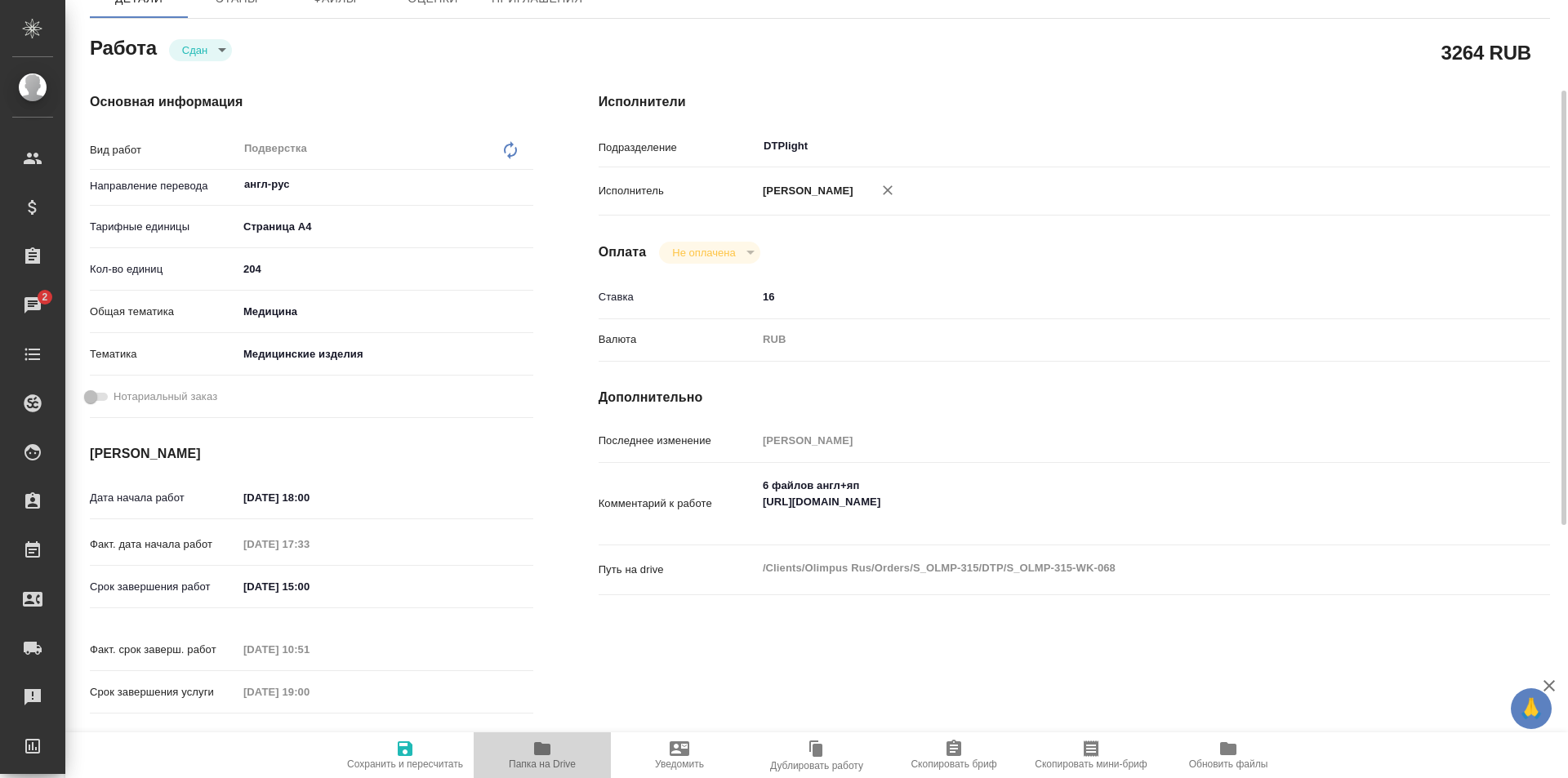
click at [530, 759] on span "Папка на Drive" at bounding box center [542, 763] width 67 height 11
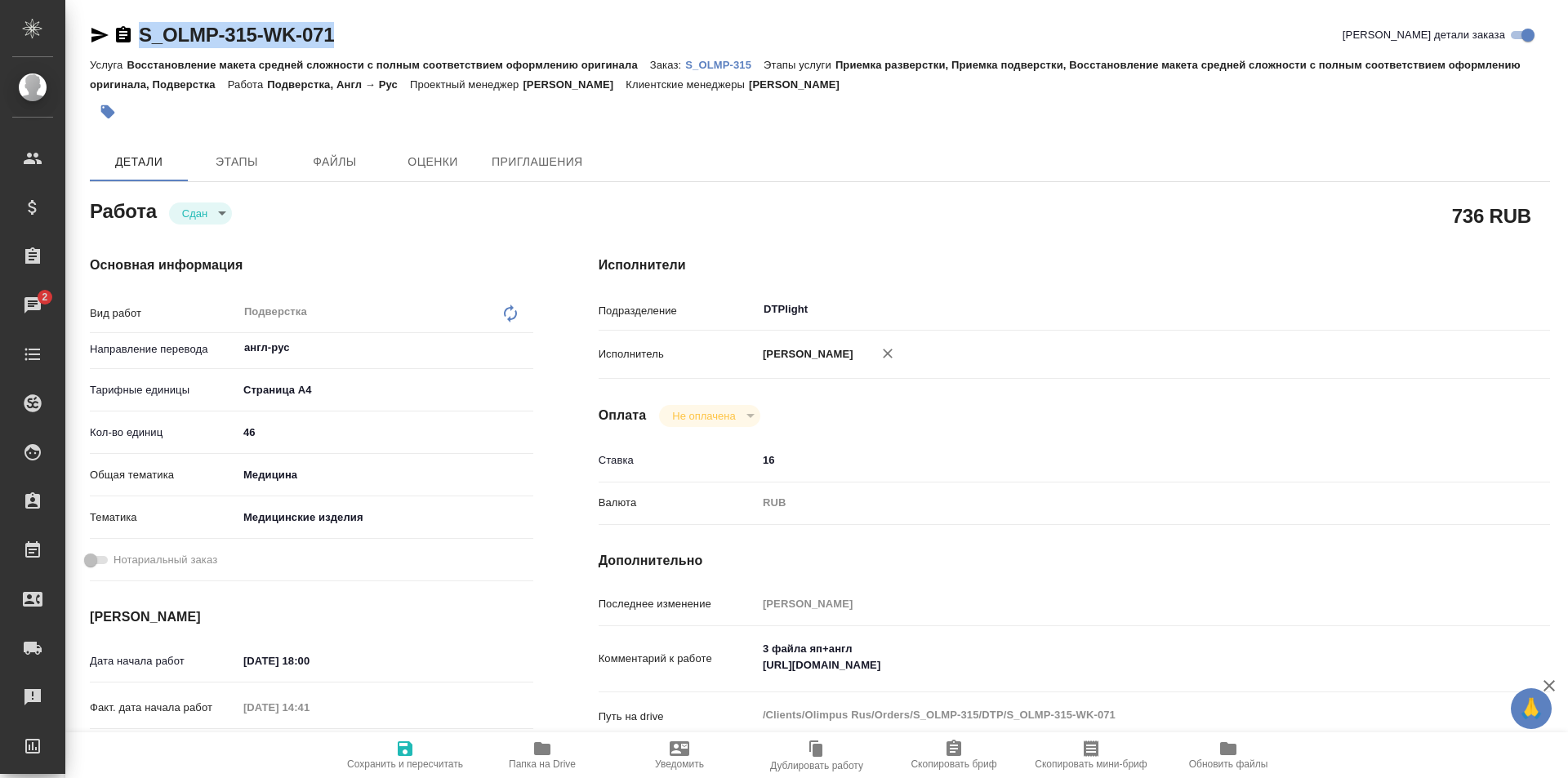
click at [716, 60] on p "S_OLMP-315" at bounding box center [725, 65] width 79 height 12
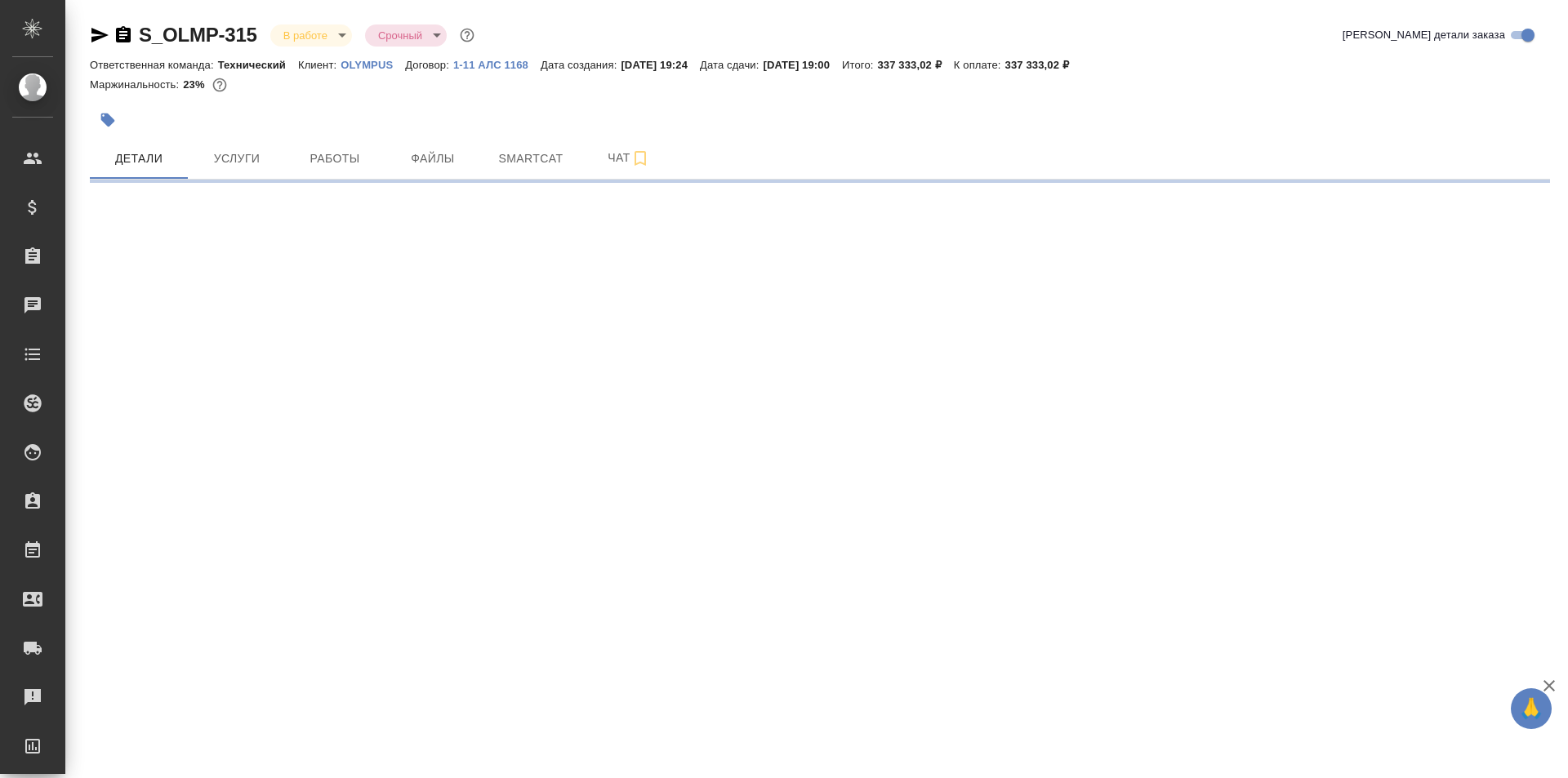
select select "RU"
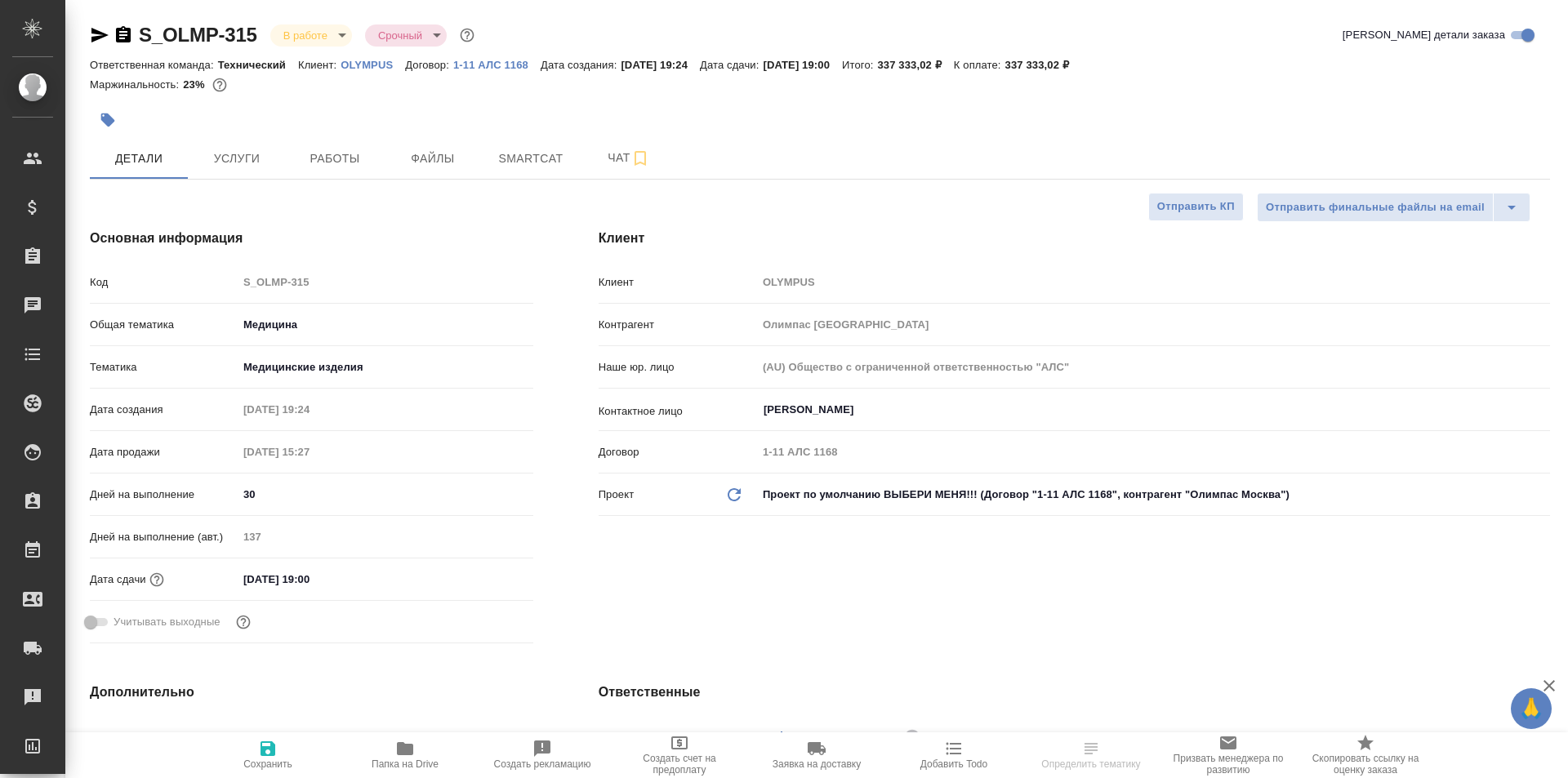
type textarea "x"
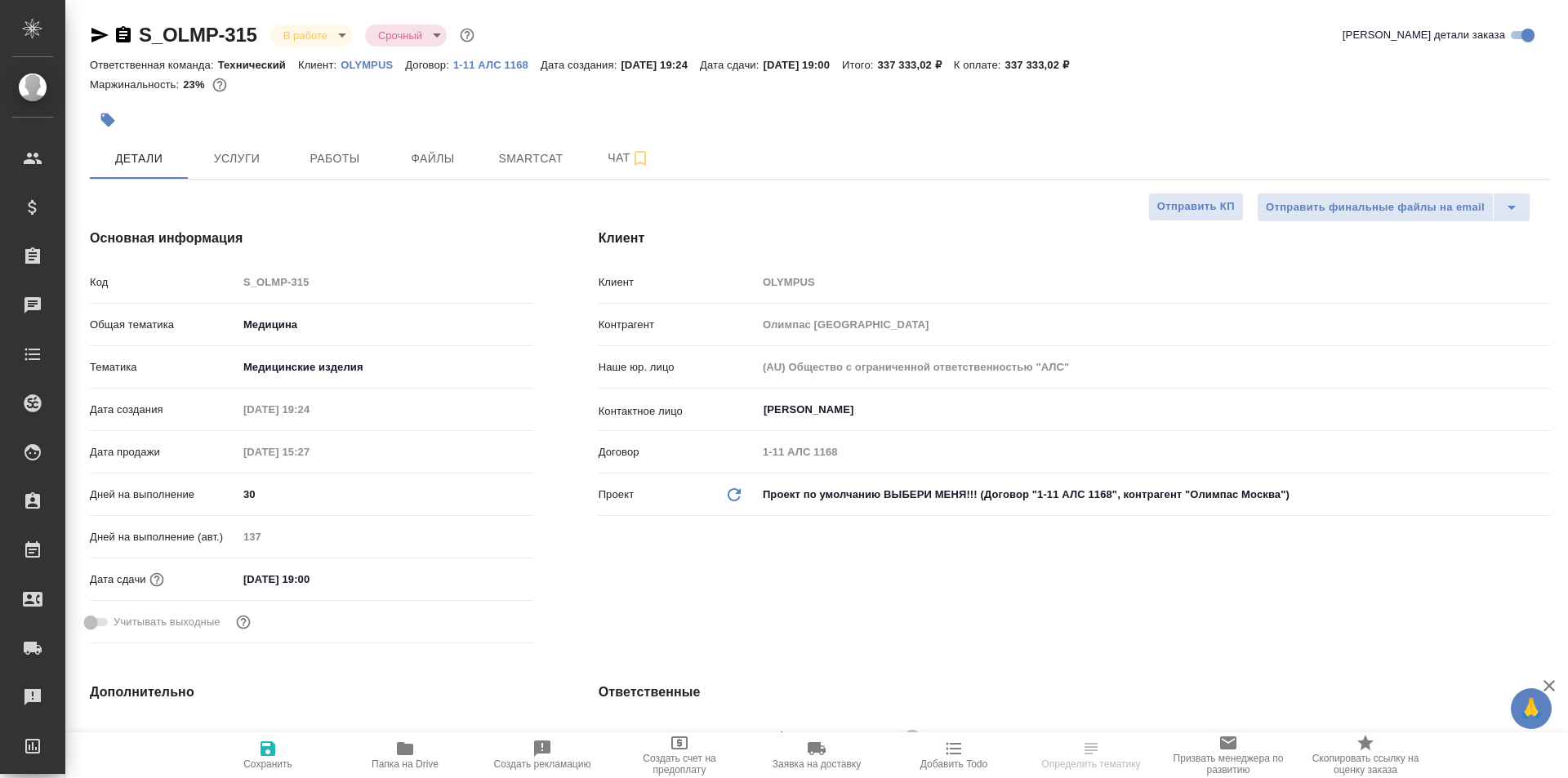
type textarea "x"
type input "[PERSON_NAME]"
click at [343, 158] on span "Работы" at bounding box center [335, 159] width 79 height 21
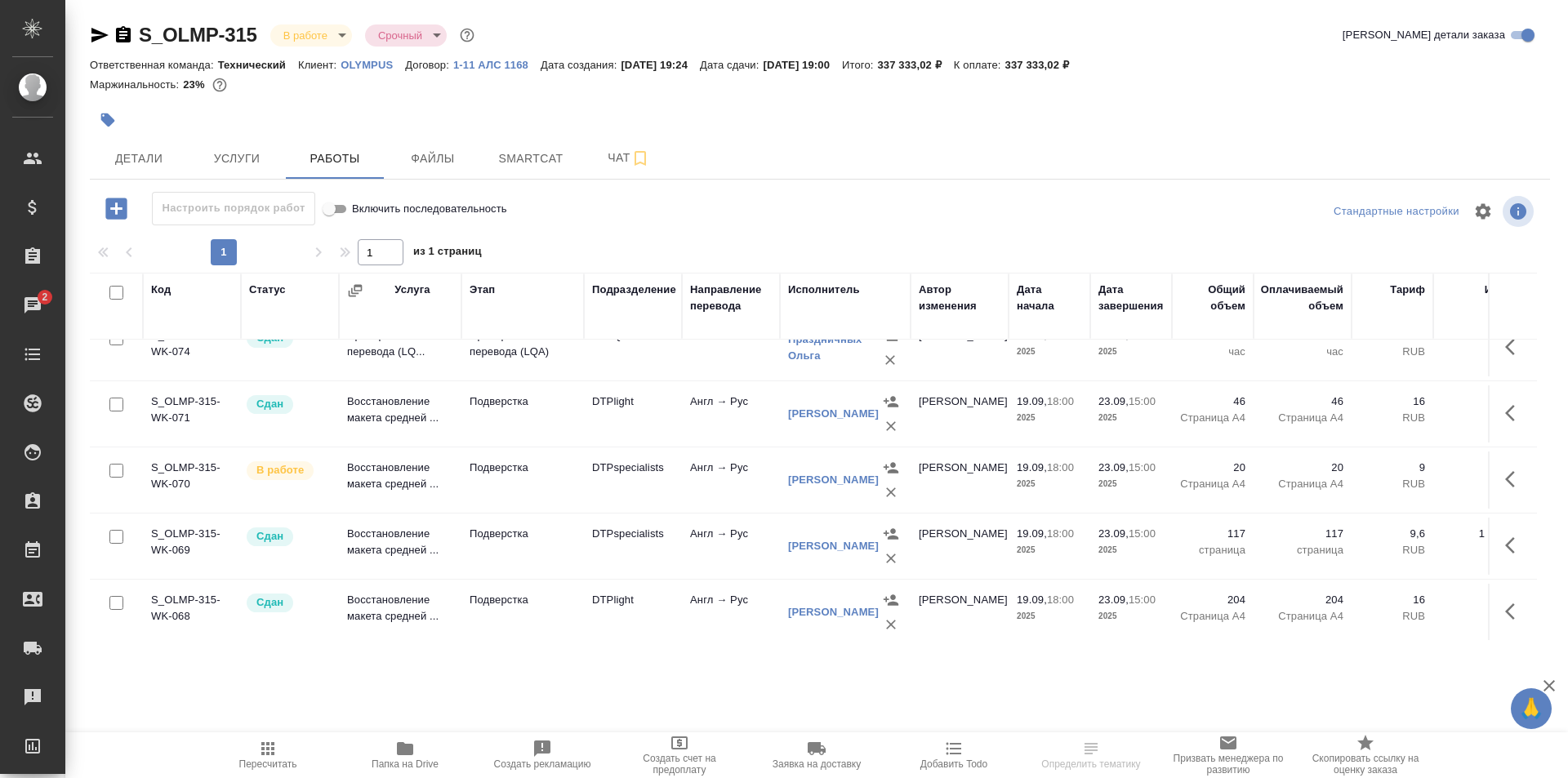
scroll to position [490, 0]
click at [1169, 188] on div "S_OLMP-315 В работе inProgress Срочный urgent Кратко детали заказа Ответственна…" at bounding box center [820, 340] width 1478 height 681
click at [1506, 409] on icon "button" at bounding box center [1510, 411] width 9 height 16
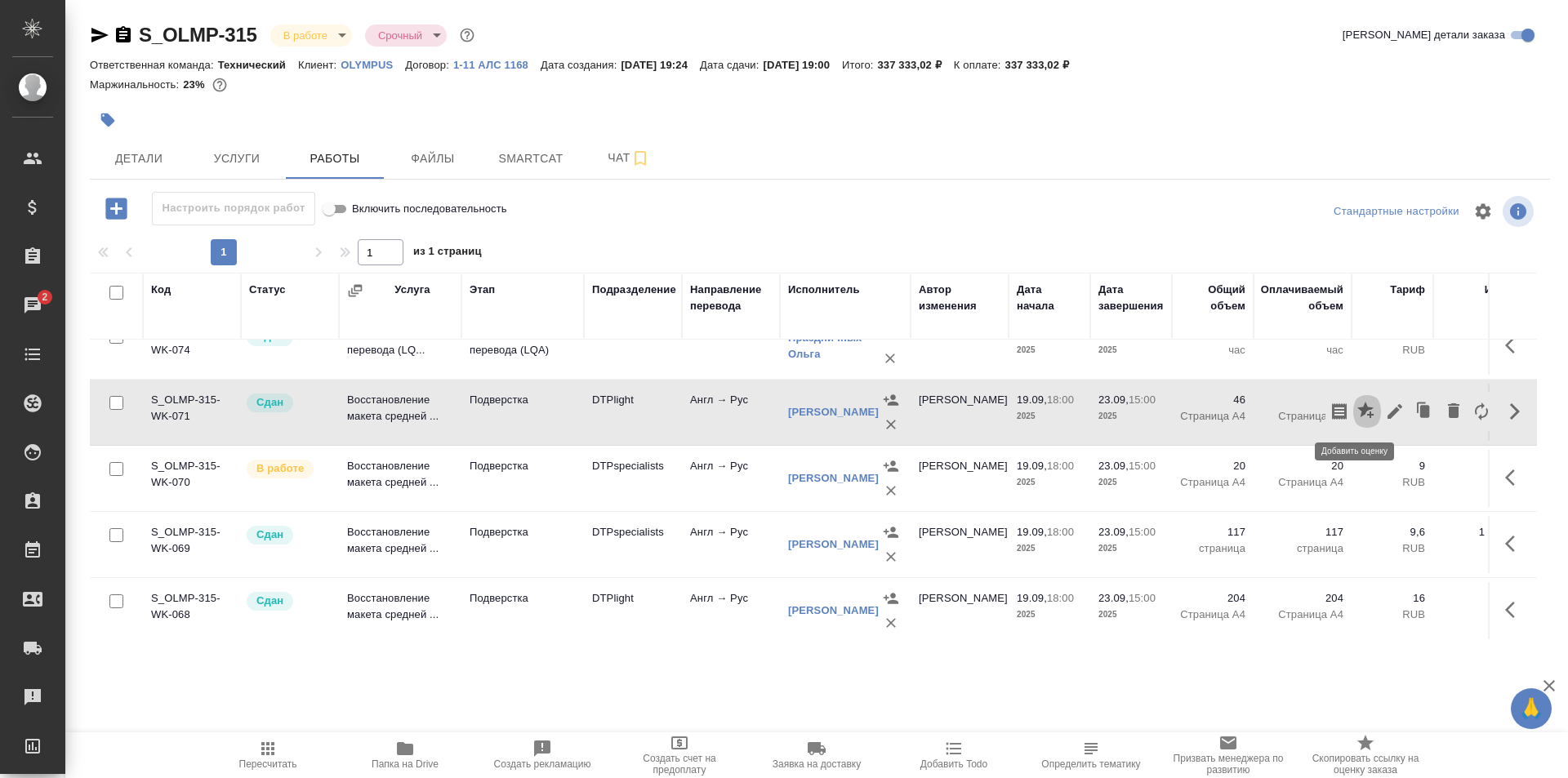
click at [1358, 410] on icon "button" at bounding box center [1365, 410] width 16 height 16
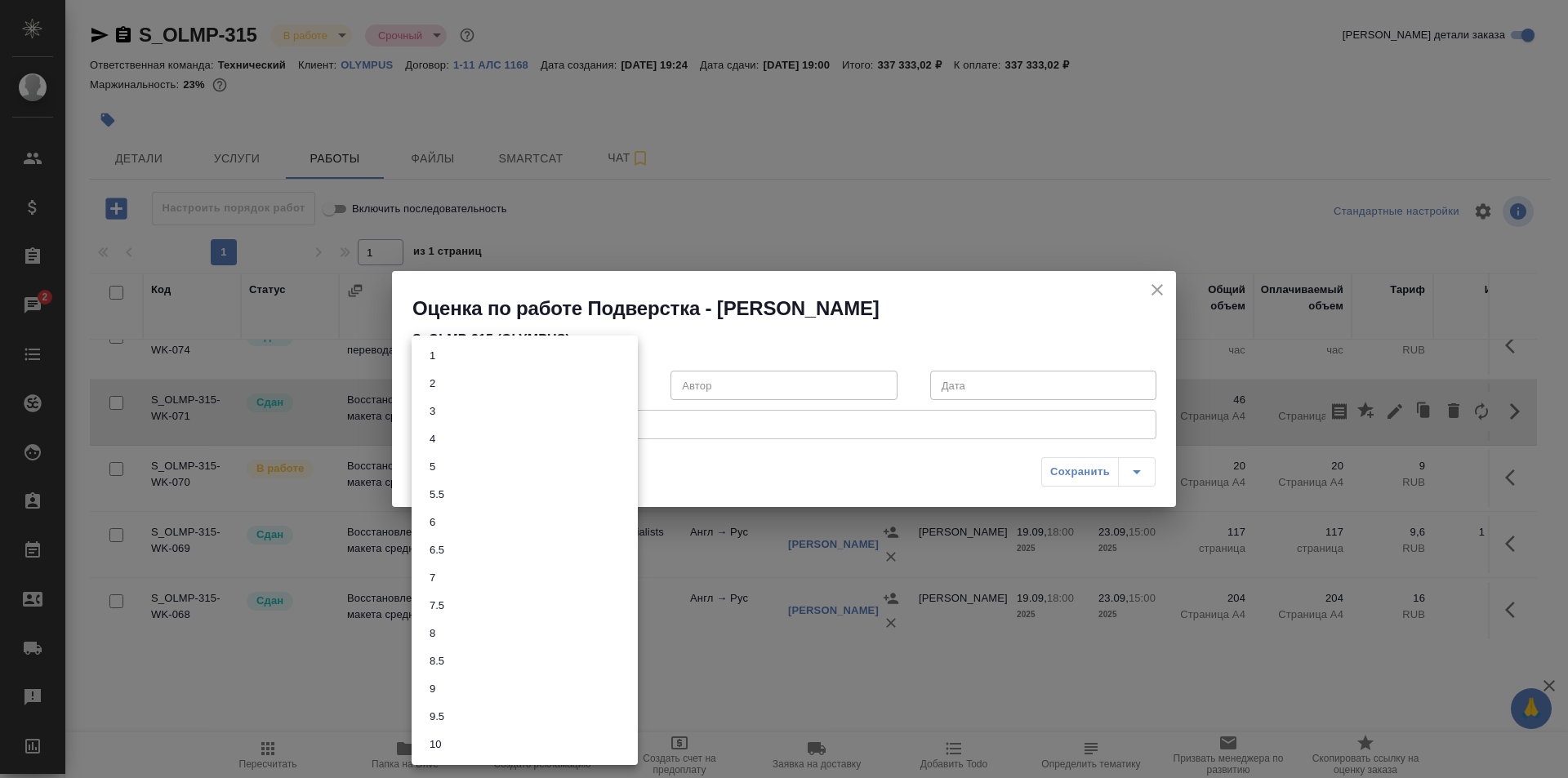
click at [539, 380] on body "🙏 .cls-1 fill:#fff; AWATERA Ismagilova Diana Клиенты Спецификации Заказы 2 Чаты…" at bounding box center [784, 389] width 1568 height 778
click at [444, 629] on li "8" at bounding box center [524, 634] width 227 height 27
type input "8"
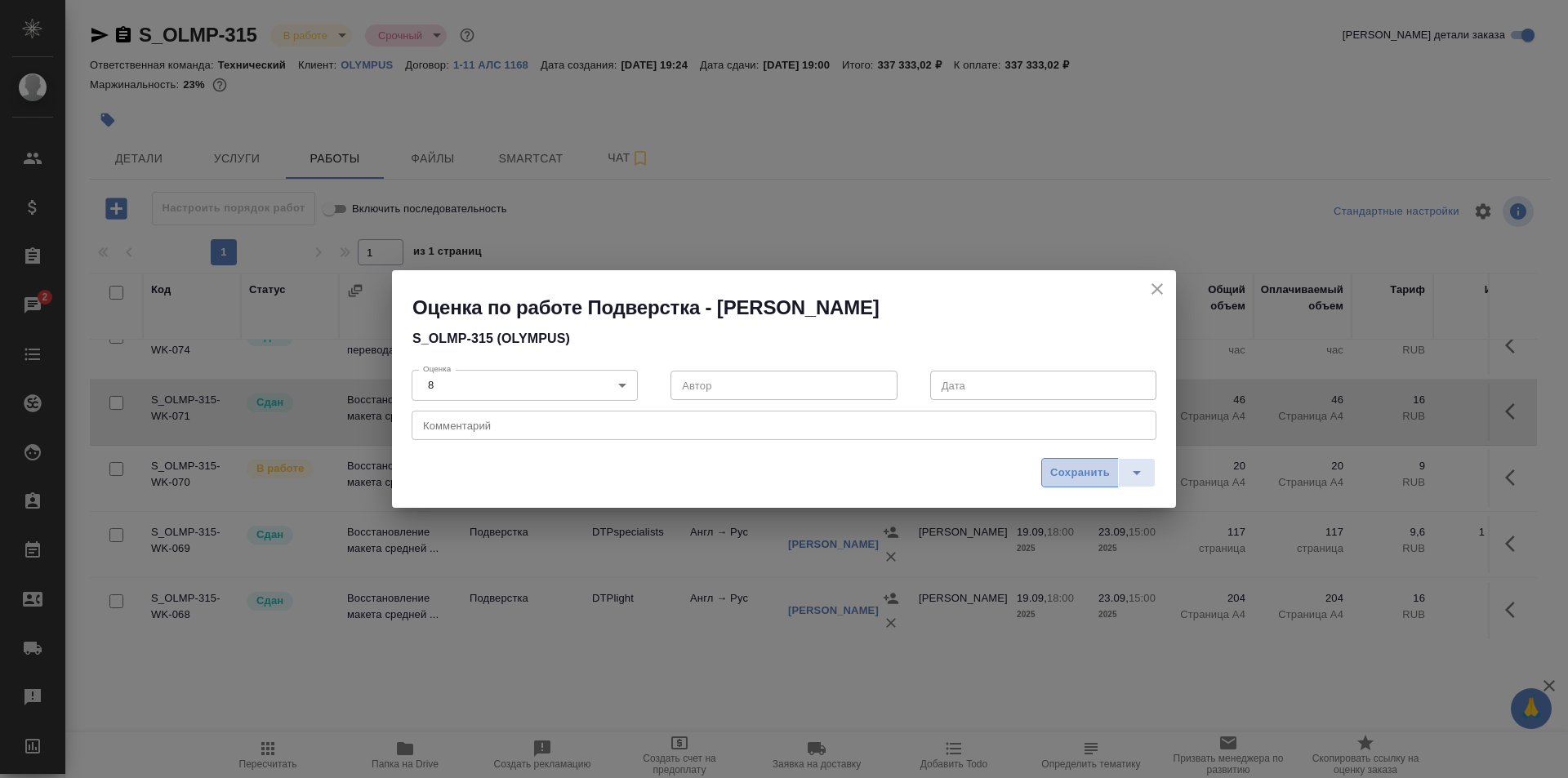
click at [1091, 470] on span "Сохранить" at bounding box center [1080, 473] width 60 height 19
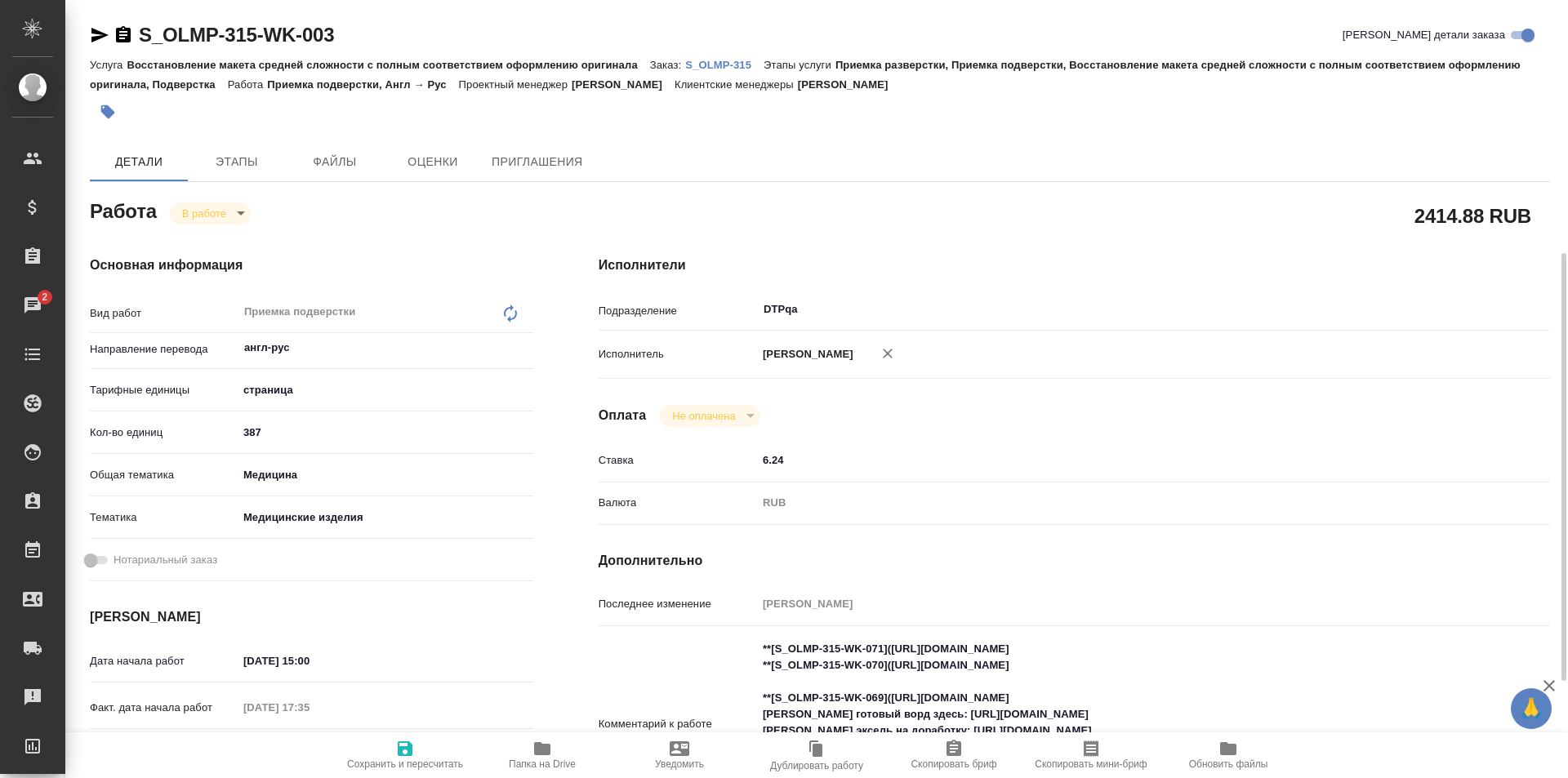
scroll to position [163, 0]
click at [96, 38] on icon "button" at bounding box center [100, 34] width 17 height 15
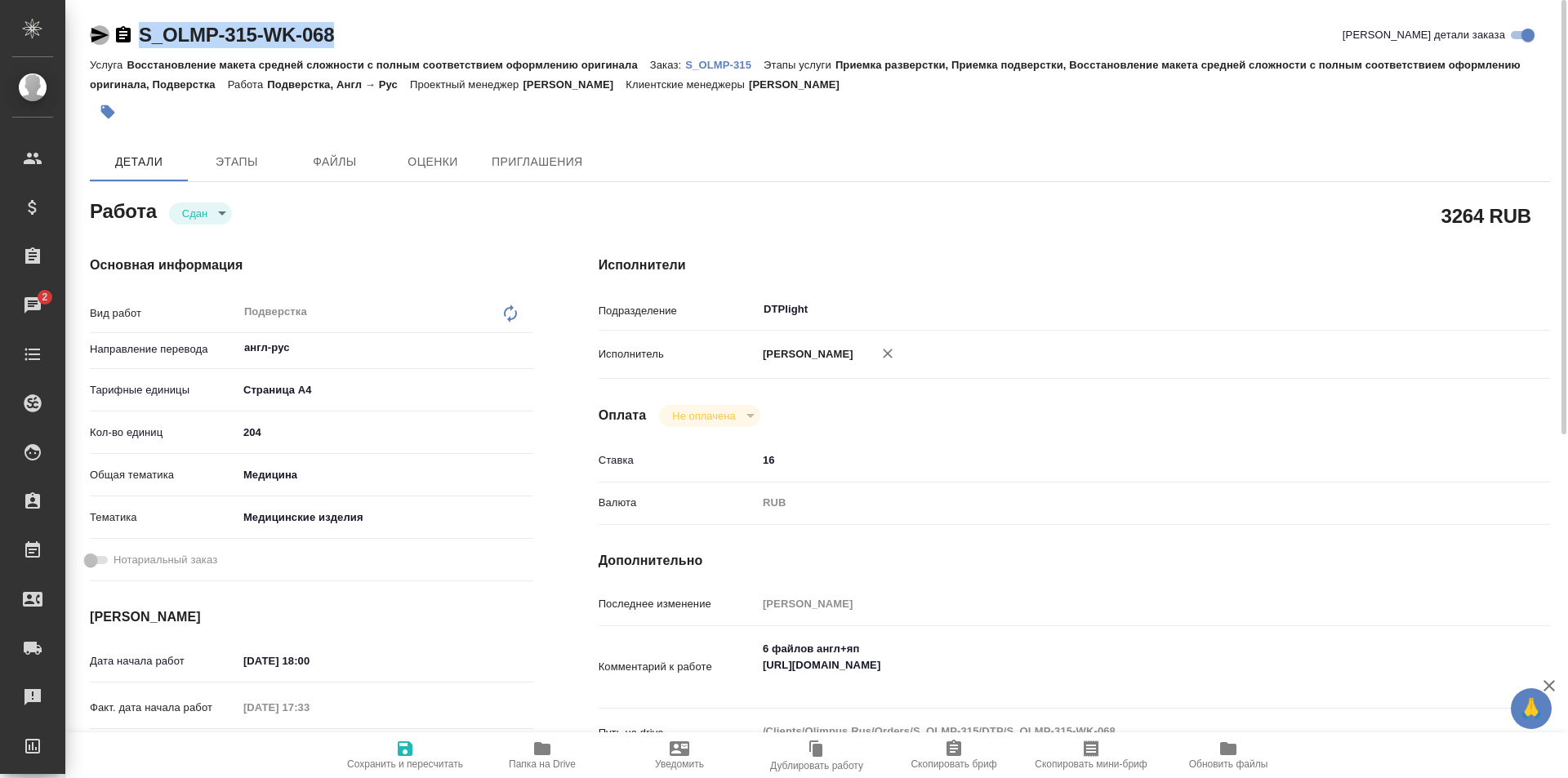
click at [98, 40] on icon "button" at bounding box center [99, 35] width 20 height 20
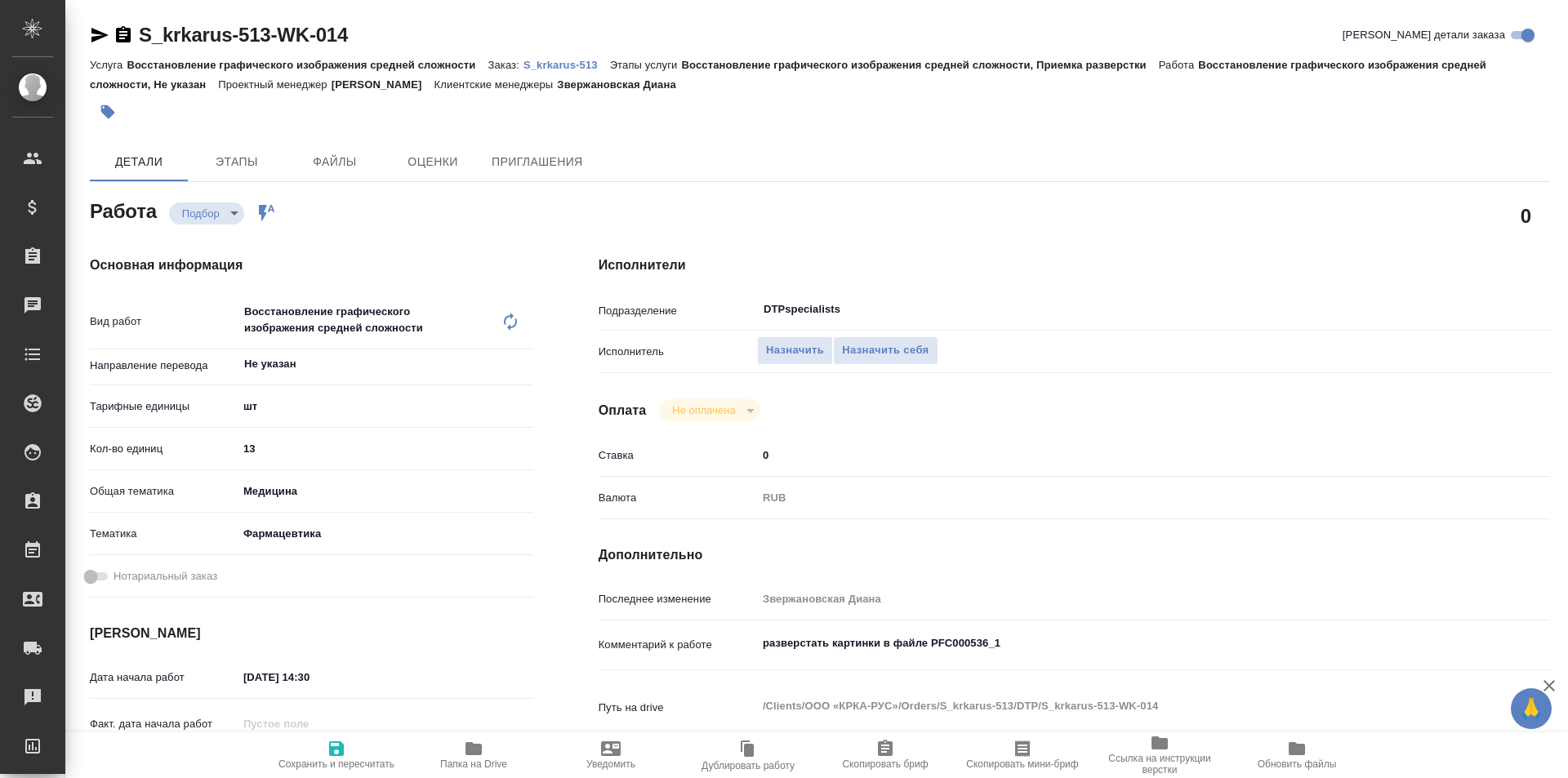
type textarea "x"
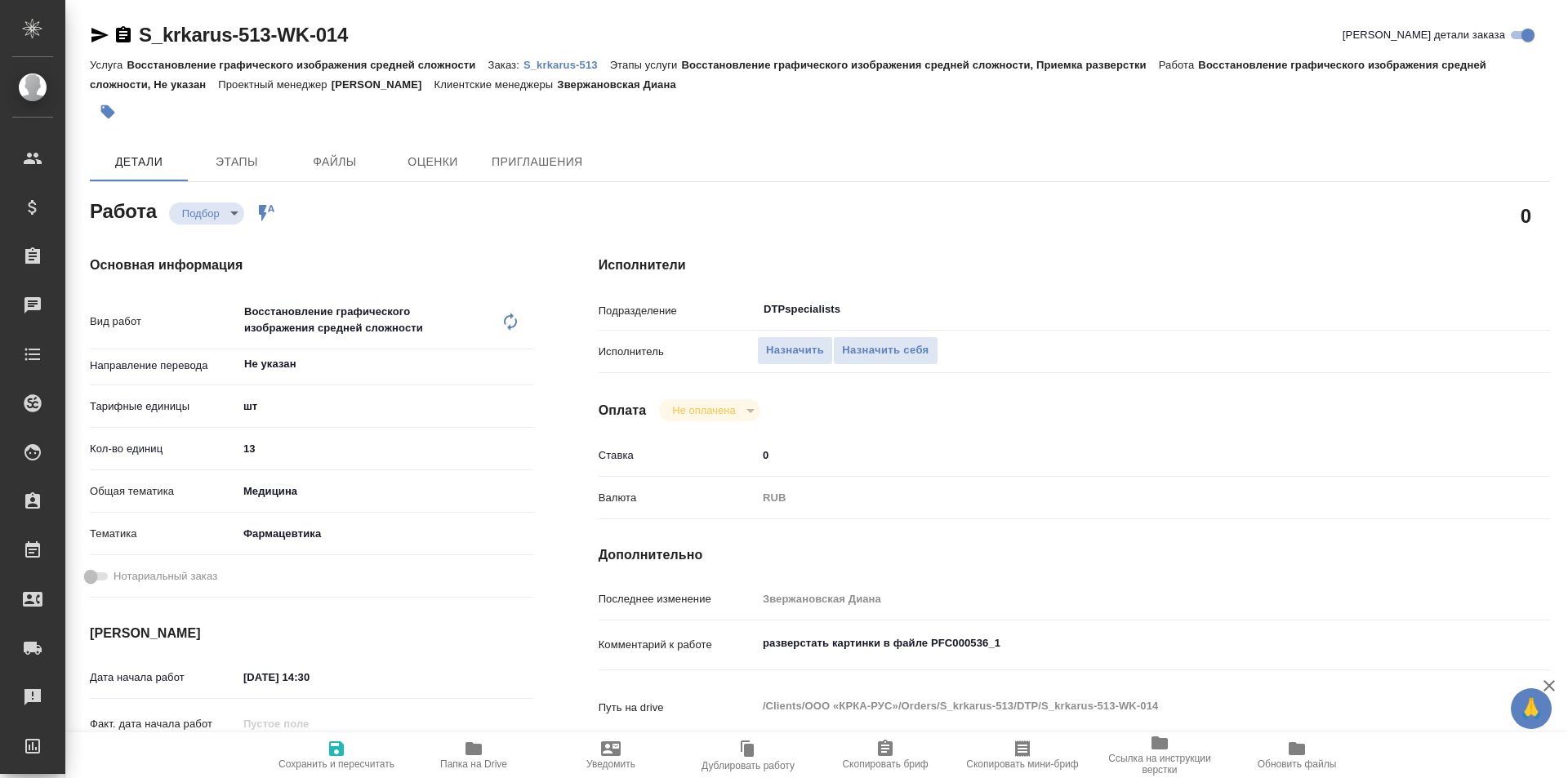
type textarea "x"
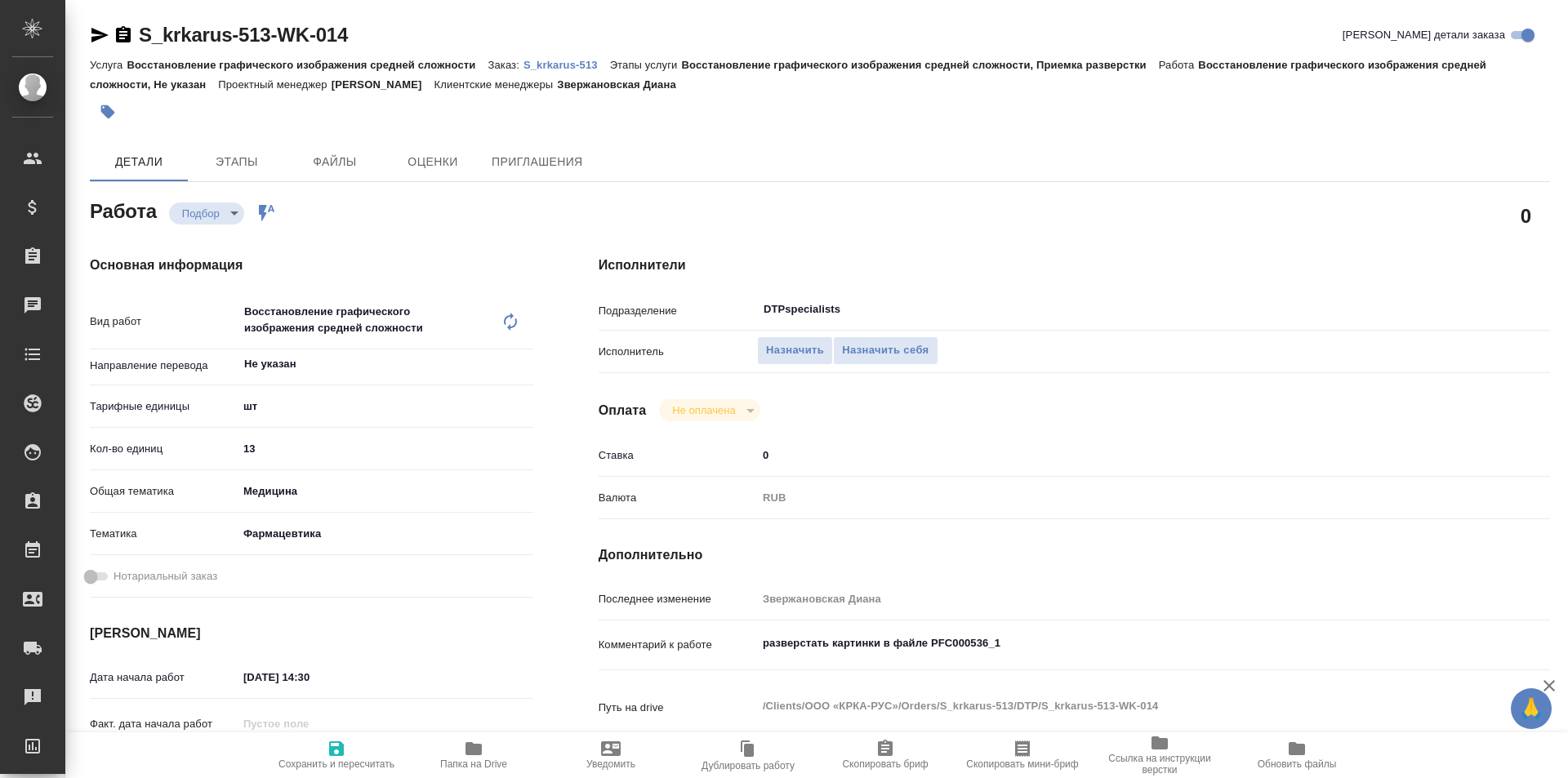
type textarea "x"
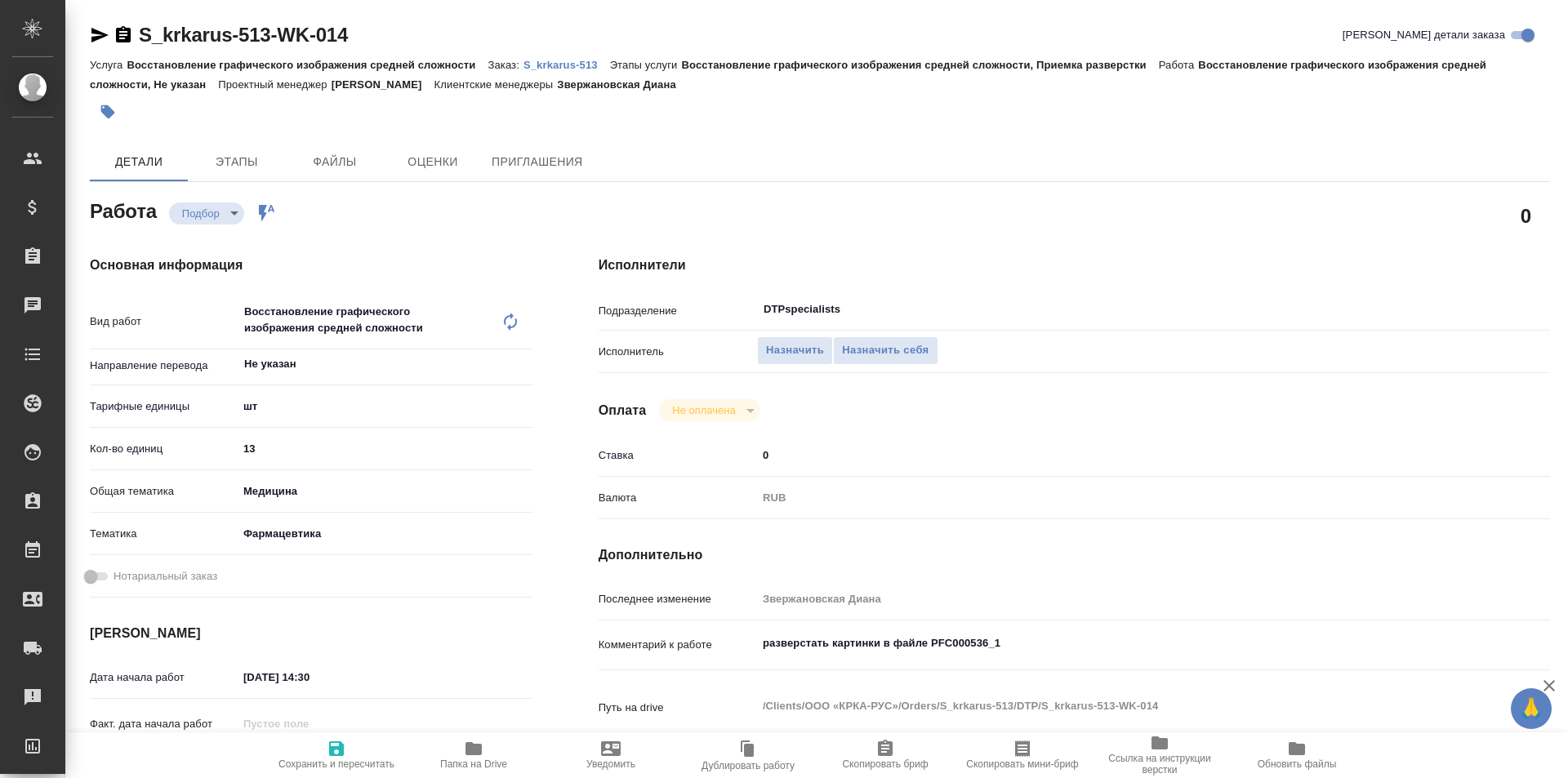
type textarea "x"
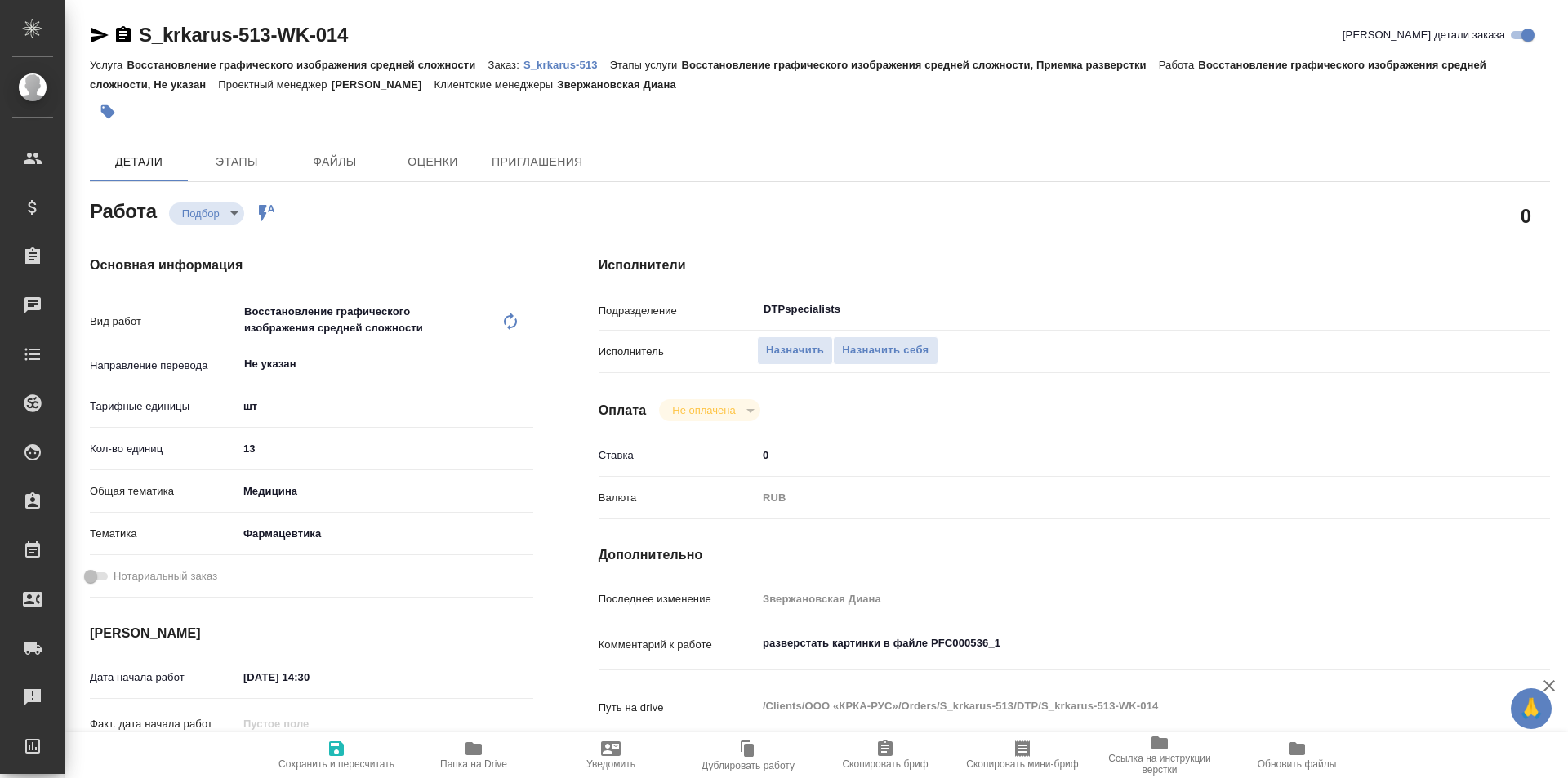
type textarea "x"
